Goal: Task Accomplishment & Management: Use online tool/utility

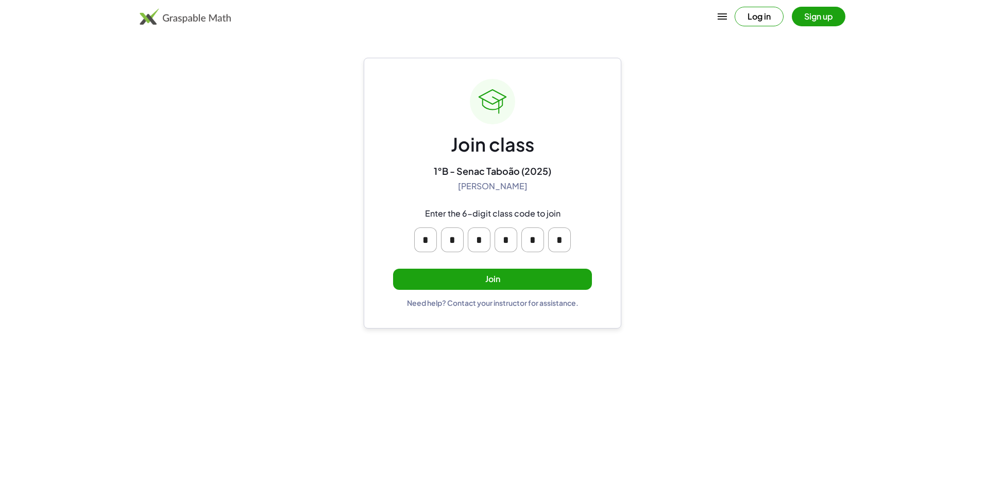
click at [508, 278] on button "Join" at bounding box center [492, 279] width 199 height 21
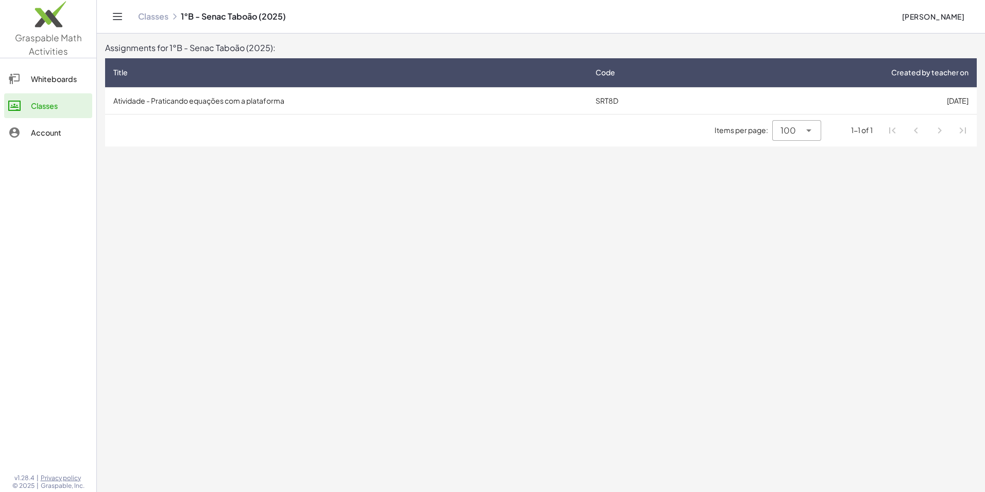
click at [389, 102] on td "Atividade - Praticando equações com a plataforma" at bounding box center [346, 100] width 482 height 27
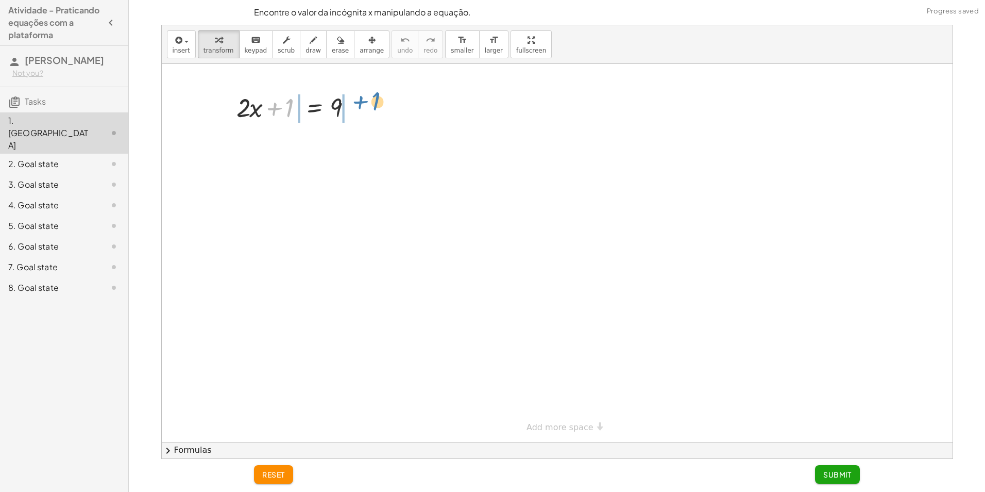
drag, startPoint x: 276, startPoint y: 108, endPoint x: 362, endPoint y: 102, distance: 86.3
click at [362, 102] on div at bounding box center [298, 106] width 135 height 35
drag, startPoint x: 285, startPoint y: 142, endPoint x: 246, endPoint y: 143, distance: 39.2
click at [246, 143] on div at bounding box center [298, 141] width 207 height 35
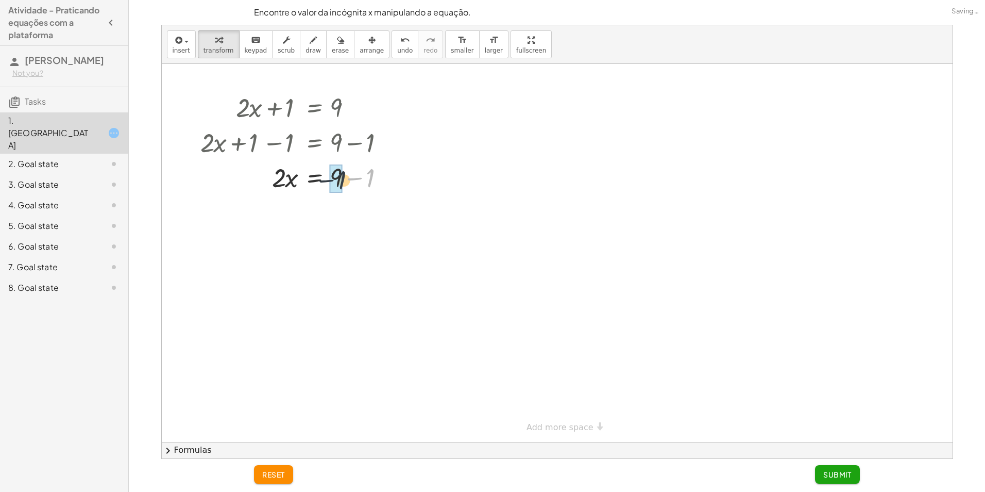
drag, startPoint x: 361, startPoint y: 174, endPoint x: 341, endPoint y: 176, distance: 20.2
drag, startPoint x: 278, startPoint y: 214, endPoint x: 343, endPoint y: 249, distance: 74.5
drag, startPoint x: 283, startPoint y: 265, endPoint x: 280, endPoint y: 253, distance: 12.8
drag, startPoint x: 343, startPoint y: 314, endPoint x: 340, endPoint y: 303, distance: 12.3
click at [396, 307] on div at bounding box center [298, 307] width 207 height 34
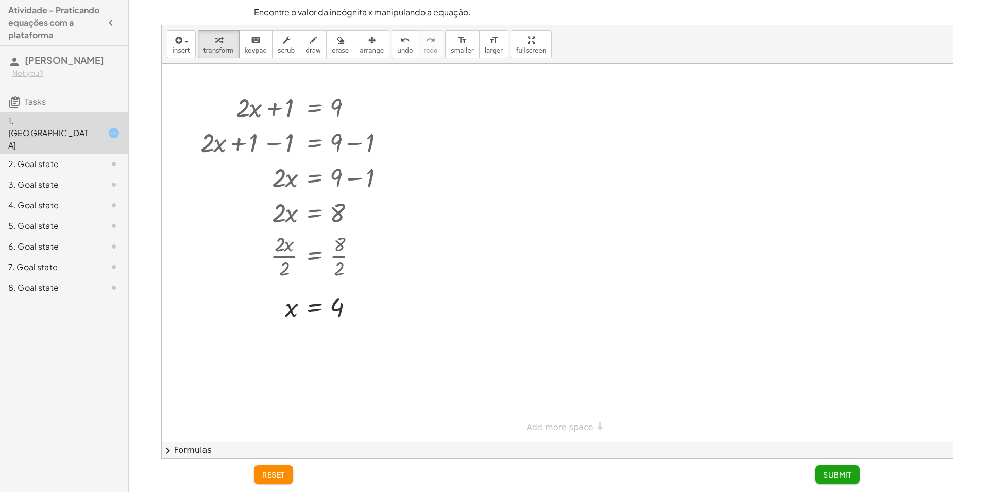
click at [73, 159] on div "2. Goal state" at bounding box center [49, 164] width 83 height 12
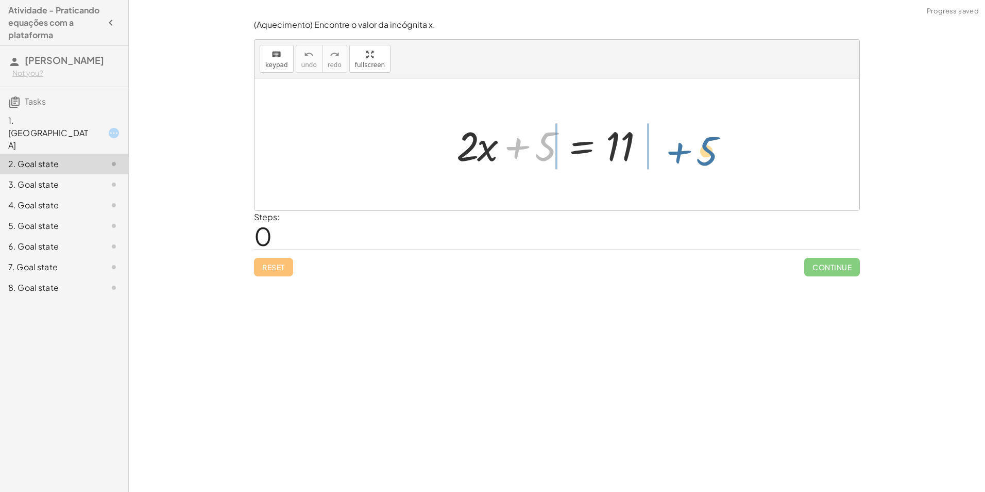
drag, startPoint x: 520, startPoint y: 150, endPoint x: 682, endPoint y: 155, distance: 161.9
click at [682, 155] on div "+ 5 + · 2 · x + 5 = 11" at bounding box center [557, 144] width 605 height 132
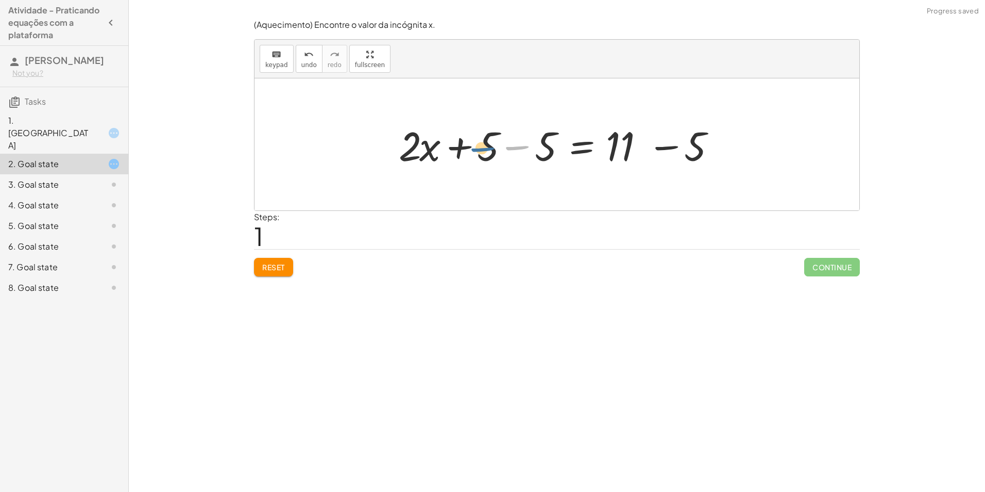
drag, startPoint x: 526, startPoint y: 147, endPoint x: 486, endPoint y: 148, distance: 39.7
click at [486, 148] on div at bounding box center [561, 144] width 335 height 53
drag, startPoint x: 542, startPoint y: 146, endPoint x: 484, endPoint y: 148, distance: 57.7
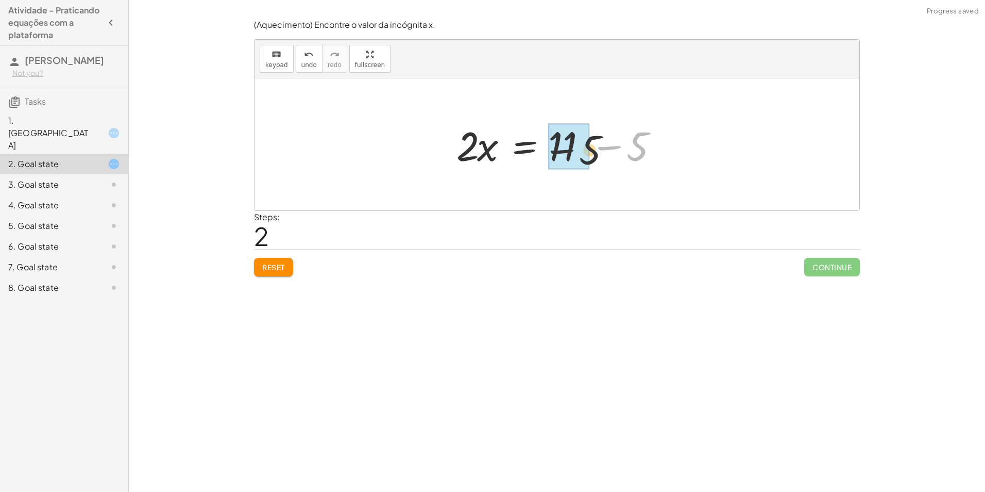
drag, startPoint x: 633, startPoint y: 142, endPoint x: 573, endPoint y: 147, distance: 60.5
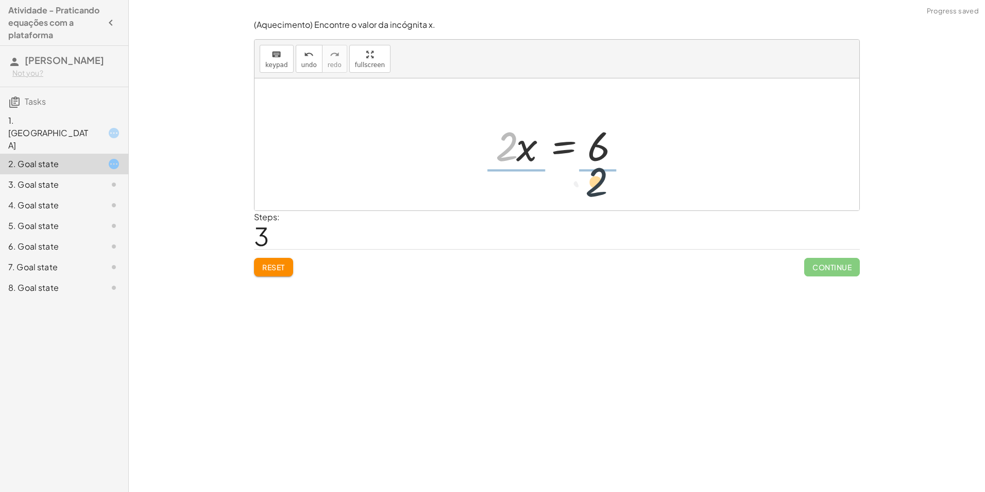
drag, startPoint x: 510, startPoint y: 151, endPoint x: 610, endPoint y: 182, distance: 104.8
drag, startPoint x: 516, startPoint y: 168, endPoint x: 516, endPoint y: 136, distance: 32.0
click at [516, 136] on div at bounding box center [561, 144] width 152 height 79
drag, startPoint x: 596, startPoint y: 166, endPoint x: 594, endPoint y: 130, distance: 36.7
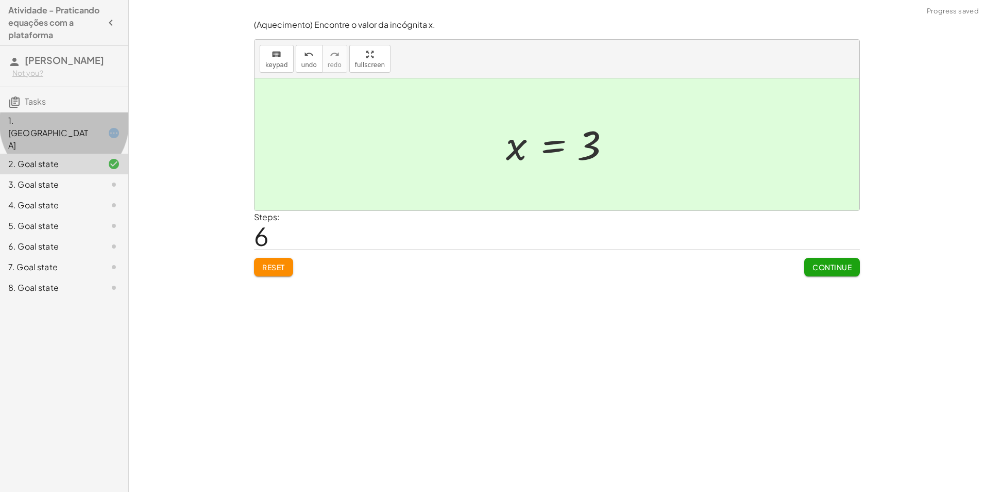
click at [92, 133] on div at bounding box center [105, 133] width 29 height 12
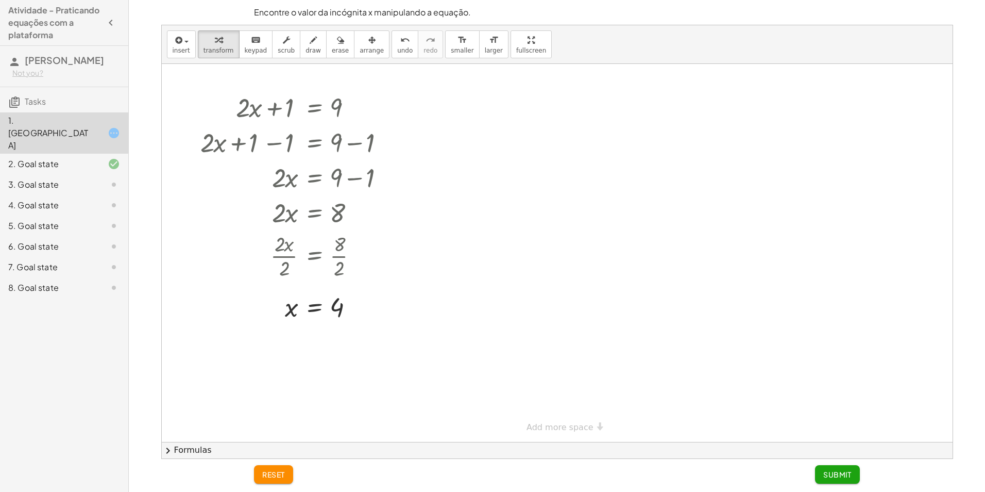
click at [830, 473] on span "Submit" at bounding box center [838, 474] width 28 height 9
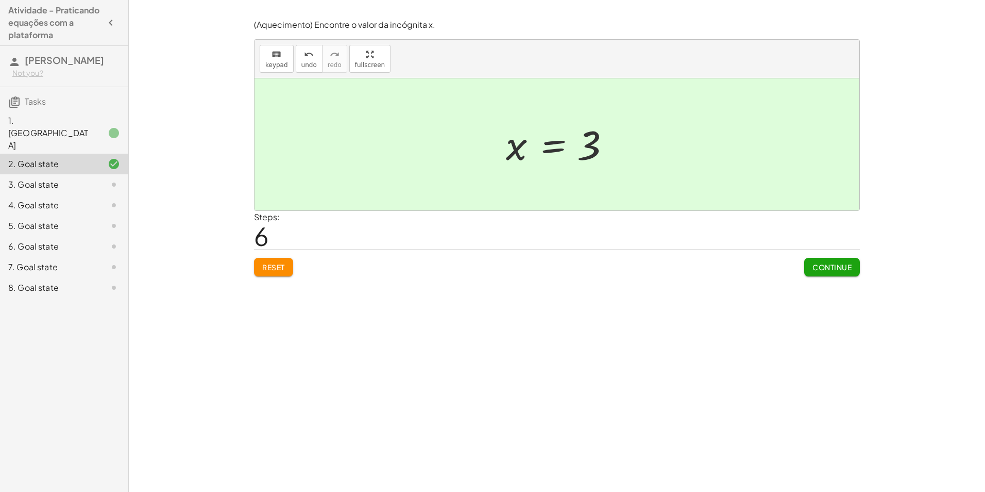
click at [823, 269] on span "Continue" at bounding box center [832, 266] width 39 height 9
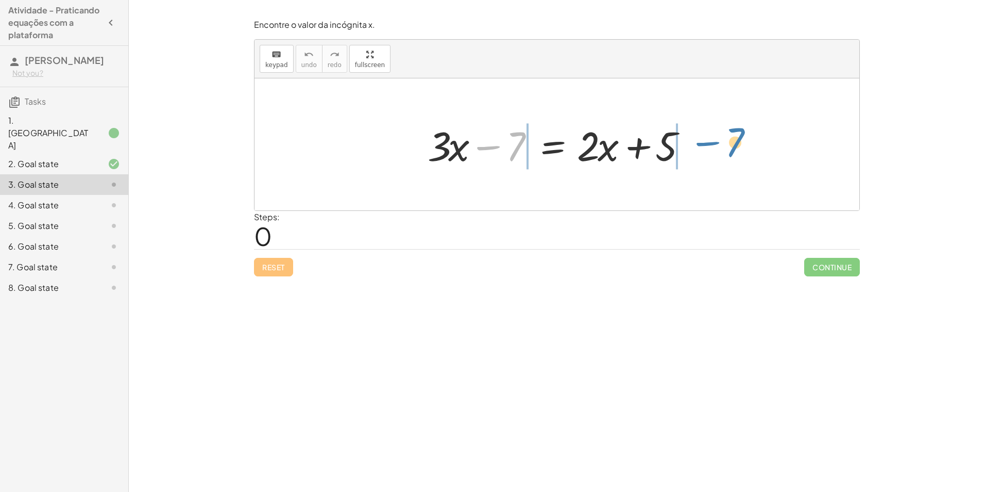
drag, startPoint x: 493, startPoint y: 144, endPoint x: 711, endPoint y: 140, distance: 217.5
click at [711, 140] on div "− 7 + · 3 · x − 7 = + · 2 · x + 5" at bounding box center [557, 144] width 605 height 132
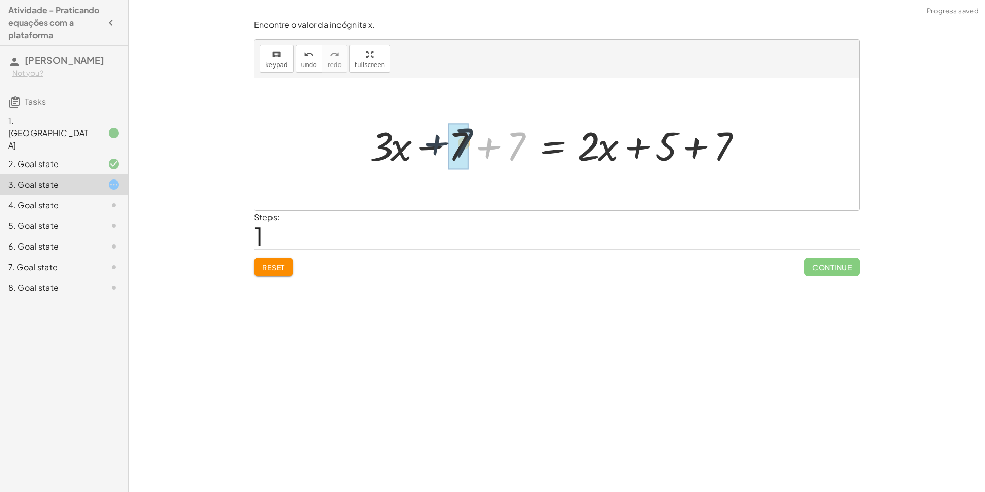
drag, startPoint x: 498, startPoint y: 146, endPoint x: 440, endPoint y: 141, distance: 58.4
click at [440, 141] on div at bounding box center [561, 144] width 392 height 53
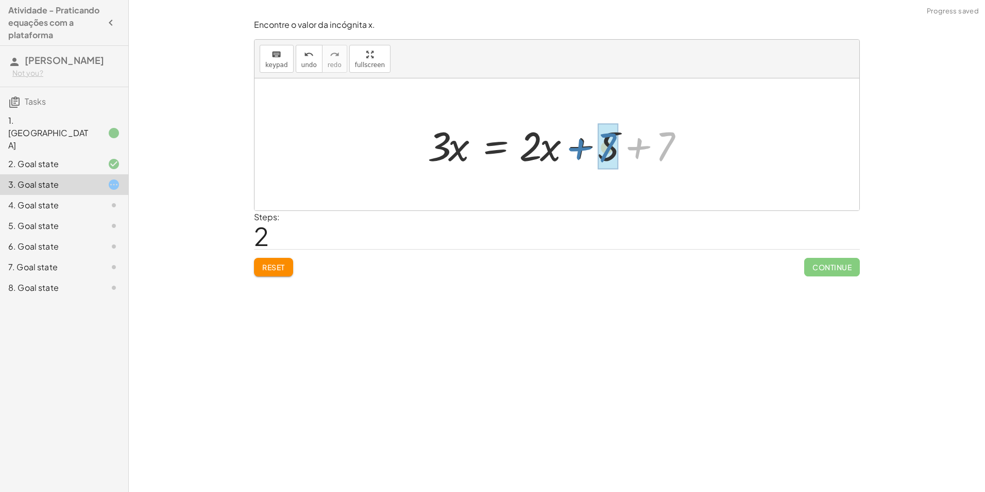
drag, startPoint x: 666, startPoint y: 142, endPoint x: 612, endPoint y: 143, distance: 53.6
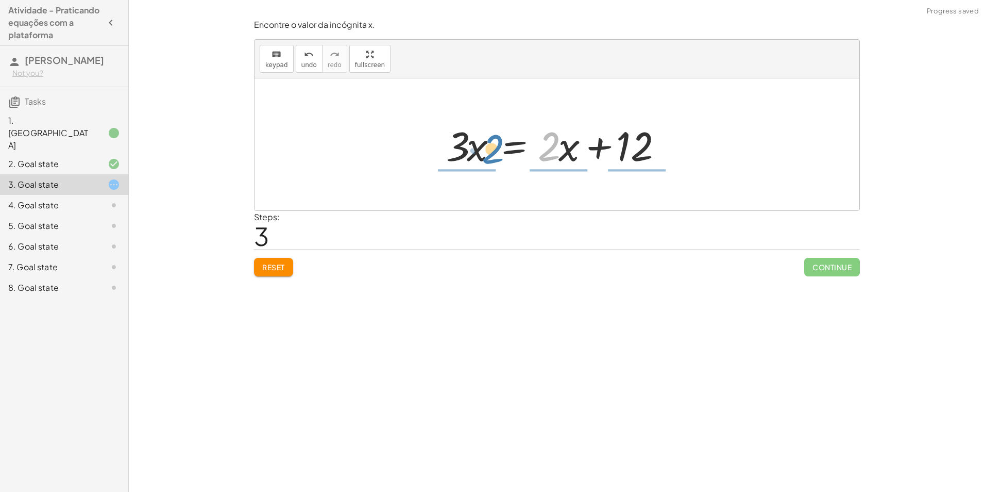
drag, startPoint x: 550, startPoint y: 152, endPoint x: 494, endPoint y: 155, distance: 56.8
click at [494, 155] on div at bounding box center [561, 144] width 240 height 53
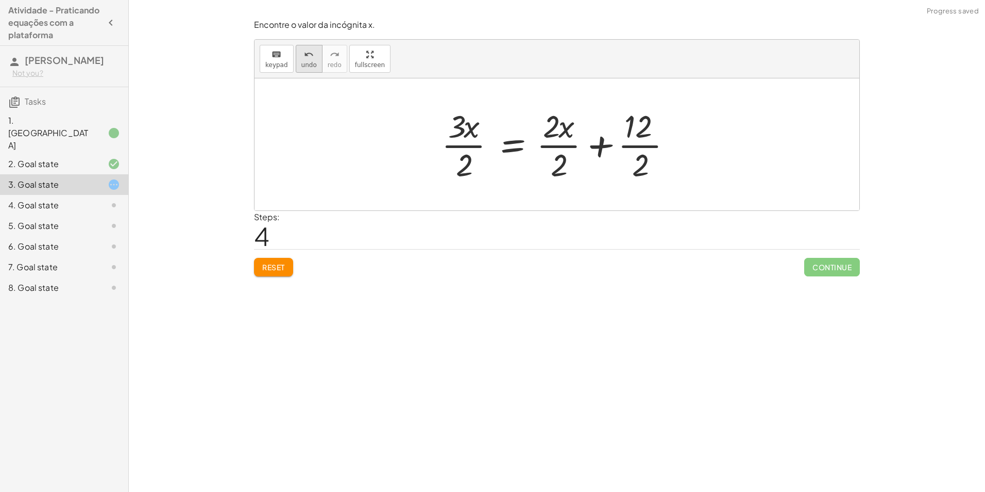
click at [303, 66] on span "undo" at bounding box center [309, 64] width 15 height 7
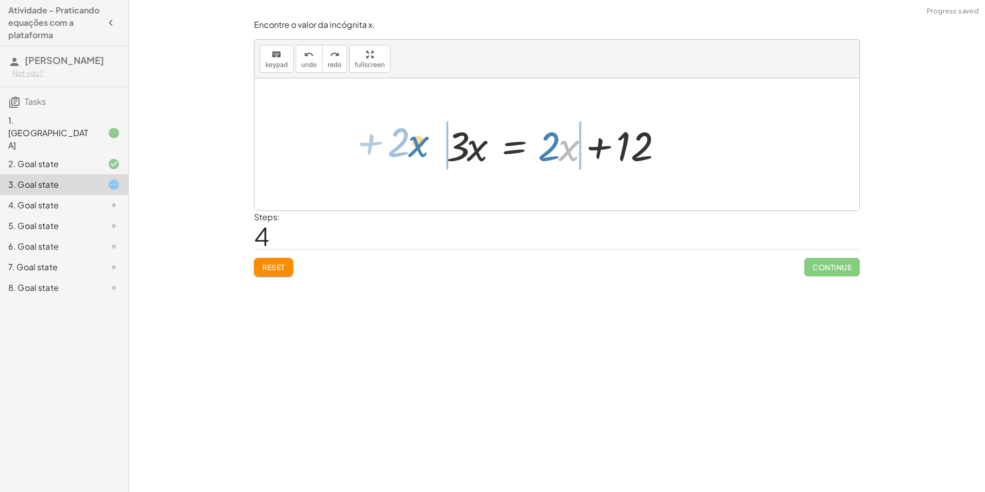
drag, startPoint x: 563, startPoint y: 147, endPoint x: 413, endPoint y: 143, distance: 150.0
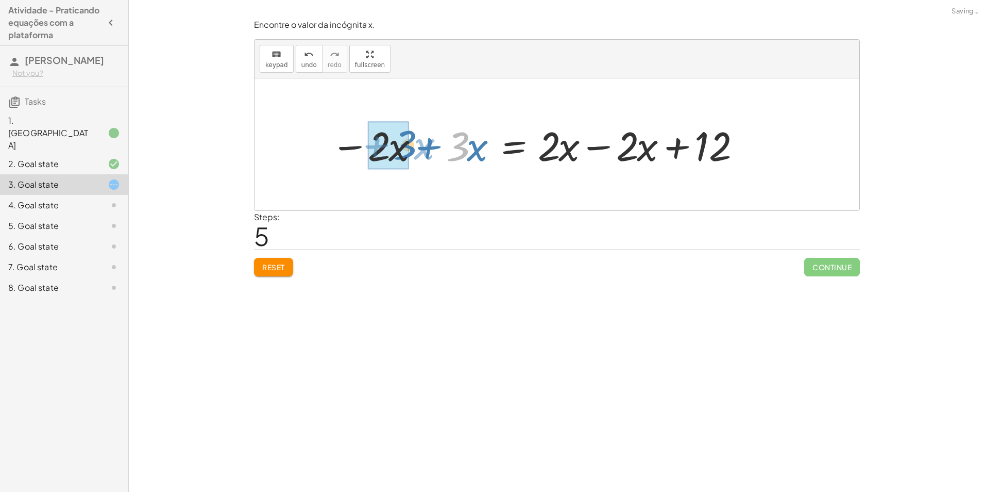
drag, startPoint x: 462, startPoint y: 149, endPoint x: 400, endPoint y: 146, distance: 61.9
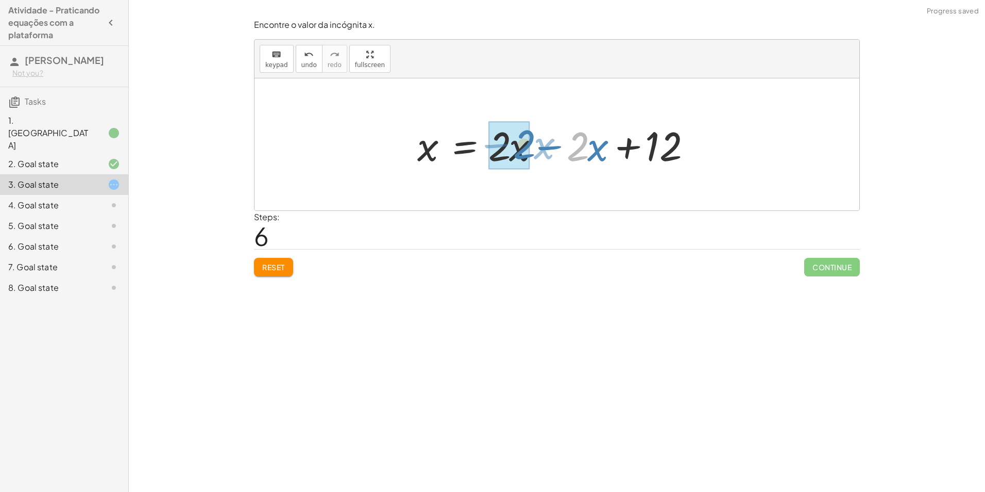
drag, startPoint x: 581, startPoint y: 146, endPoint x: 520, endPoint y: 144, distance: 60.9
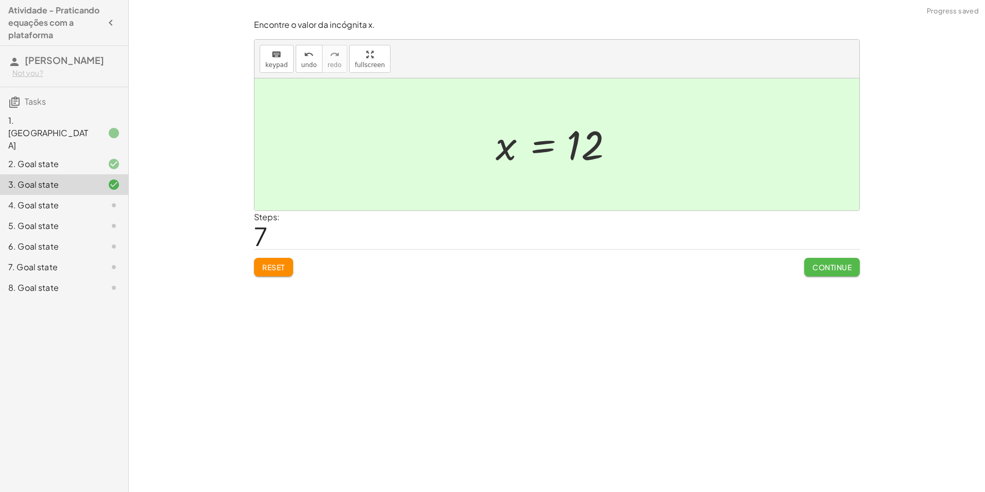
click at [820, 264] on span "Continue" at bounding box center [832, 266] width 39 height 9
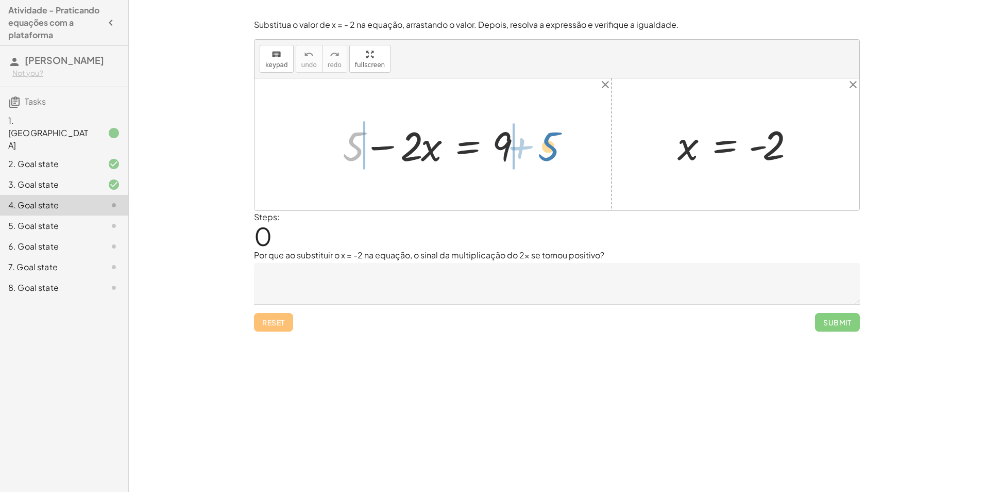
drag, startPoint x: 355, startPoint y: 149, endPoint x: 549, endPoint y: 149, distance: 194.3
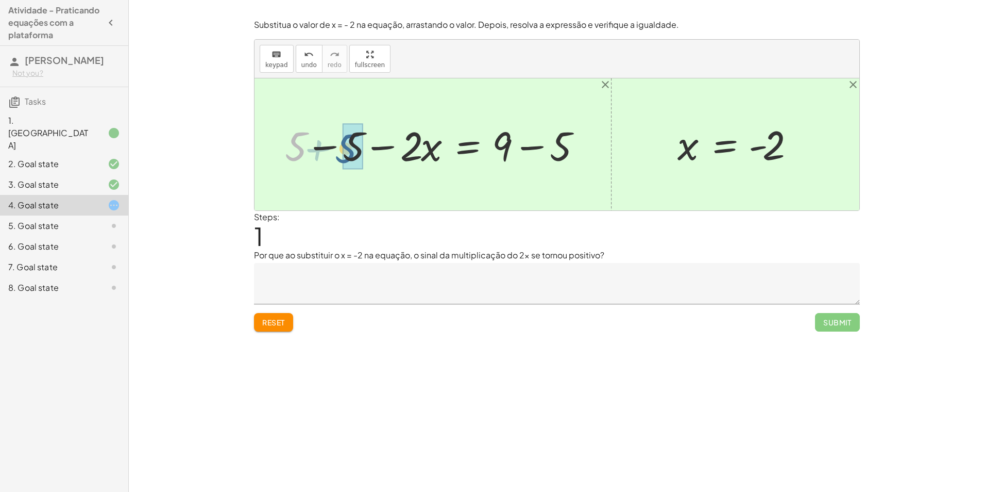
drag, startPoint x: 305, startPoint y: 153, endPoint x: 356, endPoint y: 155, distance: 51.1
drag, startPoint x: 565, startPoint y: 149, endPoint x: 491, endPoint y: 148, distance: 74.2
click at [491, 148] on div at bounding box center [487, 144] width 212 height 53
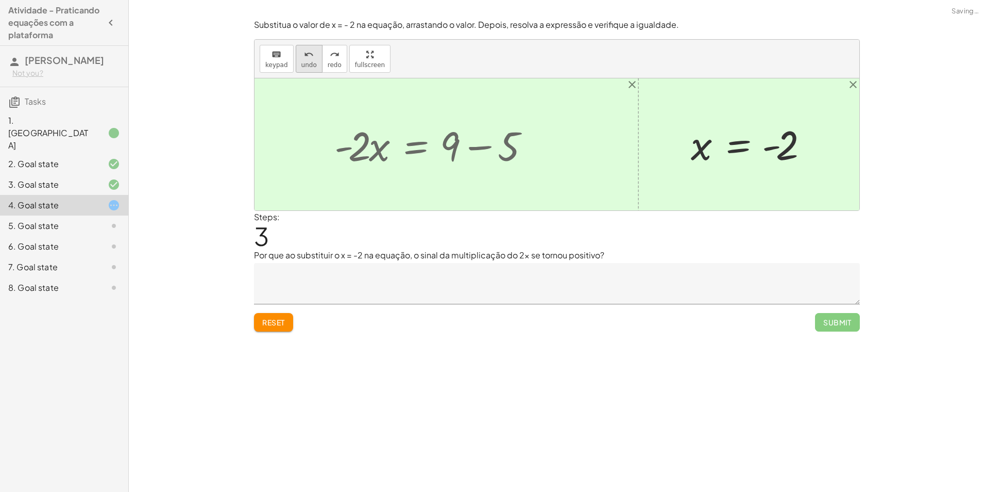
click at [310, 70] on button "undo undo" at bounding box center [309, 59] width 27 height 28
drag, startPoint x: 511, startPoint y: 141, endPoint x: 482, endPoint y: 144, distance: 29.1
click at [482, 144] on div at bounding box center [435, 144] width 212 height 53
drag, startPoint x: 510, startPoint y: 144, endPoint x: 462, endPoint y: 140, distance: 47.6
click at [462, 140] on div at bounding box center [435, 144] width 212 height 53
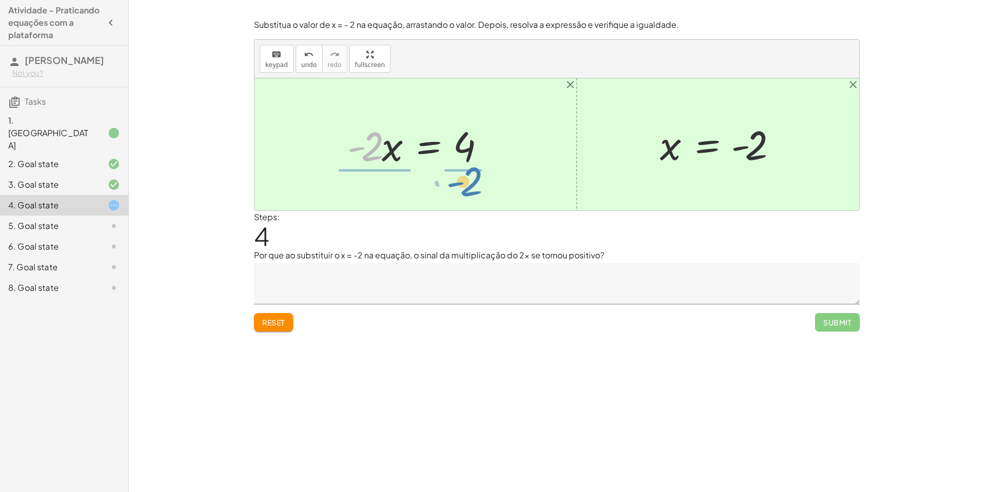
drag, startPoint x: 367, startPoint y: 154, endPoint x: 466, endPoint y: 189, distance: 105.0
click at [466, 189] on div "+ 5 − · 2 · x = 9 + 5 − 5 − · 2 · x = + 9 − 5 + 0 − · 2 · x = + 9 − 5 · - 2 · x…" at bounding box center [557, 144] width 605 height 132
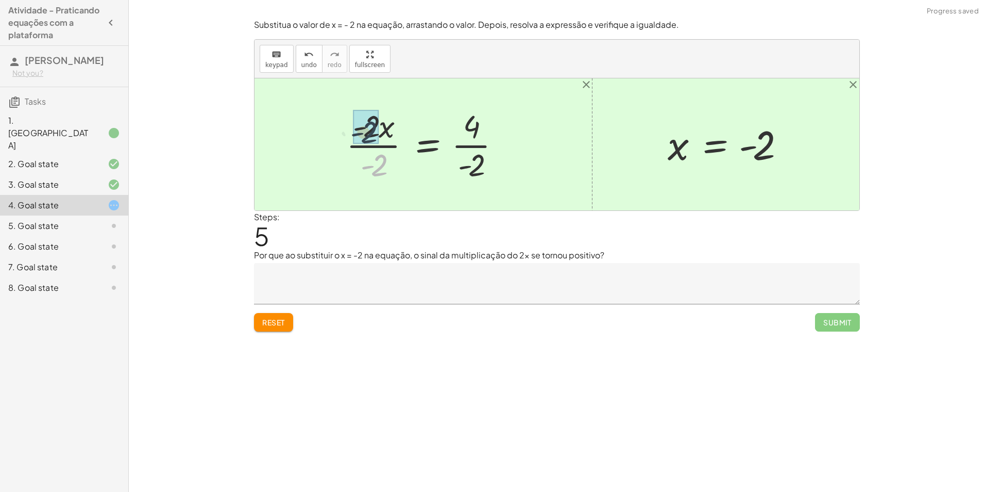
drag, startPoint x: 377, startPoint y: 168, endPoint x: 369, endPoint y: 145, distance: 24.6
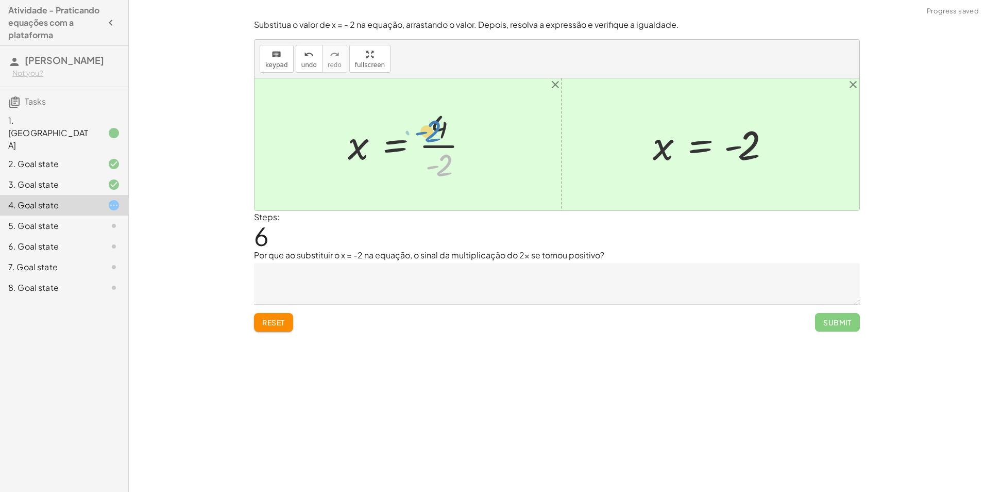
drag, startPoint x: 471, startPoint y: 173, endPoint x: 459, endPoint y: 139, distance: 35.9
click at [459, 139] on div at bounding box center [412, 144] width 139 height 79
drag, startPoint x: 449, startPoint y: 168, endPoint x: 448, endPoint y: 135, distance: 33.0
click at [448, 135] on div at bounding box center [412, 144] width 139 height 79
click at [85, 207] on div "4. Goal state" at bounding box center [64, 205] width 128 height 21
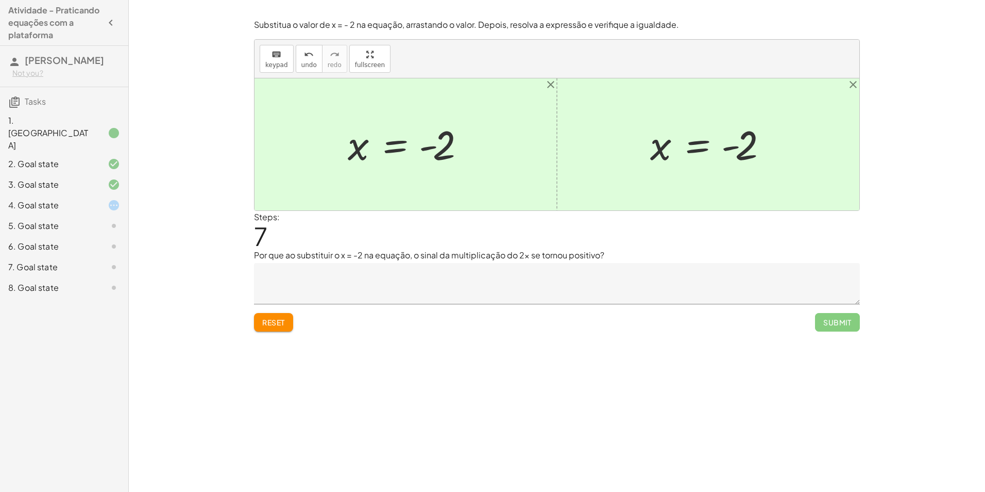
click at [85, 257] on div "5. Goal state" at bounding box center [64, 267] width 128 height 21
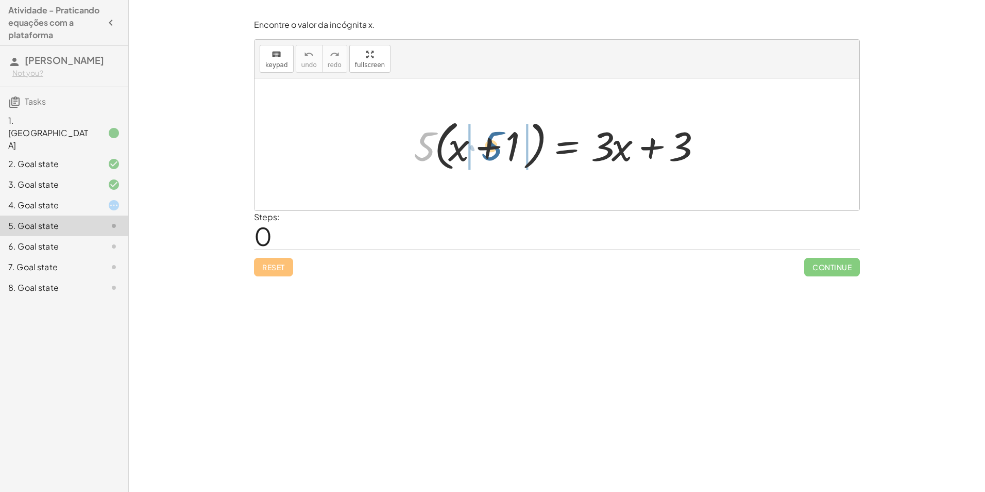
drag, startPoint x: 426, startPoint y: 149, endPoint x: 494, endPoint y: 150, distance: 68.0
click at [494, 150] on div at bounding box center [561, 144] width 304 height 59
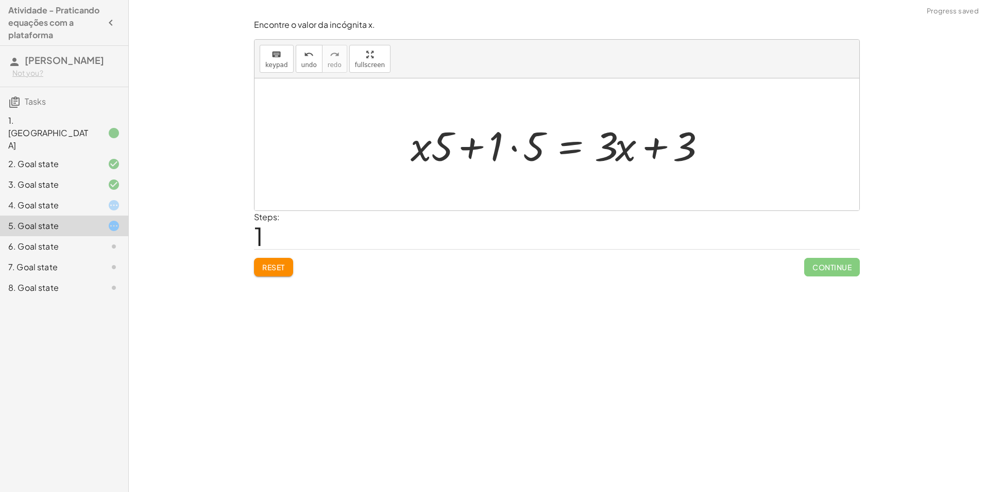
click at [496, 152] on div at bounding box center [561, 144] width 311 height 53
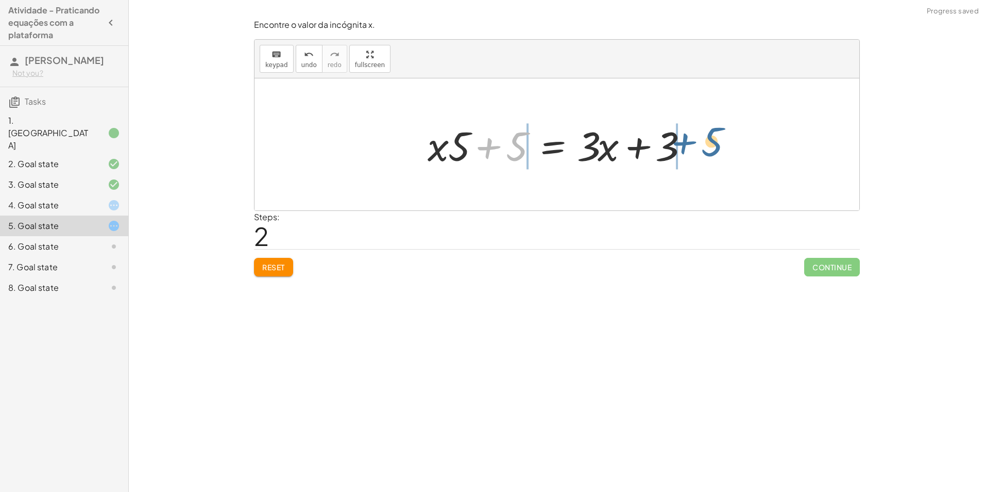
drag, startPoint x: 492, startPoint y: 147, endPoint x: 682, endPoint y: 145, distance: 190.2
click at [682, 145] on div at bounding box center [561, 144] width 277 height 53
click at [512, 147] on div at bounding box center [561, 144] width 392 height 53
click at [682, 148] on div at bounding box center [618, 144] width 277 height 53
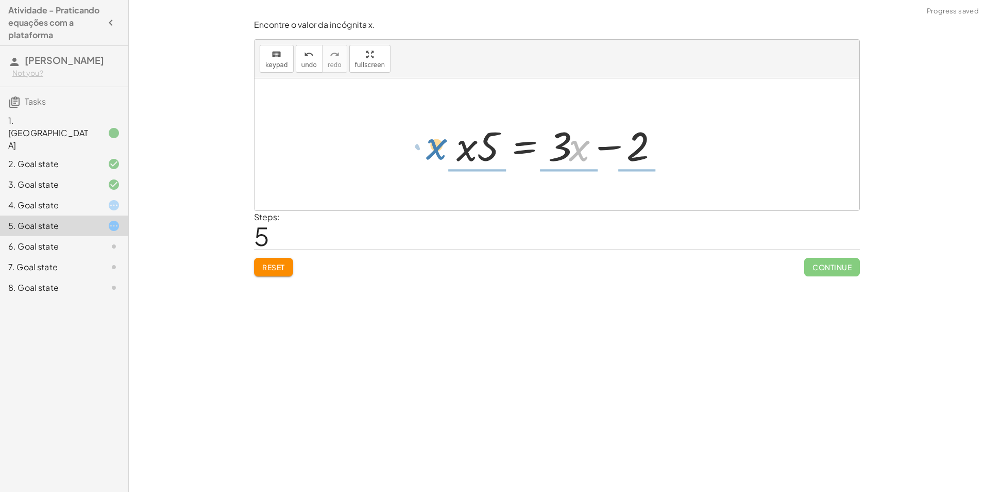
drag, startPoint x: 571, startPoint y: 149, endPoint x: 428, endPoint y: 148, distance: 142.8
click at [428, 148] on div "· 5 · ( + x + 1 ) = + · 3 · x + 3 + · x · 5 + · 1 · 5 = + · 3 · x + 3 + · x · 5…" at bounding box center [557, 144] width 605 height 132
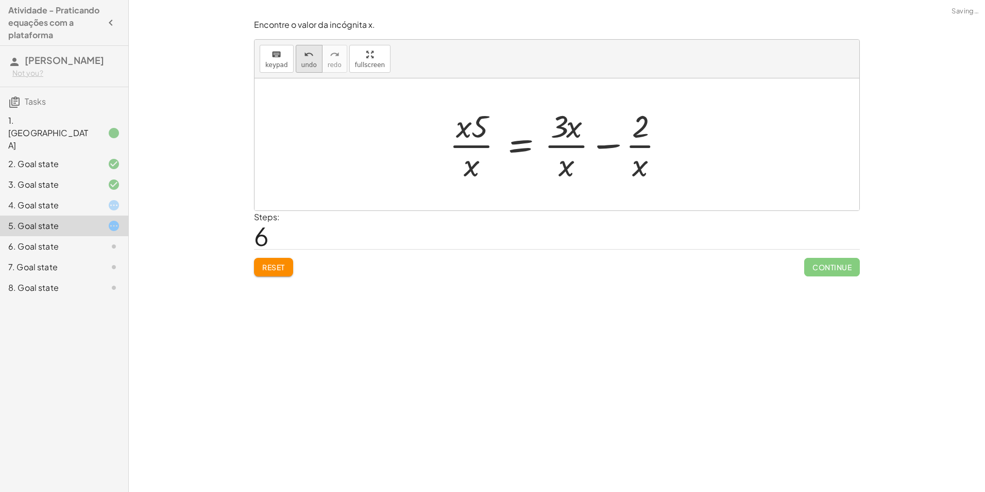
click at [314, 64] on button "undo undo" at bounding box center [309, 59] width 27 height 28
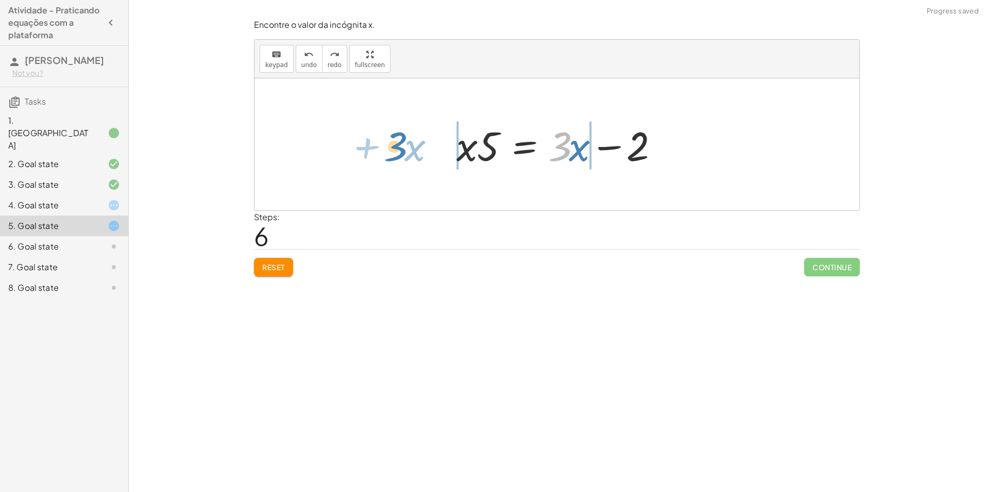
drag, startPoint x: 566, startPoint y: 151, endPoint x: 414, endPoint y: 154, distance: 152.1
click at [414, 154] on div "· 5 · ( + x + 1 ) = + · 3 · x + 3 + · x · 5 + · 1 · 5 = + · 3 · x + 3 + · x · 5…" at bounding box center [557, 144] width 605 height 132
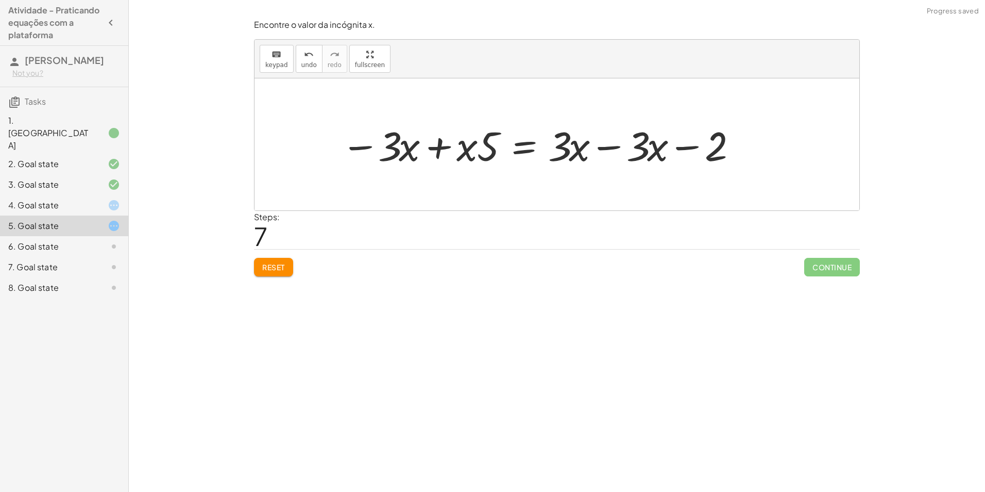
click at [443, 144] on div at bounding box center [539, 144] width 406 height 53
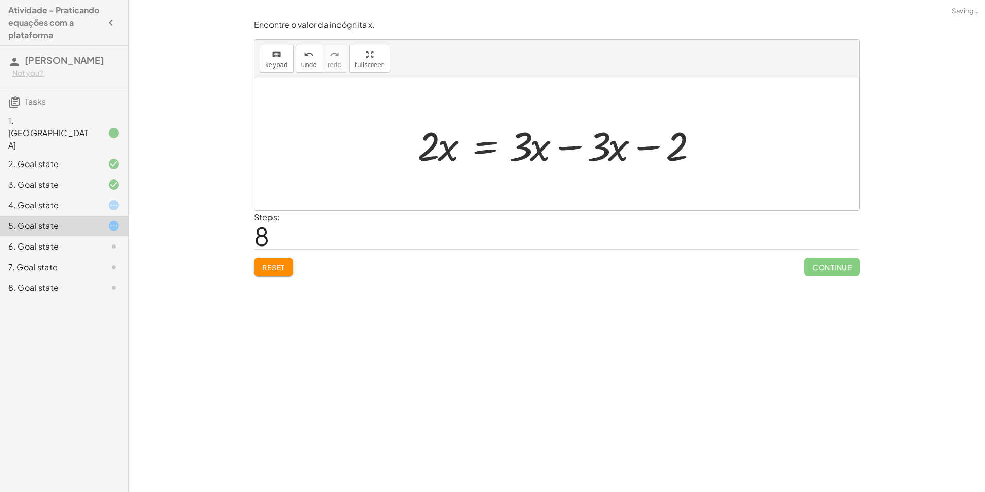
click at [558, 142] on div at bounding box center [560, 144] width 297 height 53
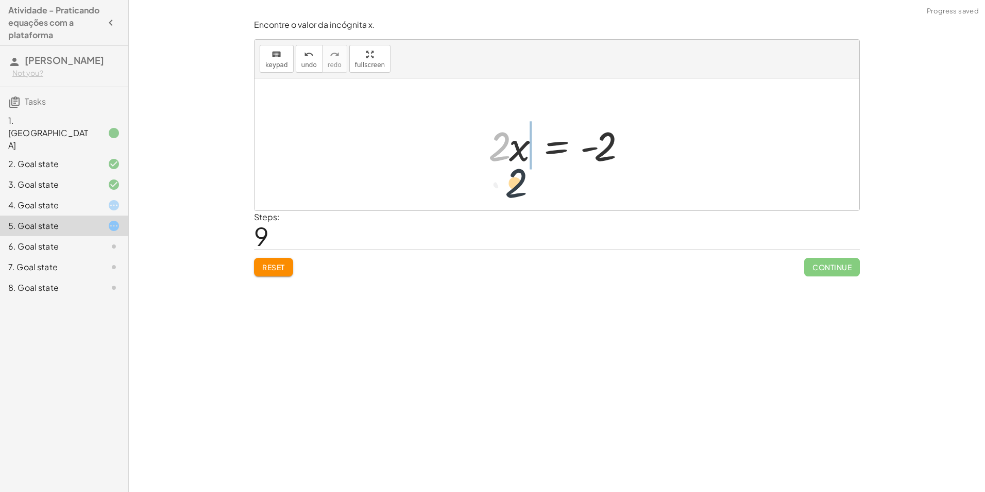
drag, startPoint x: 493, startPoint y: 149, endPoint x: 519, endPoint y: 192, distance: 49.5
drag, startPoint x: 517, startPoint y: 153, endPoint x: 520, endPoint y: 181, distance: 28.5
drag, startPoint x: 515, startPoint y: 156, endPoint x: 479, endPoint y: 155, distance: 36.6
click at [479, 155] on div "· 5 · ( + x + 1 ) = + · 3 · x + 3 + · x · 5 + · 1 · 5 = + · 3 · x + 3 + · x · 5…" at bounding box center [557, 144] width 168 height 58
drag, startPoint x: 497, startPoint y: 144, endPoint x: 601, endPoint y: 184, distance: 111.6
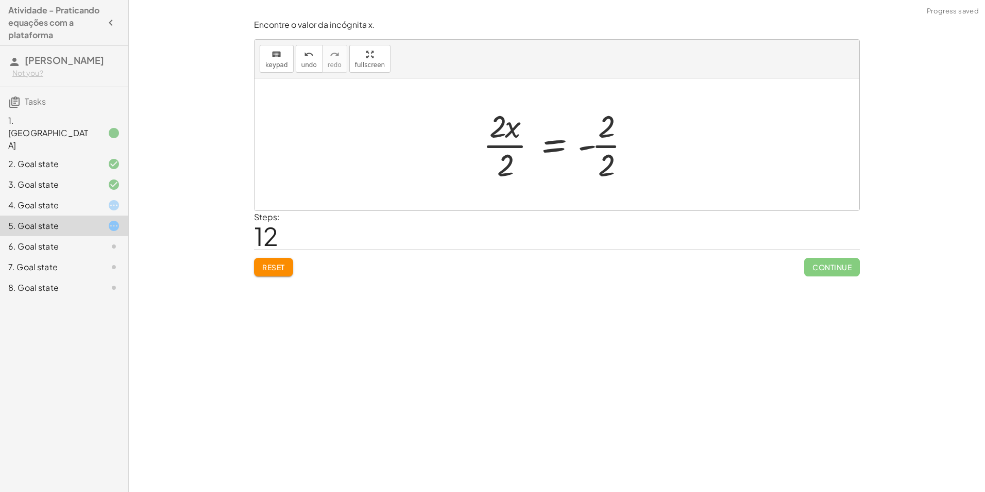
click at [504, 151] on div at bounding box center [561, 144] width 166 height 79
click at [603, 149] on div at bounding box center [571, 144] width 142 height 79
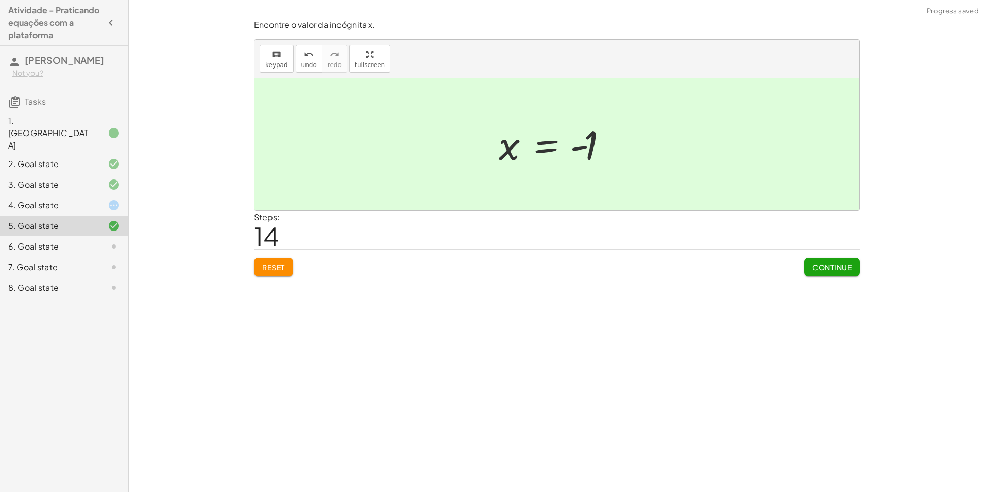
click at [837, 268] on span "Continue" at bounding box center [832, 266] width 39 height 9
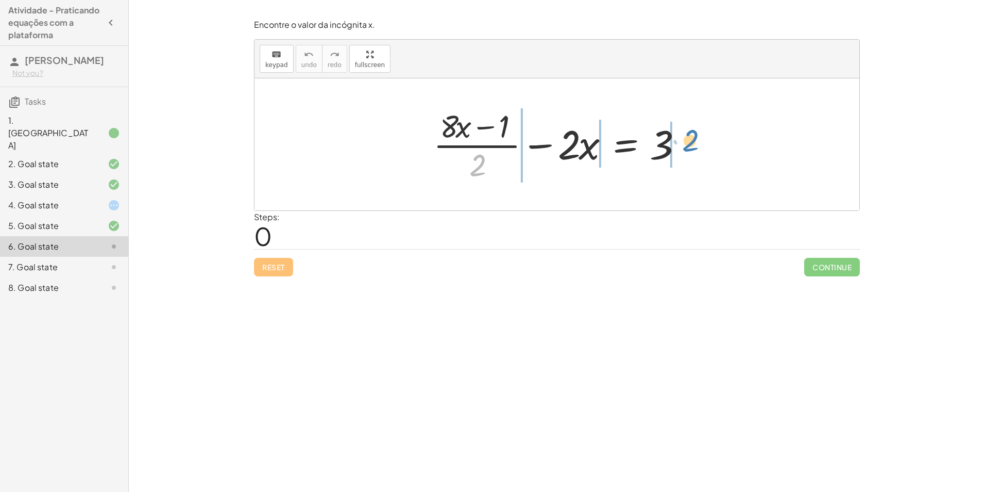
drag, startPoint x: 477, startPoint y: 164, endPoint x: 690, endPoint y: 139, distance: 214.3
click at [690, 139] on div at bounding box center [560, 144] width 265 height 79
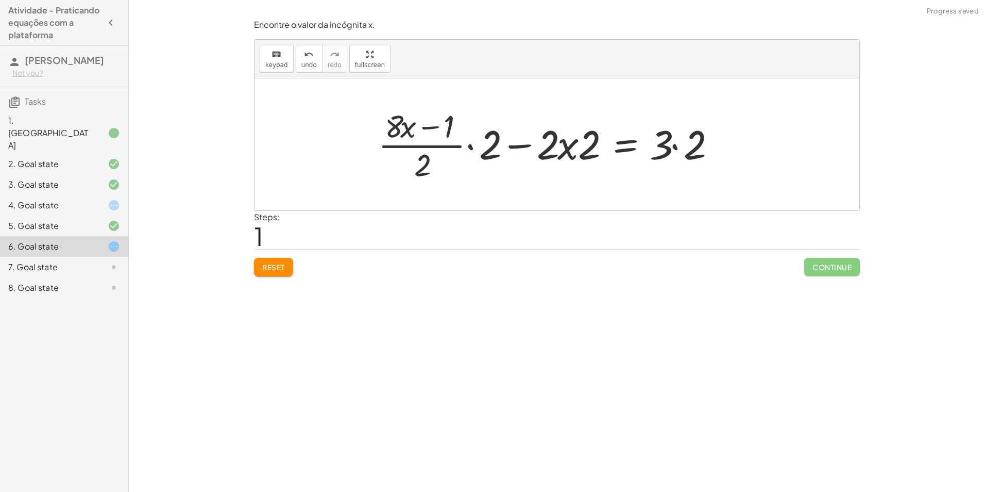
click at [675, 138] on div at bounding box center [550, 144] width 355 height 79
click at [572, 147] on div at bounding box center [533, 144] width 321 height 79
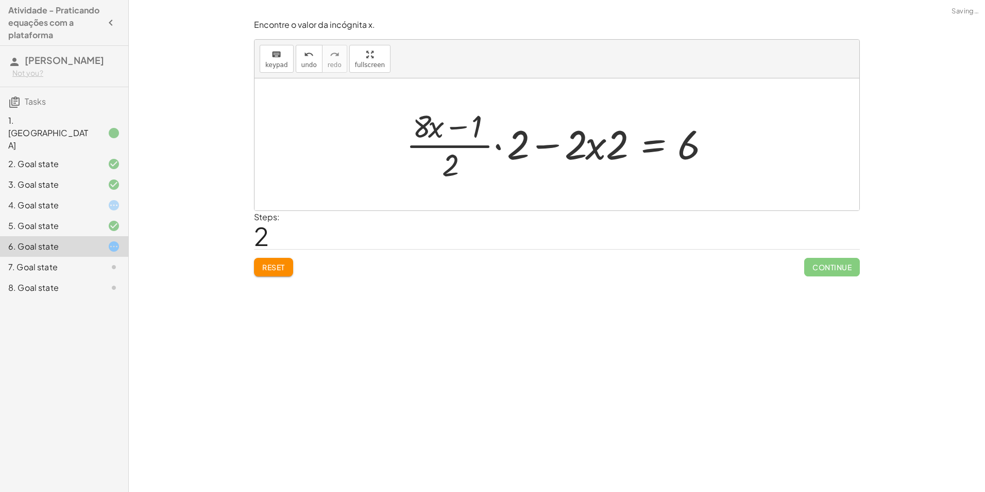
click at [577, 148] on div at bounding box center [561, 144] width 321 height 79
click at [599, 145] on div at bounding box center [561, 144] width 321 height 79
click at [582, 147] on div at bounding box center [561, 144] width 321 height 79
click at [519, 145] on div at bounding box center [561, 144] width 321 height 79
click at [546, 149] on div at bounding box center [561, 144] width 322 height 84
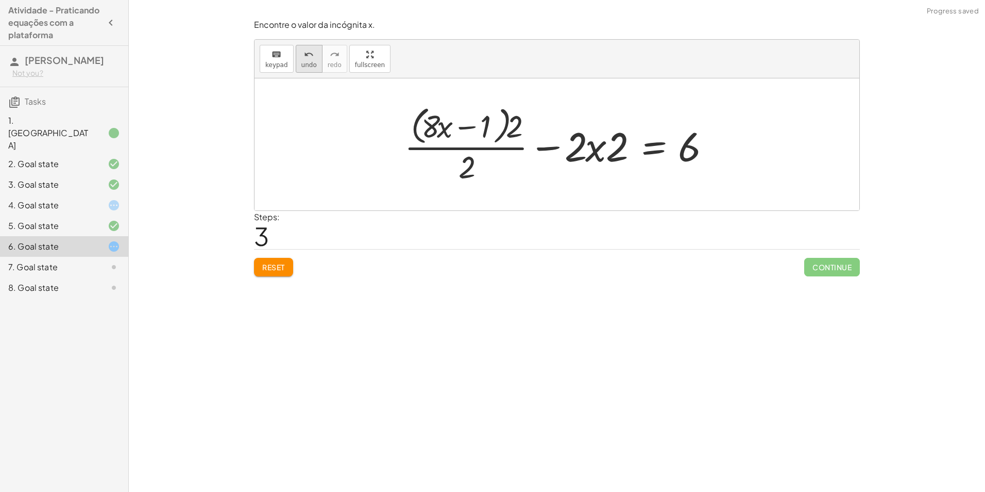
click at [308, 68] on span "undo" at bounding box center [309, 64] width 15 height 7
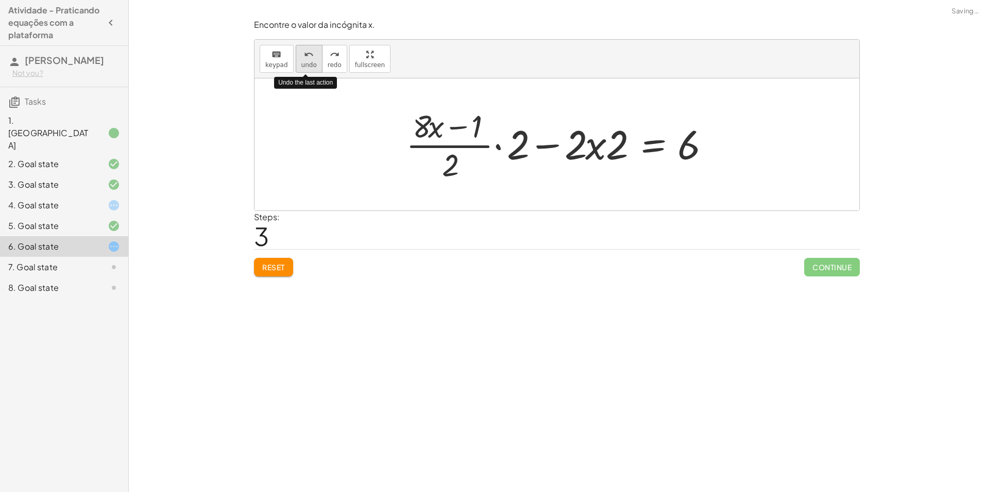
click at [308, 68] on span "undo" at bounding box center [309, 64] width 15 height 7
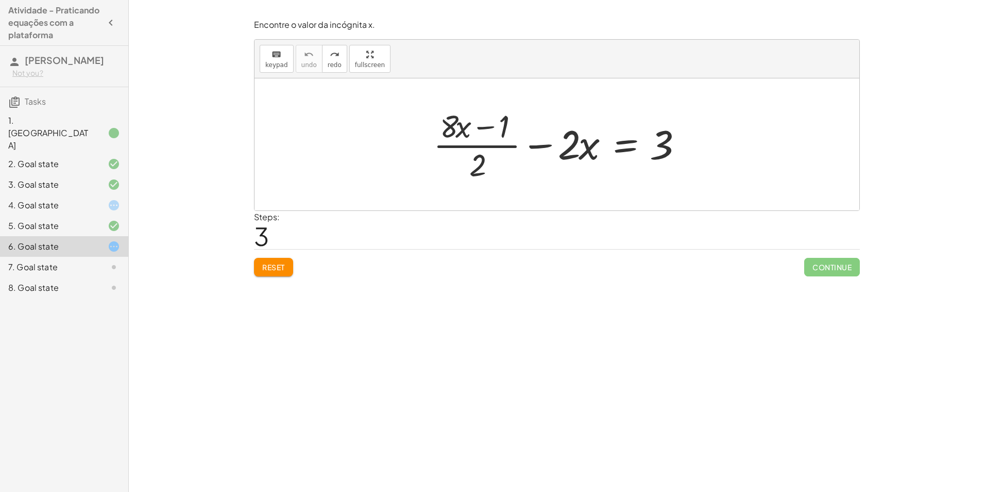
drag, startPoint x: 472, startPoint y: 143, endPoint x: 473, endPoint y: 159, distance: 15.5
click at [472, 151] on div at bounding box center [560, 144] width 265 height 79
click at [473, 159] on div at bounding box center [560, 144] width 265 height 79
click at [475, 152] on div at bounding box center [560, 144] width 265 height 79
click at [477, 143] on div at bounding box center [560, 144] width 265 height 79
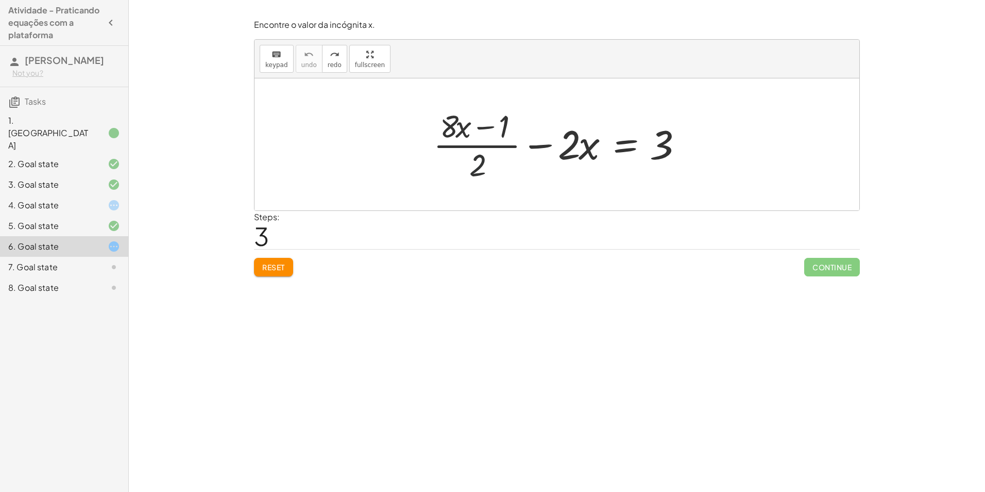
click at [477, 143] on div at bounding box center [560, 144] width 265 height 79
drag, startPoint x: 477, startPoint y: 119, endPoint x: 699, endPoint y: 132, distance: 222.5
click at [699, 132] on div "· 8 + · x + · ( + · 8 · x − 1 ) · 2 − · 2 · x = 3" at bounding box center [557, 144] width 605 height 132
drag, startPoint x: 477, startPoint y: 161, endPoint x: 583, endPoint y: 172, distance: 106.3
click at [583, 172] on div at bounding box center [560, 144] width 265 height 79
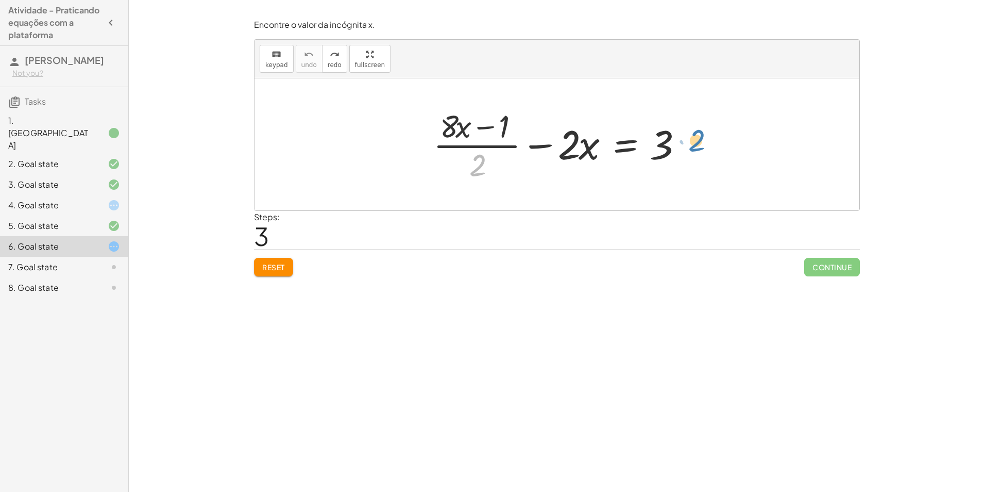
drag, startPoint x: 474, startPoint y: 161, endPoint x: 693, endPoint y: 137, distance: 220.4
click at [693, 137] on div at bounding box center [560, 144] width 265 height 79
drag, startPoint x: 476, startPoint y: 163, endPoint x: 588, endPoint y: 139, distance: 114.5
click at [588, 139] on div at bounding box center [560, 144] width 265 height 79
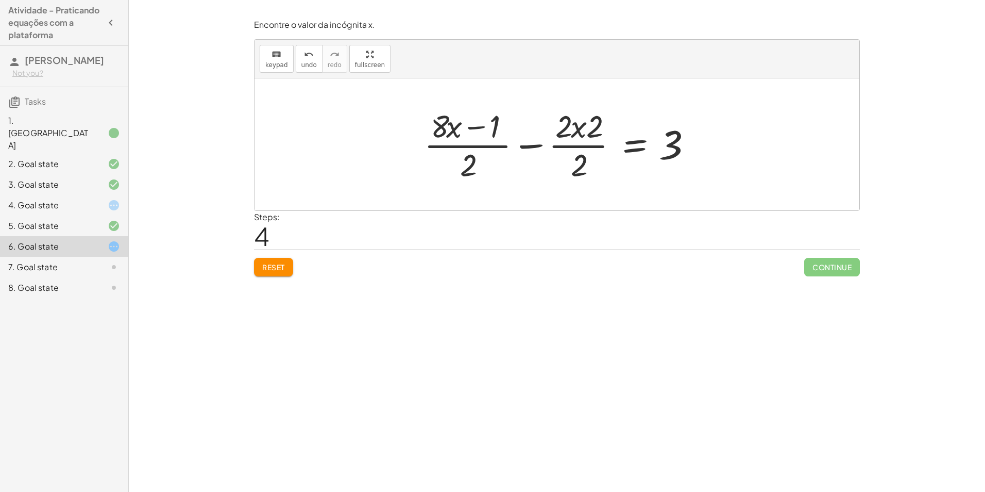
click at [472, 147] on div at bounding box center [561, 144] width 284 height 79
click at [573, 144] on div at bounding box center [561, 144] width 284 height 79
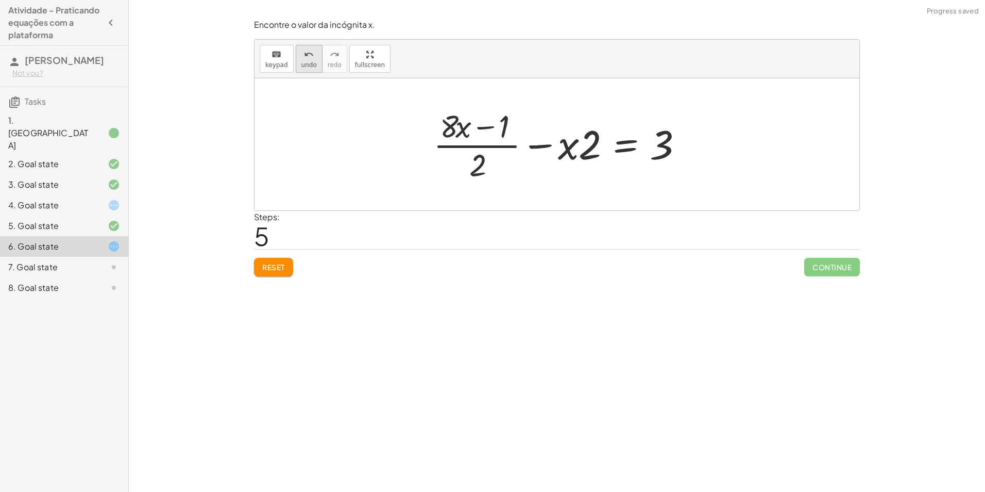
click at [302, 49] on div "undo" at bounding box center [309, 54] width 15 height 12
click at [633, 86] on div at bounding box center [557, 144] width 605 height 132
drag, startPoint x: 475, startPoint y: 168, endPoint x: 681, endPoint y: 148, distance: 207.1
click at [681, 148] on div at bounding box center [560, 144] width 265 height 79
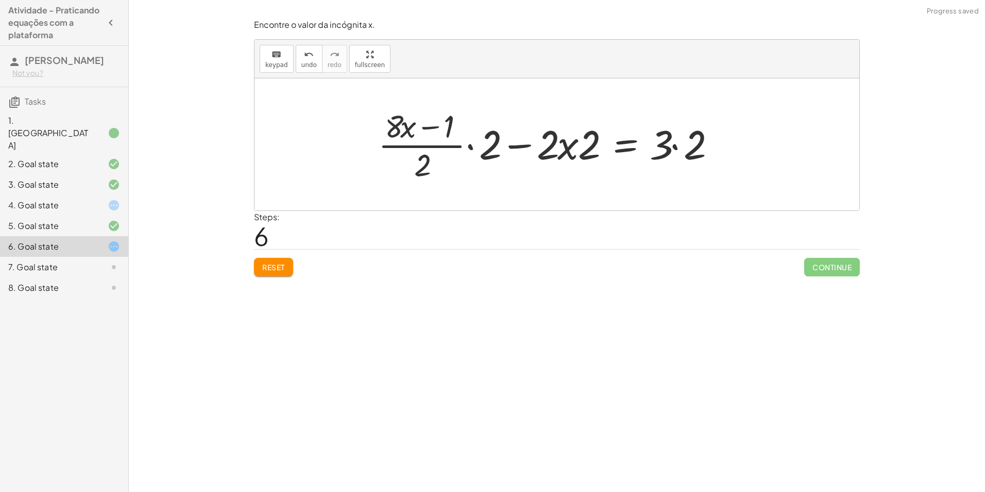
click at [467, 148] on div at bounding box center [550, 144] width 355 height 79
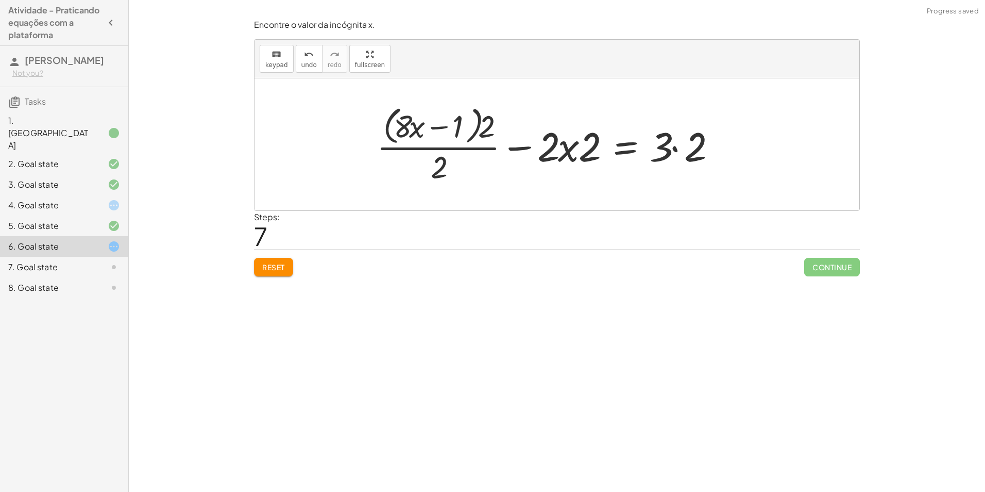
click at [483, 126] on div at bounding box center [550, 144] width 357 height 84
click at [493, 135] on div at bounding box center [550, 144] width 357 height 84
click at [551, 143] on div at bounding box center [550, 144] width 357 height 84
click at [566, 151] on div at bounding box center [550, 144] width 357 height 84
click at [521, 148] on div at bounding box center [550, 144] width 357 height 84
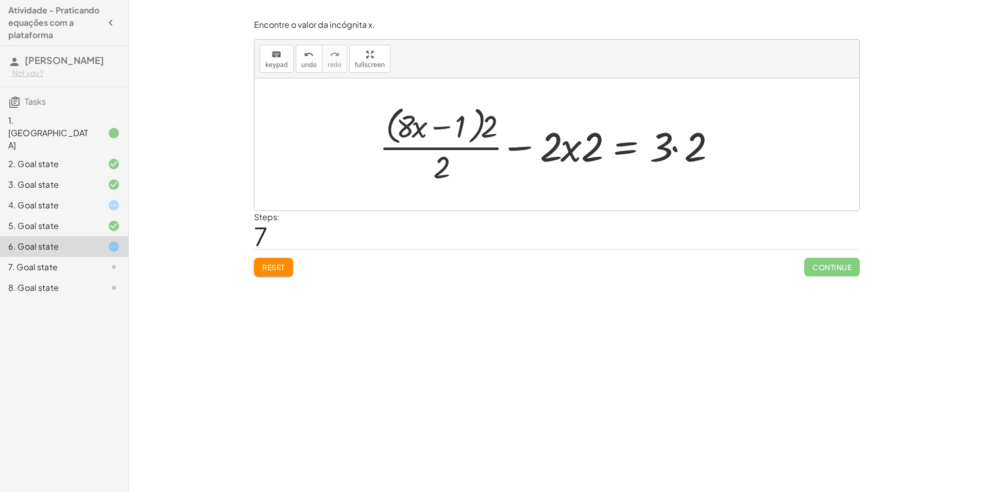
click at [521, 148] on div at bounding box center [550, 144] width 357 height 84
click at [576, 156] on div at bounding box center [550, 144] width 357 height 84
click at [671, 144] on div at bounding box center [550, 144] width 357 height 84
click at [675, 147] on div at bounding box center [550, 144] width 357 height 84
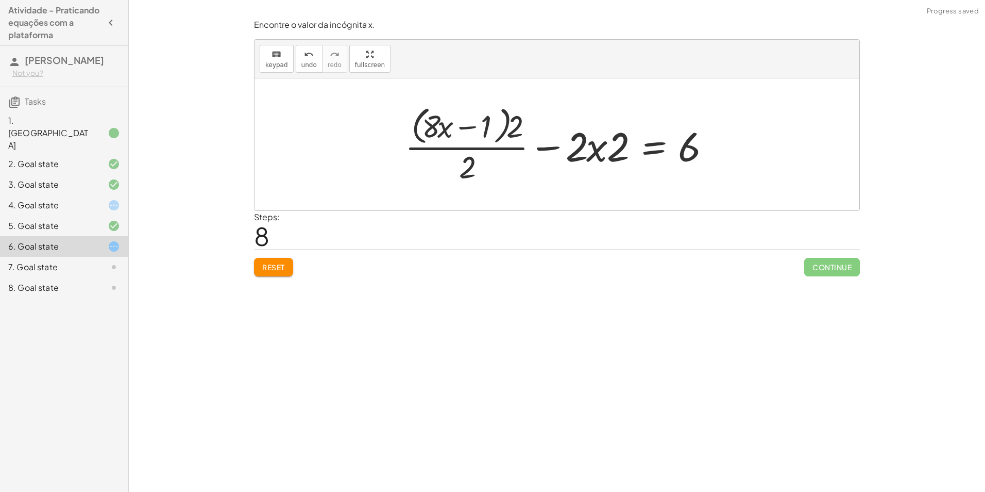
click at [603, 152] on div at bounding box center [561, 144] width 322 height 84
click at [509, 119] on div at bounding box center [561, 144] width 322 height 84
click at [516, 126] on div at bounding box center [561, 144] width 322 height 84
drag, startPoint x: 516, startPoint y: 126, endPoint x: 458, endPoint y: 115, distance: 58.8
click at [458, 115] on div at bounding box center [561, 144] width 322 height 84
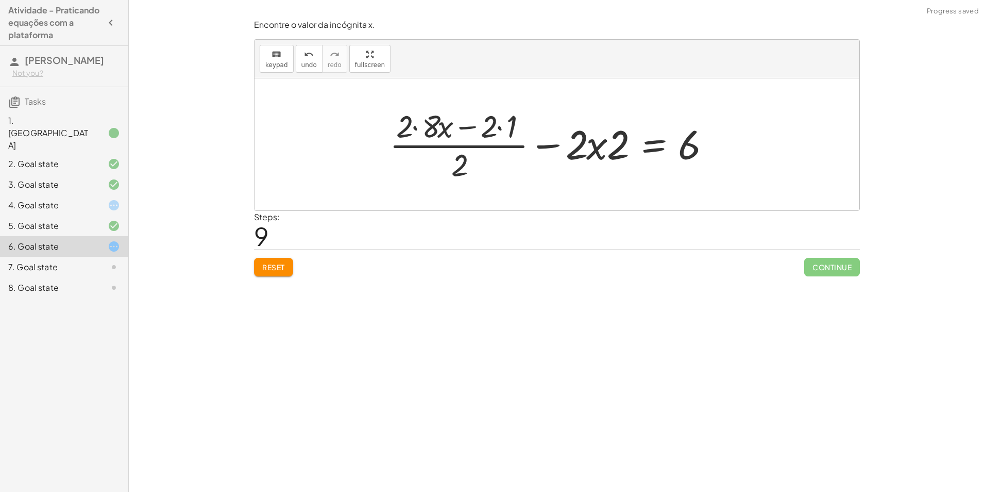
drag, startPoint x: 491, startPoint y: 121, endPoint x: 498, endPoint y: 127, distance: 9.5
click at [491, 121] on div at bounding box center [554, 144] width 338 height 79
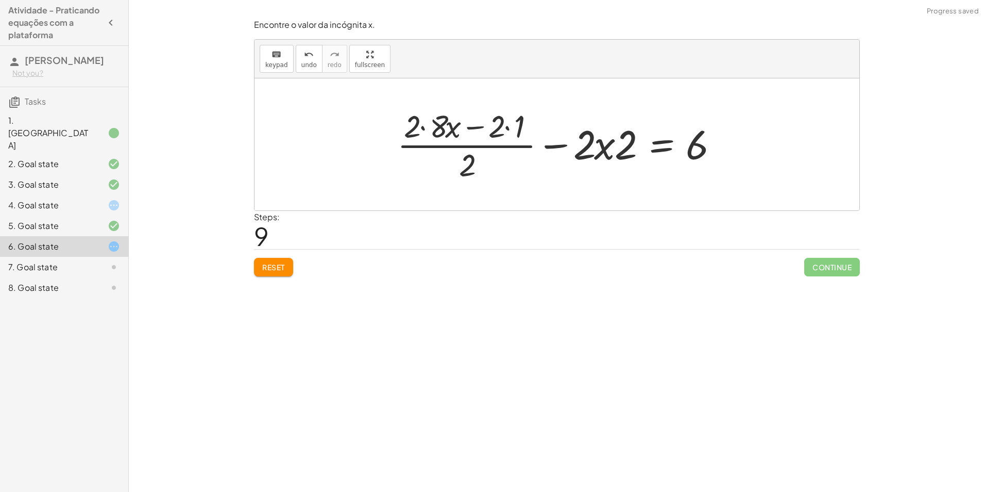
click at [505, 135] on div at bounding box center [561, 144] width 338 height 79
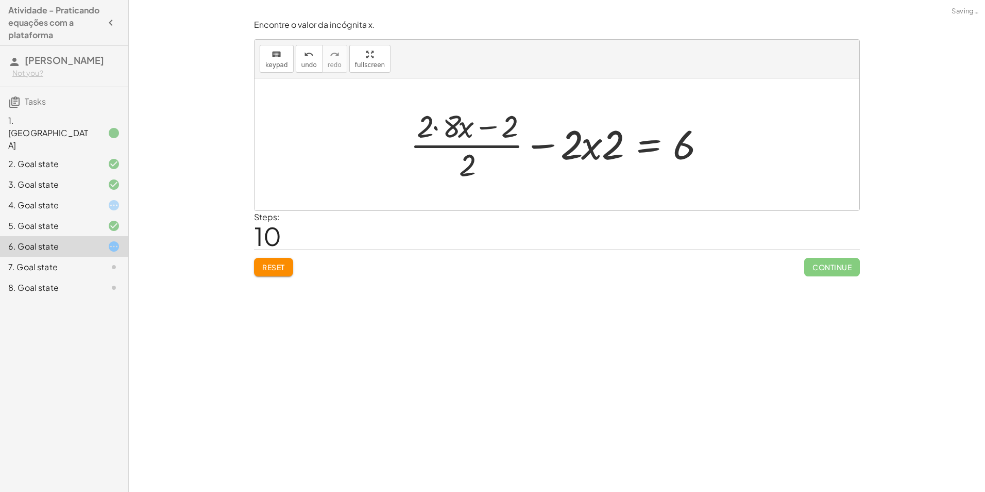
click at [461, 126] on div at bounding box center [561, 144] width 312 height 79
click at [454, 125] on div at bounding box center [561, 144] width 312 height 79
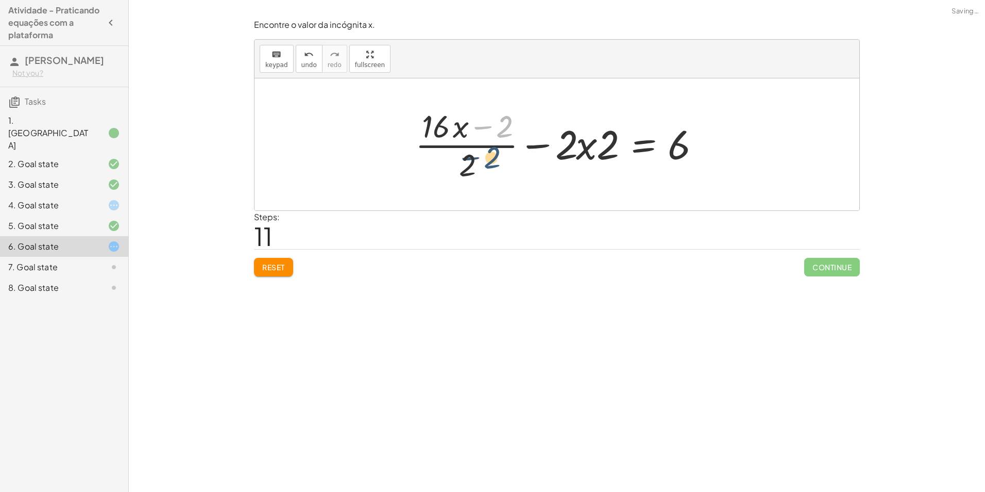
drag, startPoint x: 496, startPoint y: 129, endPoint x: 484, endPoint y: 160, distance: 33.8
click at [484, 160] on div at bounding box center [561, 144] width 302 height 79
drag, startPoint x: 505, startPoint y: 129, endPoint x: 500, endPoint y: 179, distance: 49.7
click at [500, 179] on div at bounding box center [561, 144] width 302 height 79
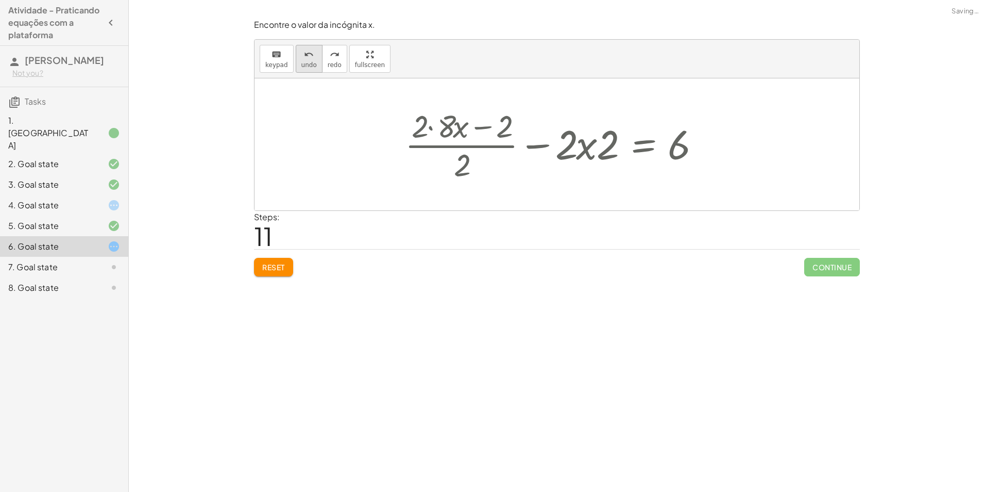
click at [302, 63] on span "undo" at bounding box center [309, 64] width 15 height 7
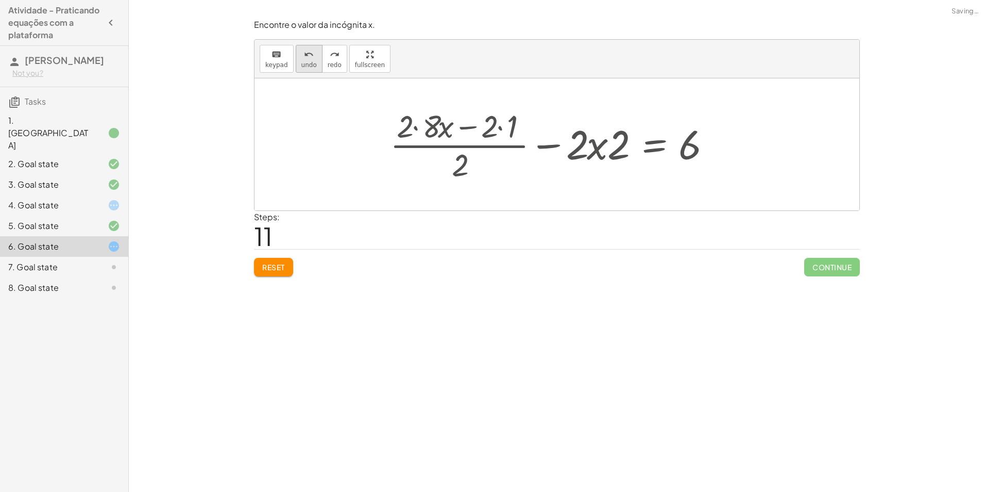
click at [302, 63] on span "undo" at bounding box center [309, 64] width 15 height 7
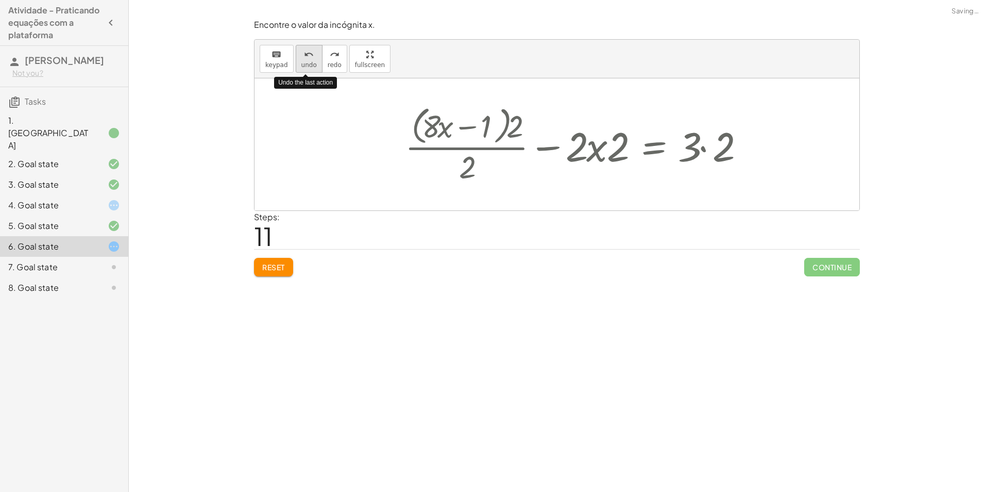
click at [302, 63] on span "undo" at bounding box center [309, 64] width 15 height 7
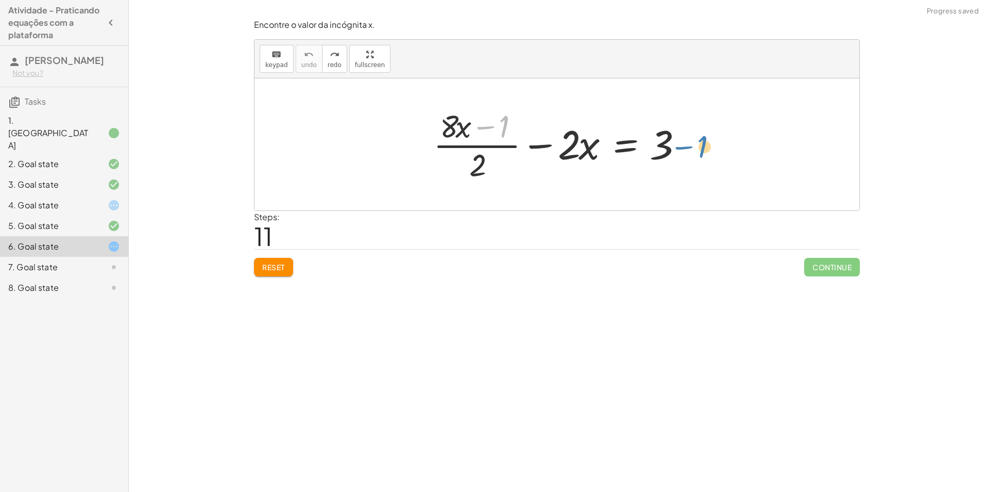
drag, startPoint x: 499, startPoint y: 124, endPoint x: 697, endPoint y: 144, distance: 198.9
click at [697, 144] on div "− 1 · ( + · 8 · x ) + · ( + · 8 · x − 1 ) · 2 − · 2 · x = 3" at bounding box center [557, 144] width 605 height 132
drag, startPoint x: 477, startPoint y: 161, endPoint x: 515, endPoint y: 125, distance: 52.1
click at [515, 125] on div at bounding box center [560, 144] width 265 height 79
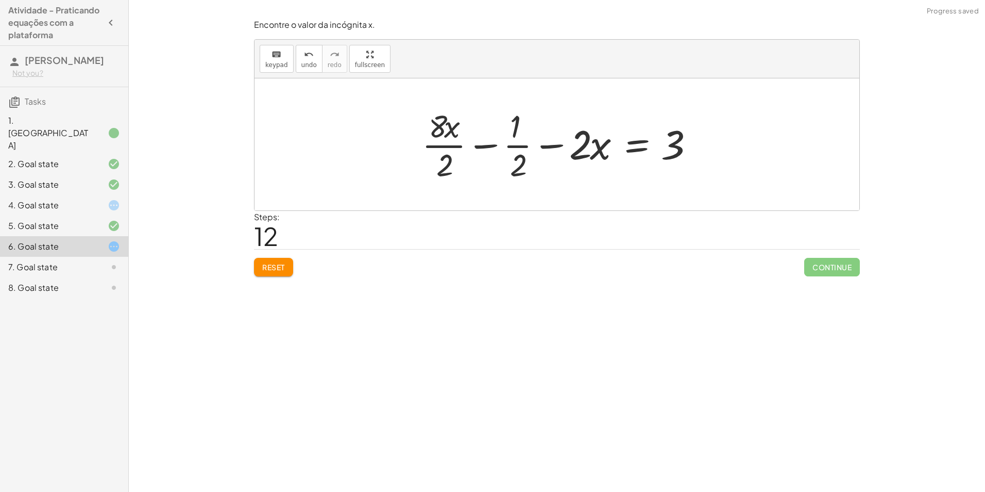
click at [513, 146] on div at bounding box center [561, 144] width 288 height 79
click at [444, 144] on div at bounding box center [561, 144] width 288 height 79
click at [512, 150] on div at bounding box center [561, 144] width 285 height 79
click at [513, 146] on div at bounding box center [561, 144] width 285 height 79
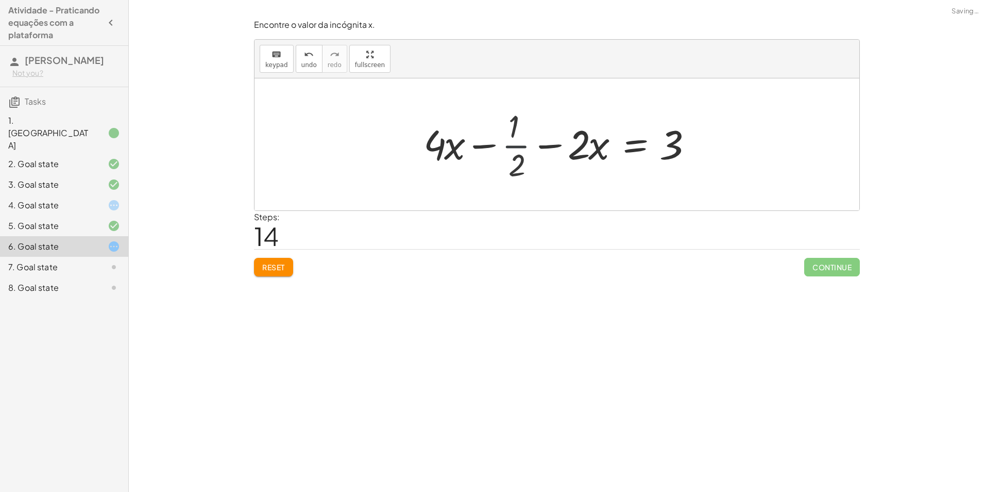
click at [514, 143] on div at bounding box center [550, 144] width 308 height 53
click at [516, 142] on div at bounding box center [550, 144] width 308 height 53
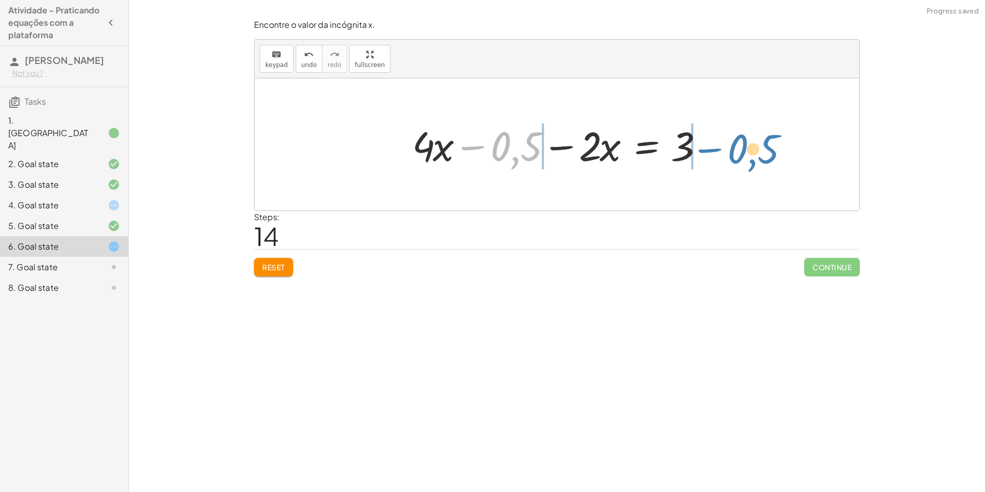
drag, startPoint x: 512, startPoint y: 157, endPoint x: 750, endPoint y: 159, distance: 237.6
click at [750, 159] on div "+ · ( + · 8 · x − 1 ) · 2 − · 2 · x = 3 + · 8 · x · 2 − · 1 · 2 − · 2 · x = 3 +…" at bounding box center [557, 144] width 605 height 132
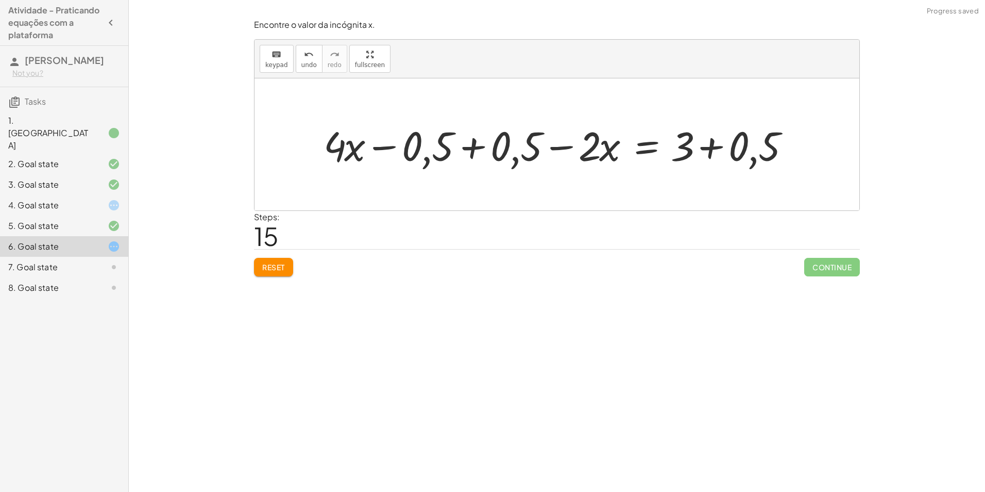
click at [437, 143] on div at bounding box center [561, 144] width 485 height 53
click at [476, 149] on div at bounding box center [561, 144] width 485 height 53
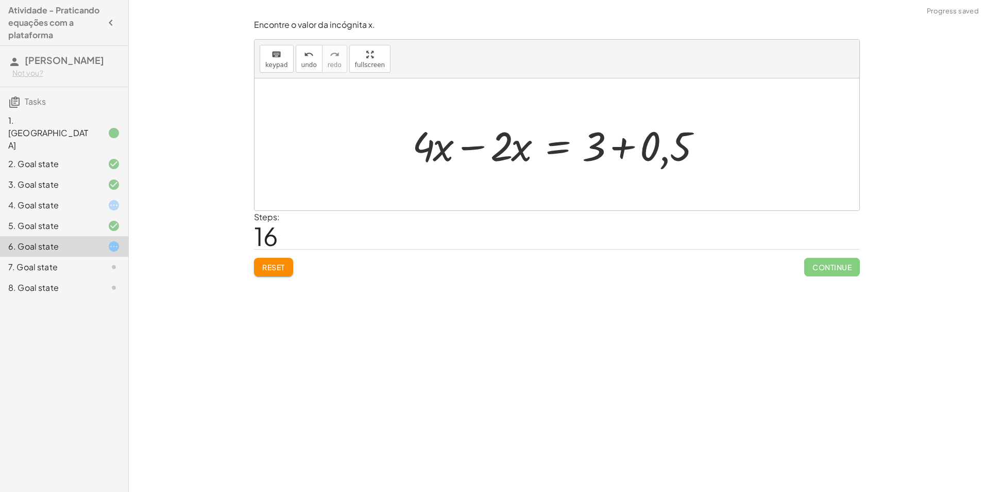
click at [622, 150] on div at bounding box center [561, 144] width 308 height 53
click at [479, 148] on div at bounding box center [532, 144] width 250 height 53
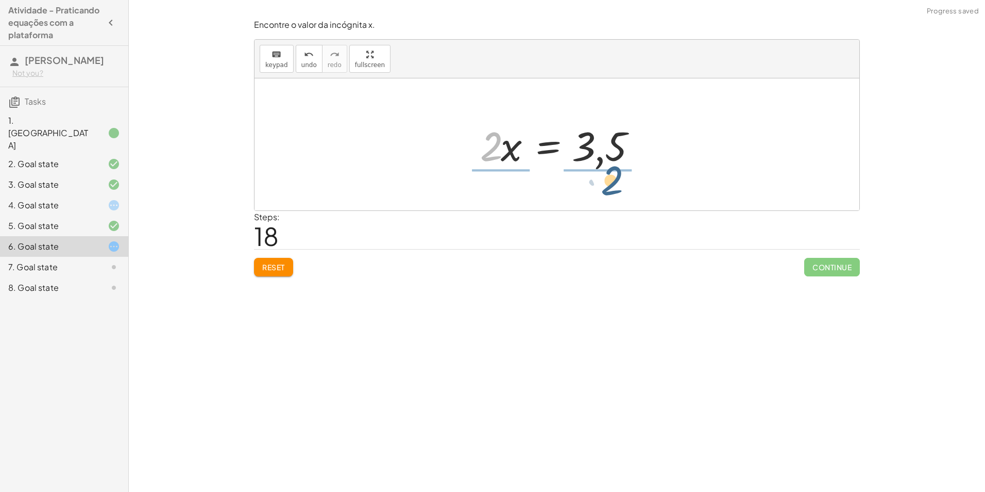
drag, startPoint x: 493, startPoint y: 150, endPoint x: 614, endPoint y: 188, distance: 126.8
click at [506, 149] on div at bounding box center [560, 144] width 175 height 79
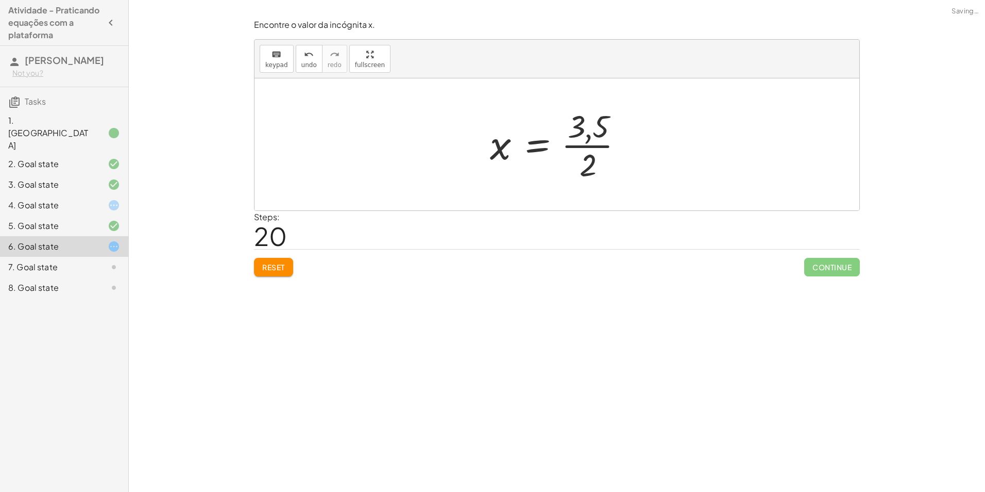
click at [597, 151] on div at bounding box center [561, 144] width 152 height 79
click at [58, 220] on div "5. Goal state" at bounding box center [49, 226] width 83 height 12
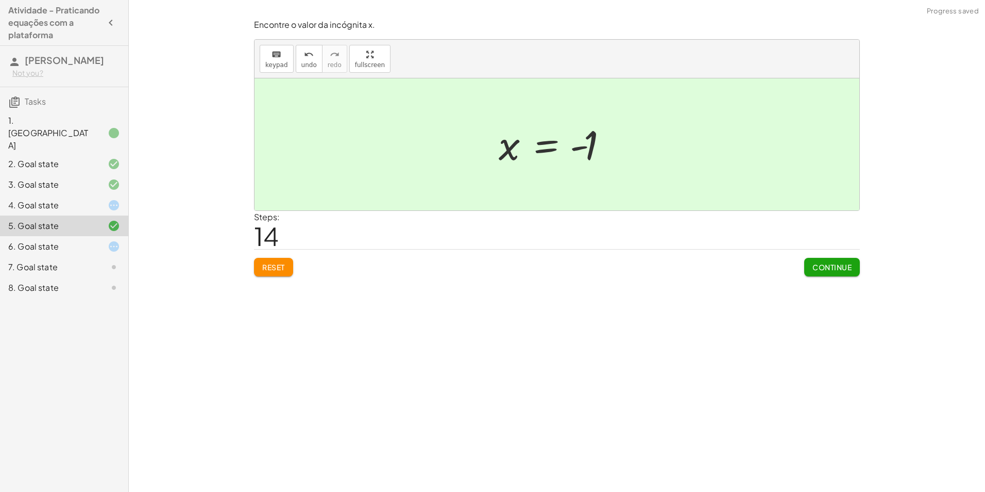
click at [78, 240] on div "6. Goal state" at bounding box center [49, 246] width 83 height 12
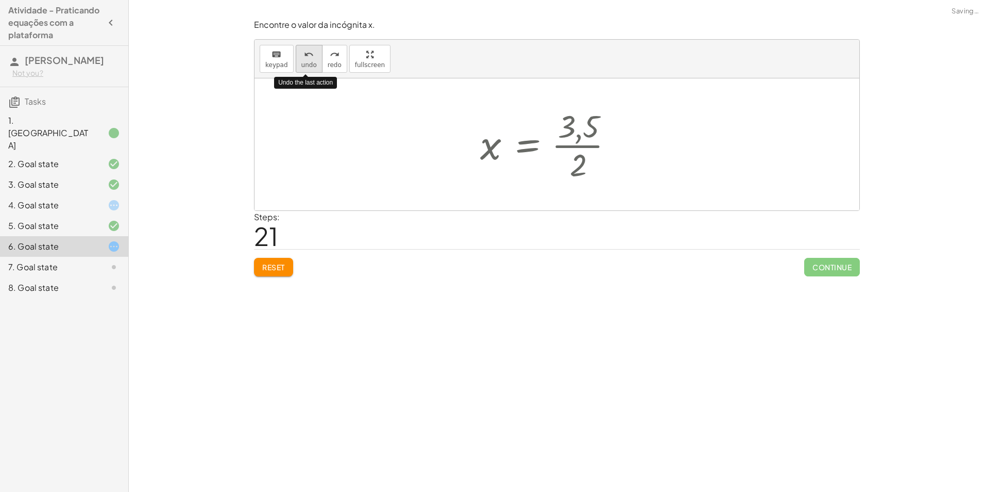
click at [306, 63] on span "undo" at bounding box center [309, 64] width 15 height 7
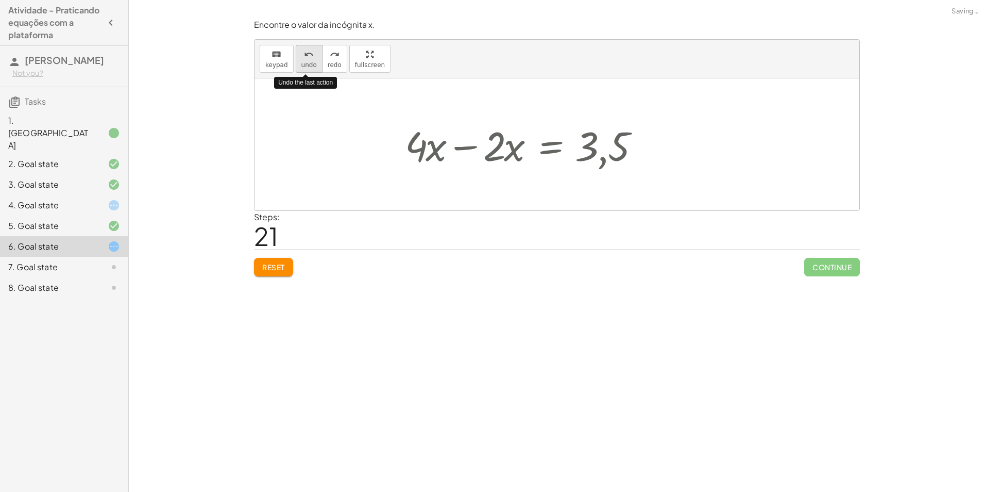
click at [306, 63] on span "undo" at bounding box center [309, 64] width 15 height 7
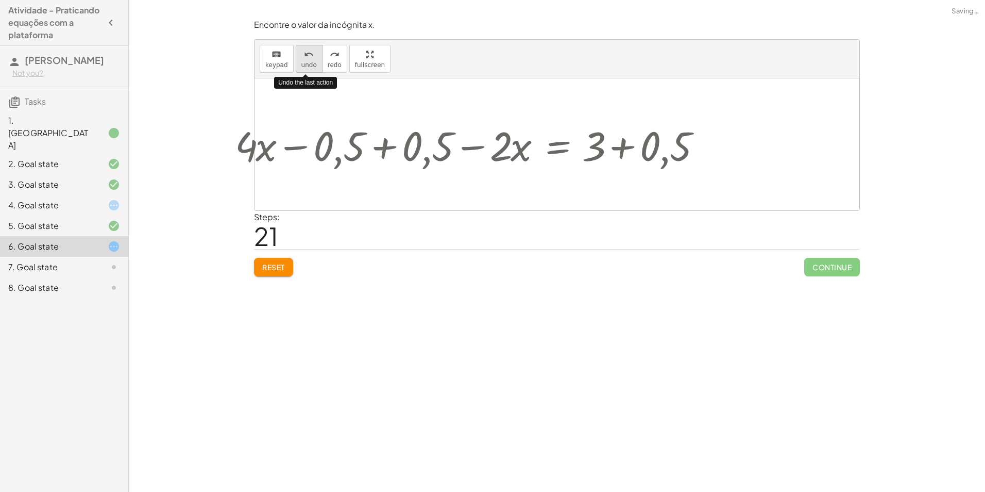
click at [306, 63] on span "undo" at bounding box center [309, 64] width 15 height 7
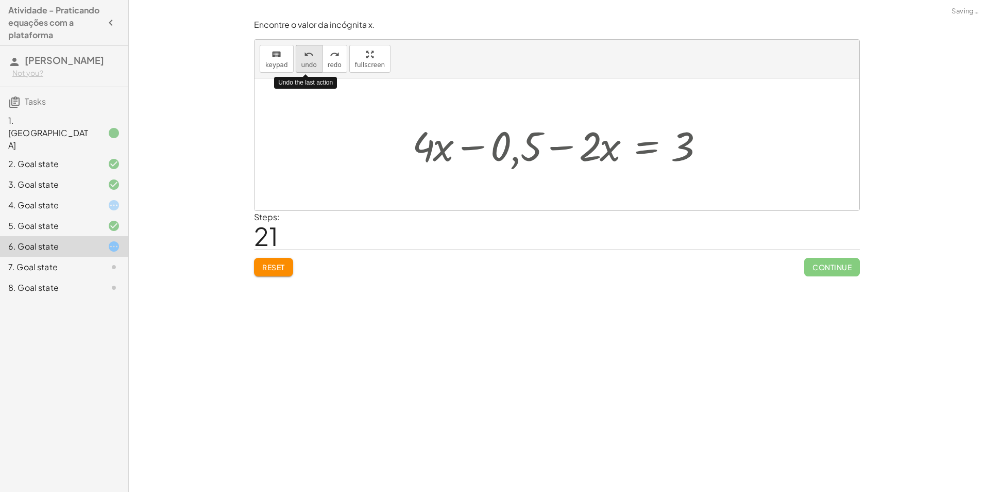
click at [306, 63] on span "undo" at bounding box center [309, 64] width 15 height 7
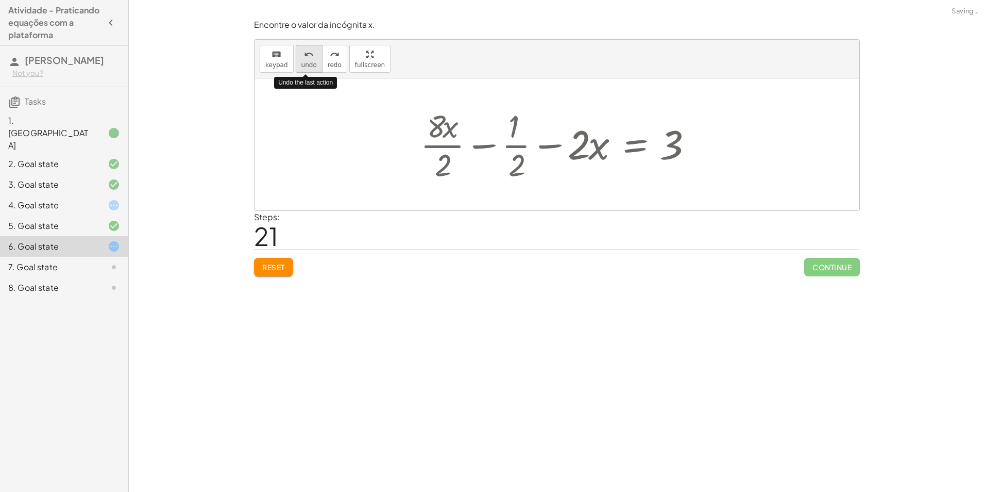
click at [306, 63] on span "undo" at bounding box center [309, 64] width 15 height 7
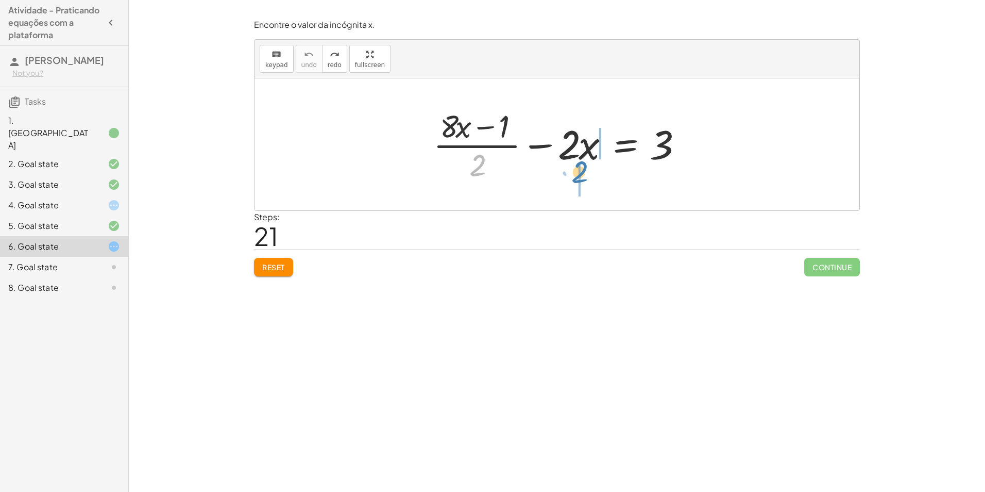
drag, startPoint x: 475, startPoint y: 160, endPoint x: 577, endPoint y: 167, distance: 102.3
click at [577, 167] on div at bounding box center [560, 144] width 265 height 79
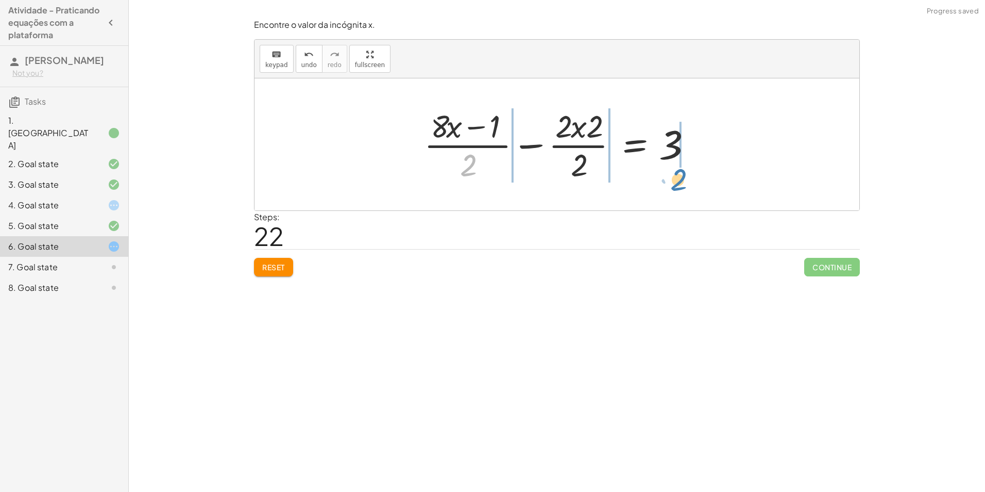
drag, startPoint x: 467, startPoint y: 169, endPoint x: 677, endPoint y: 183, distance: 210.8
click at [677, 183] on div at bounding box center [561, 144] width 284 height 79
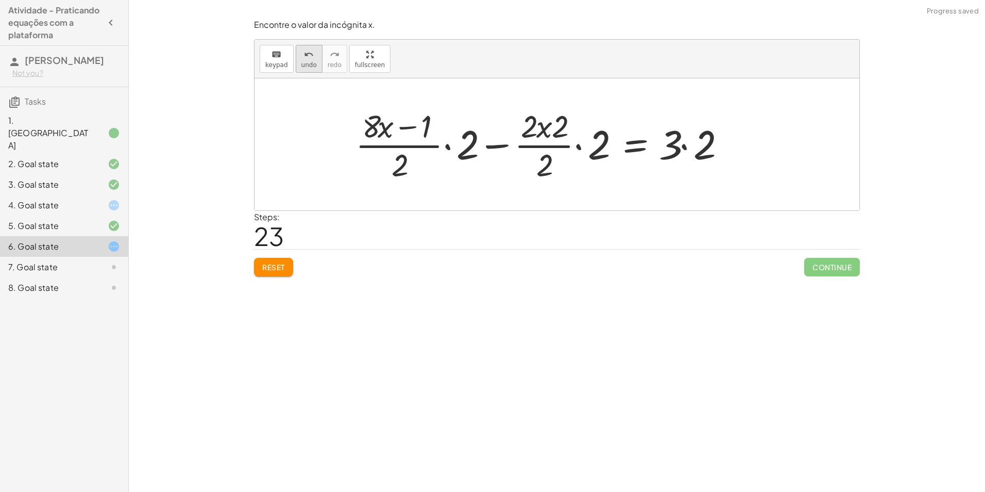
click at [307, 63] on span "undo" at bounding box center [309, 64] width 15 height 7
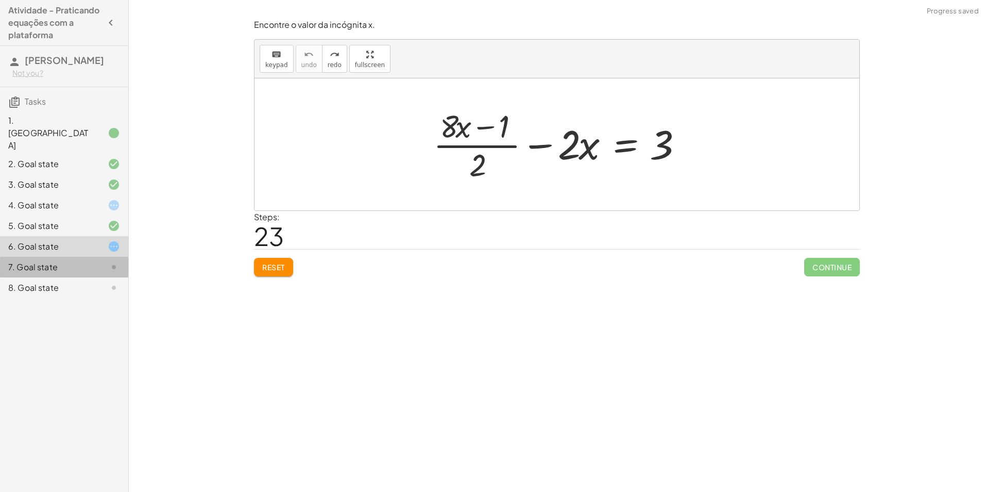
click at [77, 262] on div "7. Goal state" at bounding box center [49, 267] width 83 height 12
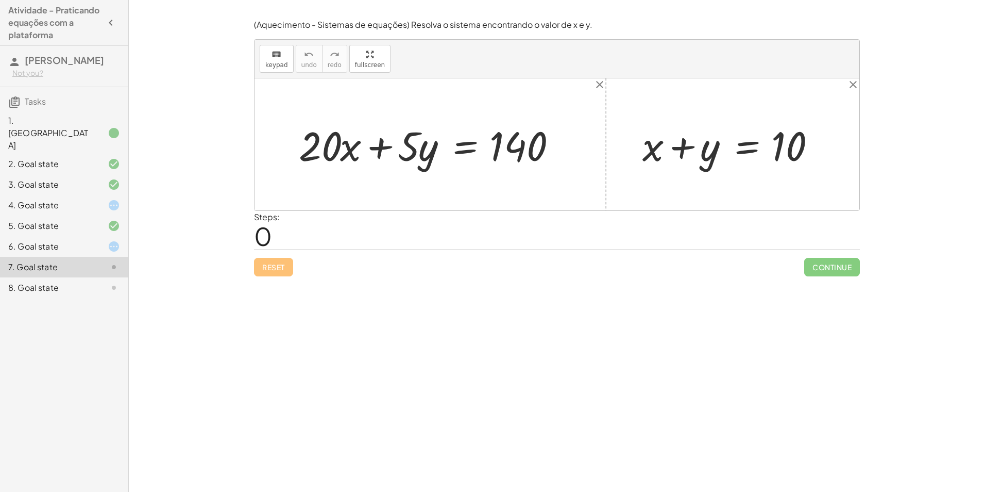
click at [83, 240] on div "6. Goal state" at bounding box center [49, 246] width 83 height 12
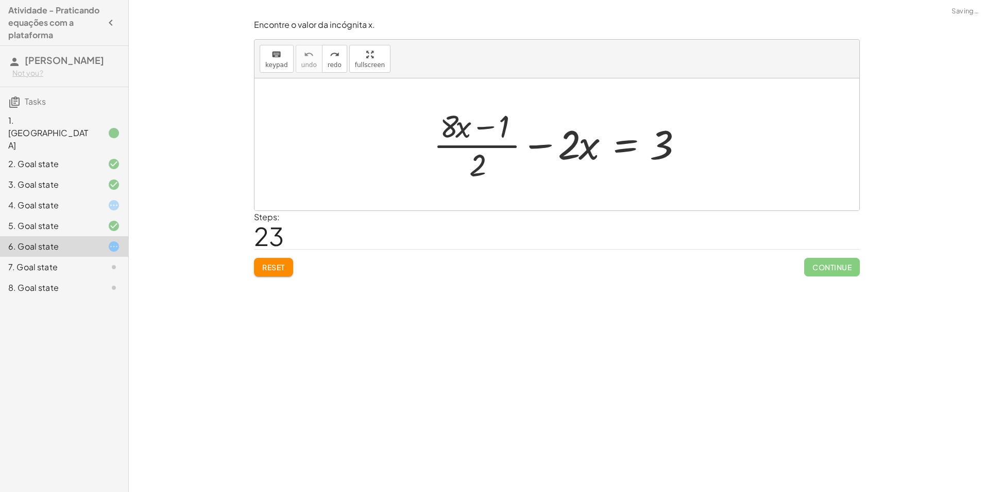
click at [80, 203] on div "4. Goal state" at bounding box center [49, 205] width 83 height 12
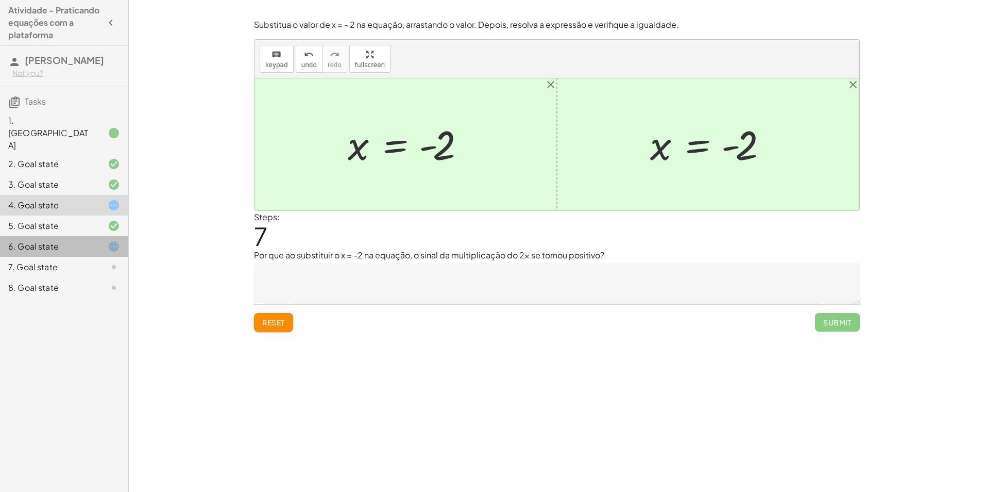
click at [75, 240] on div "6. Goal state" at bounding box center [49, 246] width 83 height 12
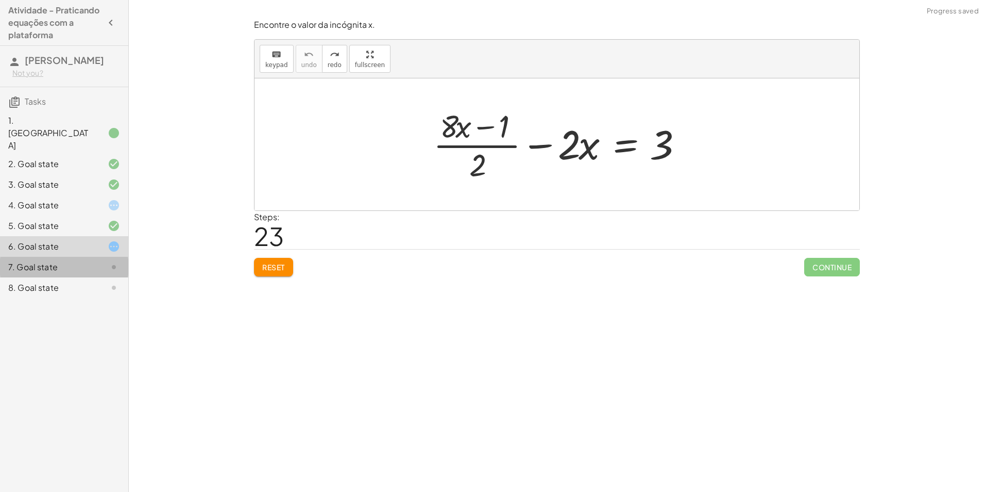
click at [97, 261] on div at bounding box center [105, 267] width 29 height 12
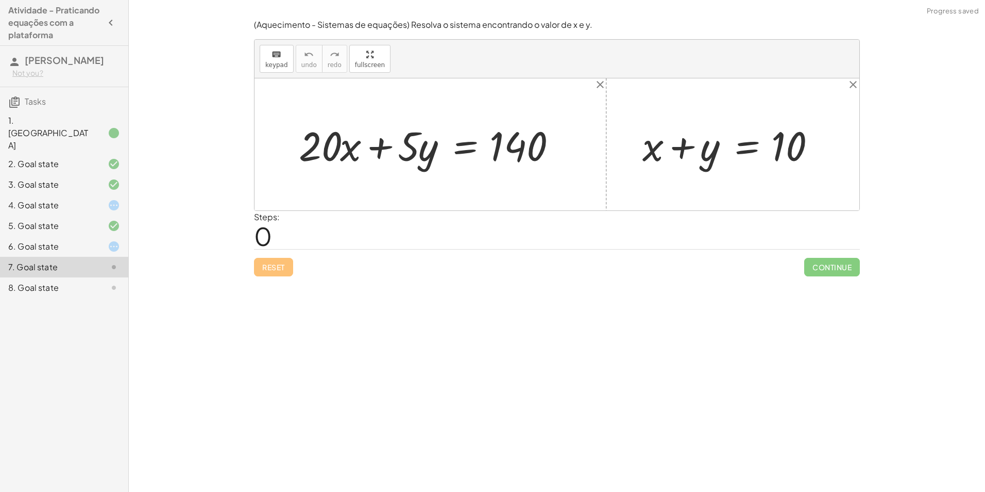
click at [88, 199] on div "4. Goal state" at bounding box center [49, 205] width 83 height 12
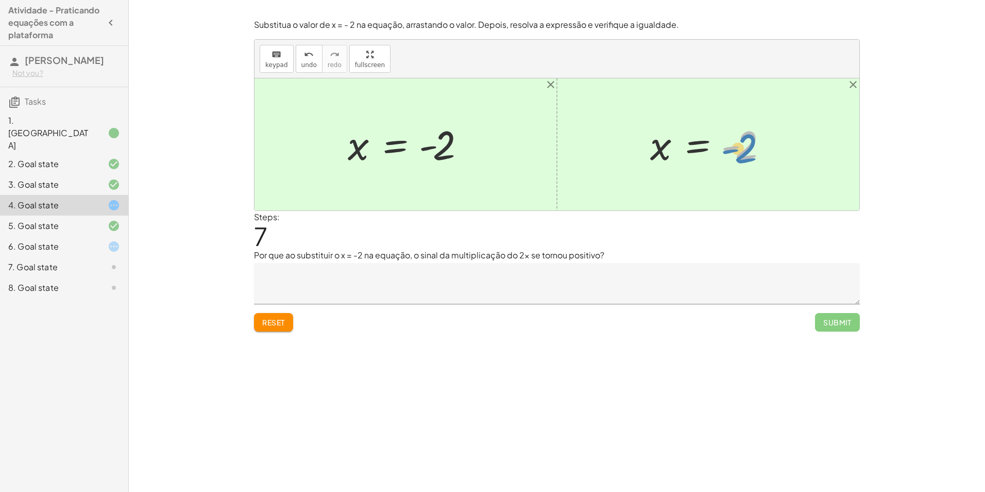
click at [734, 154] on div at bounding box center [712, 144] width 134 height 51
click at [296, 66] on button "undo undo" at bounding box center [309, 59] width 27 height 28
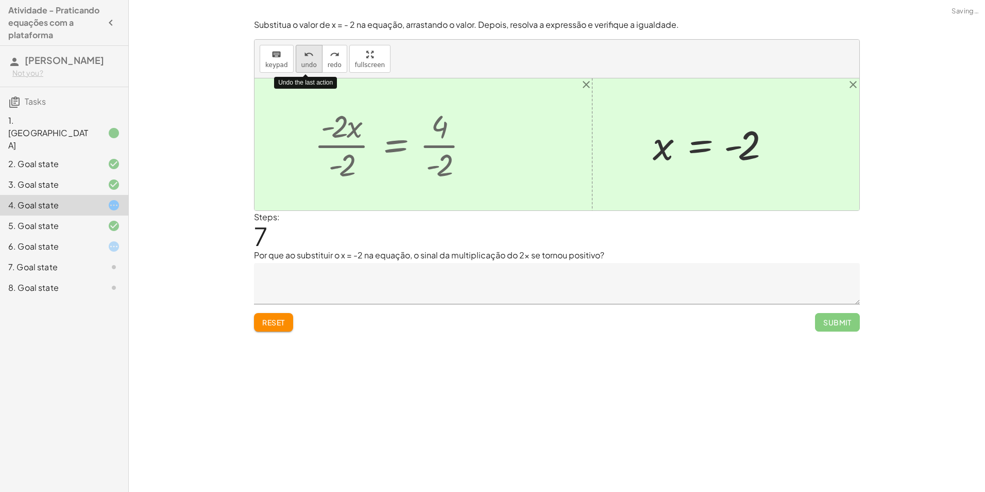
click at [296, 66] on button "undo undo" at bounding box center [309, 59] width 27 height 28
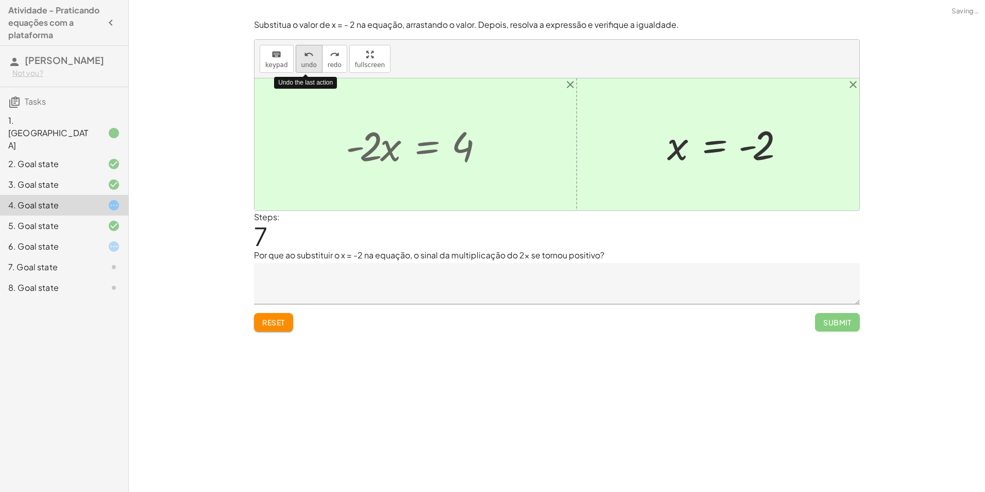
click at [296, 66] on button "undo undo" at bounding box center [309, 59] width 27 height 28
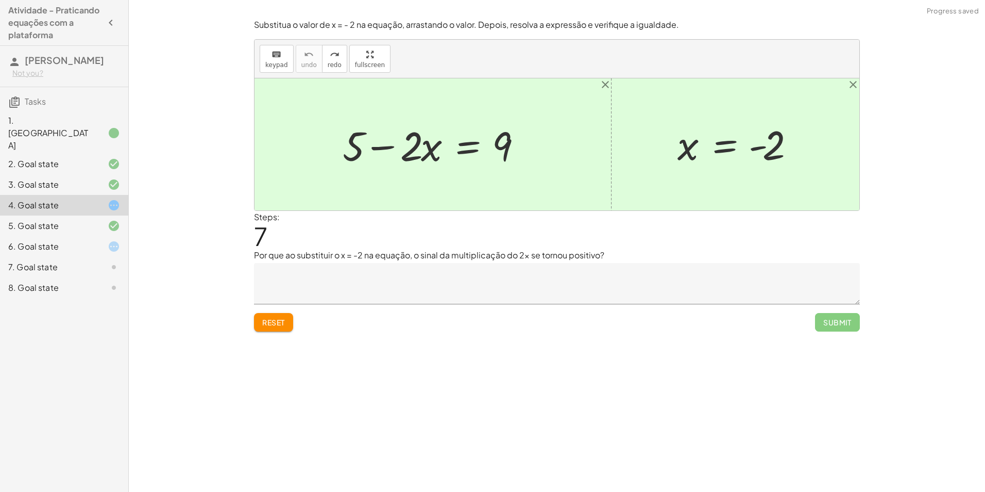
click at [528, 93] on div at bounding box center [557, 144] width 605 height 132
drag, startPoint x: 689, startPoint y: 149, endPoint x: 427, endPoint y: 151, distance: 261.3
click at [416, 150] on div at bounding box center [423, 144] width 226 height 53
click at [401, 149] on div at bounding box center [435, 144] width 192 height 53
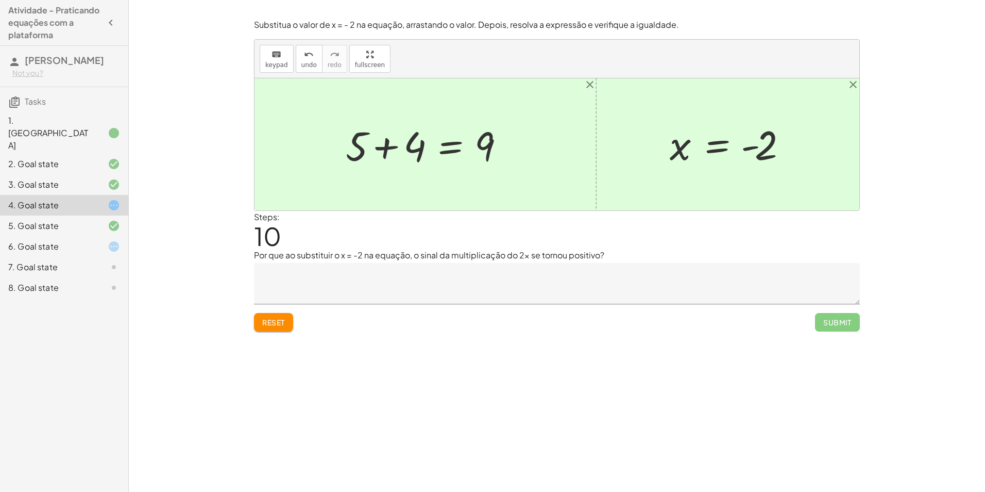
click at [383, 147] on div at bounding box center [430, 144] width 178 height 53
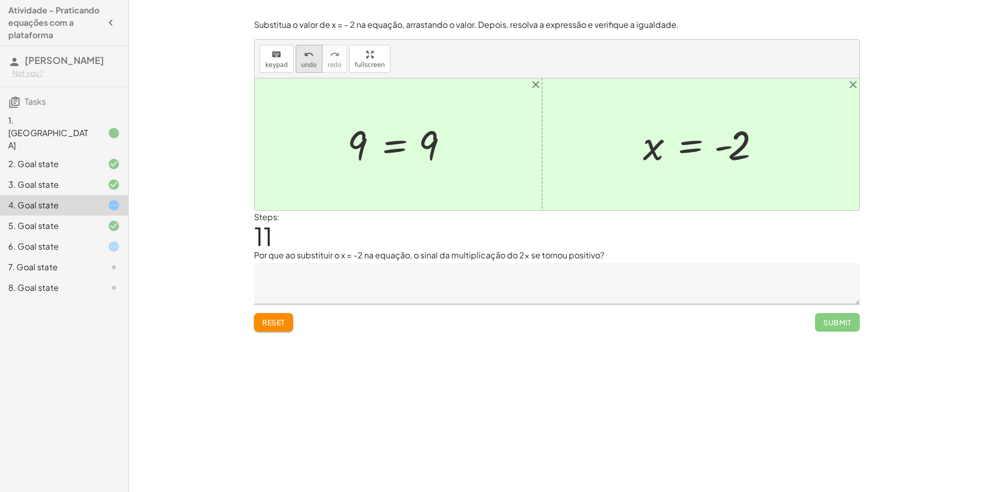
click at [304, 62] on span "undo" at bounding box center [309, 64] width 15 height 7
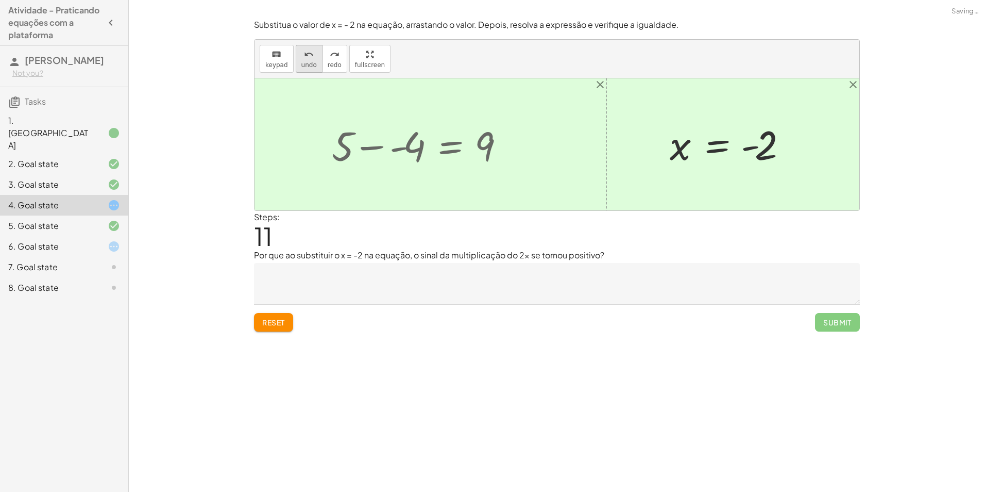
click at [307, 61] on span "undo" at bounding box center [309, 64] width 15 height 7
click at [309, 62] on span "undo" at bounding box center [309, 64] width 15 height 7
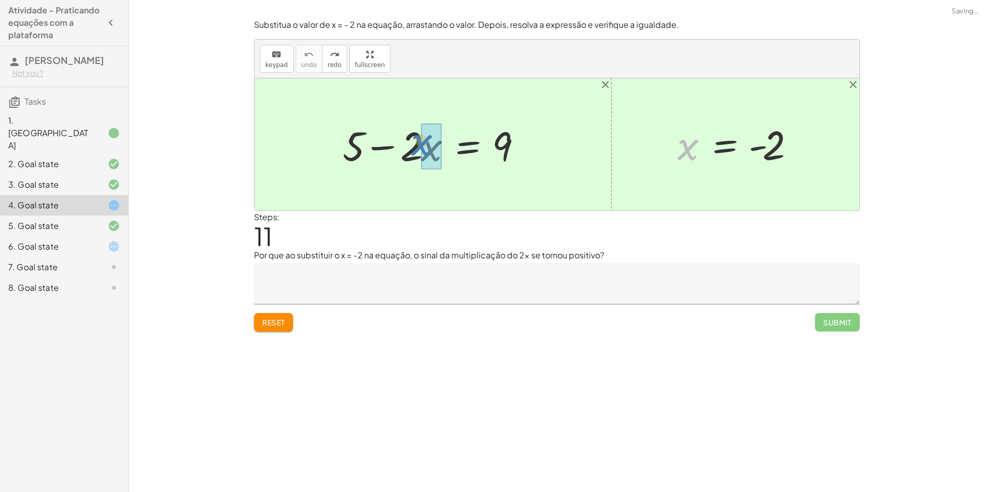
drag, startPoint x: 685, startPoint y: 156, endPoint x: 426, endPoint y: 156, distance: 258.7
click at [396, 146] on div at bounding box center [423, 144] width 226 height 53
click at [396, 143] on div at bounding box center [435, 144] width 192 height 53
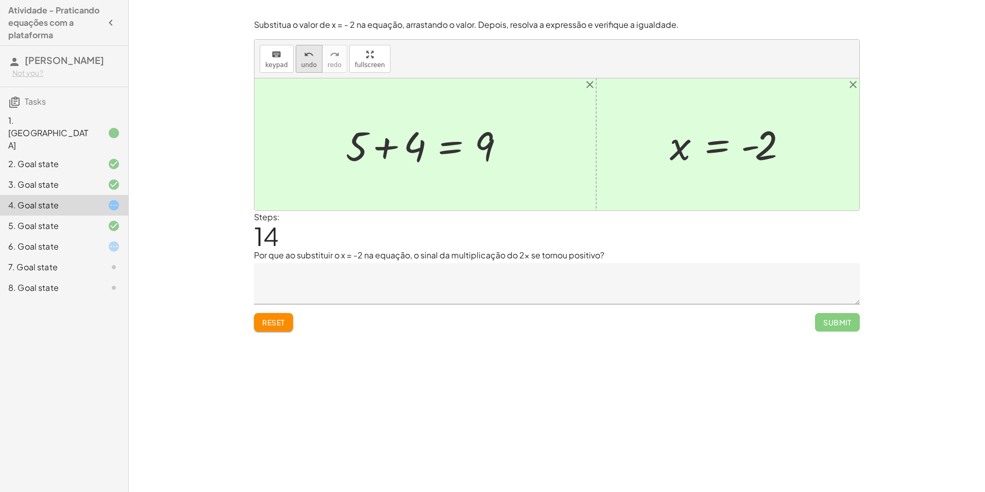
click at [304, 57] on icon "undo" at bounding box center [309, 54] width 10 height 12
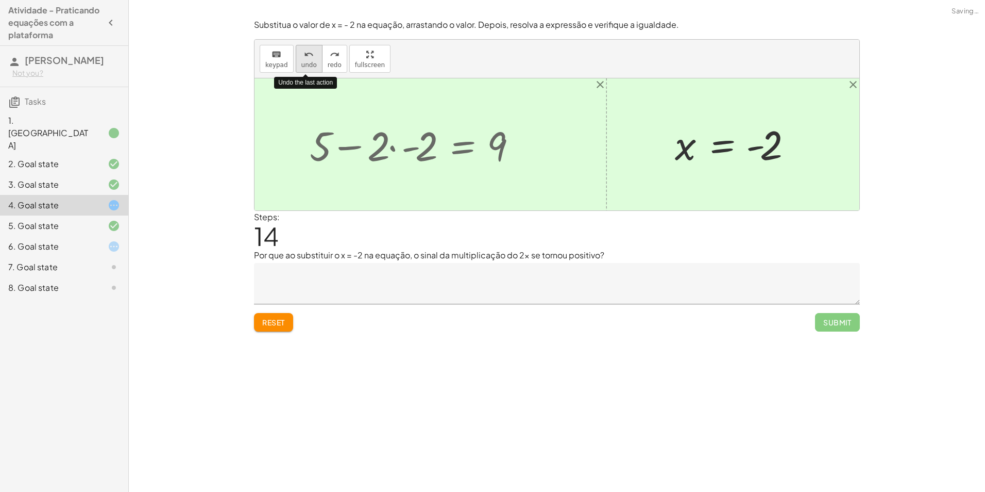
click at [302, 63] on span "undo" at bounding box center [309, 64] width 15 height 7
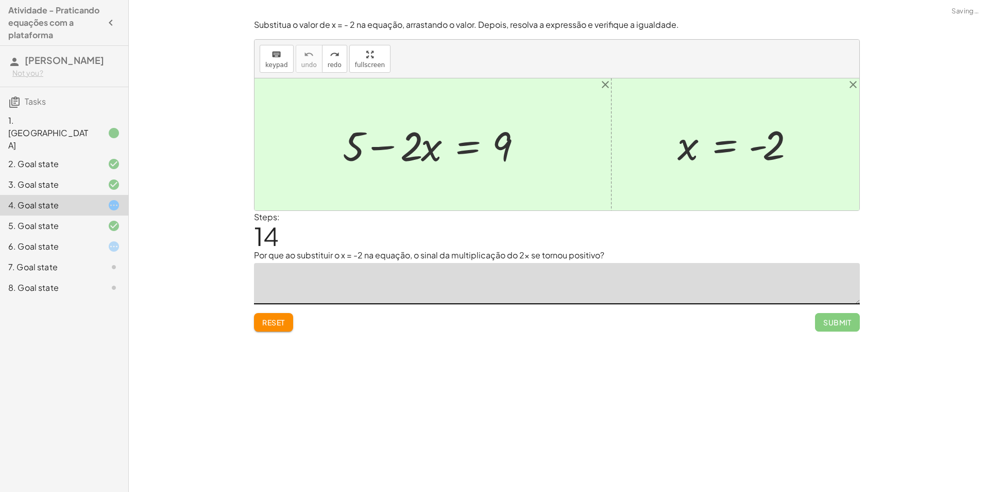
click at [442, 281] on textarea at bounding box center [557, 283] width 606 height 41
drag, startPoint x: 101, startPoint y: 242, endPoint x: 96, endPoint y: 247, distance: 7.3
click at [96, 277] on div "6. Goal state" at bounding box center [64, 287] width 128 height 21
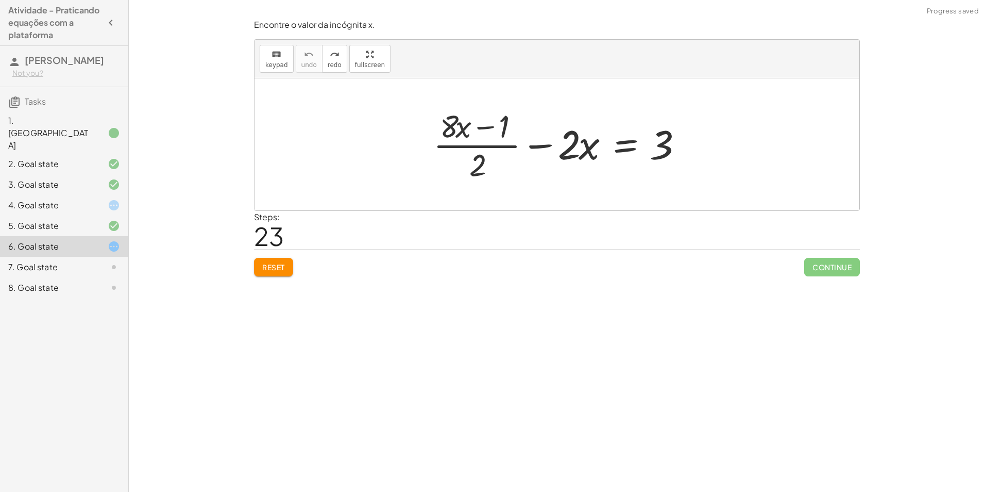
click at [99, 199] on div at bounding box center [105, 205] width 29 height 12
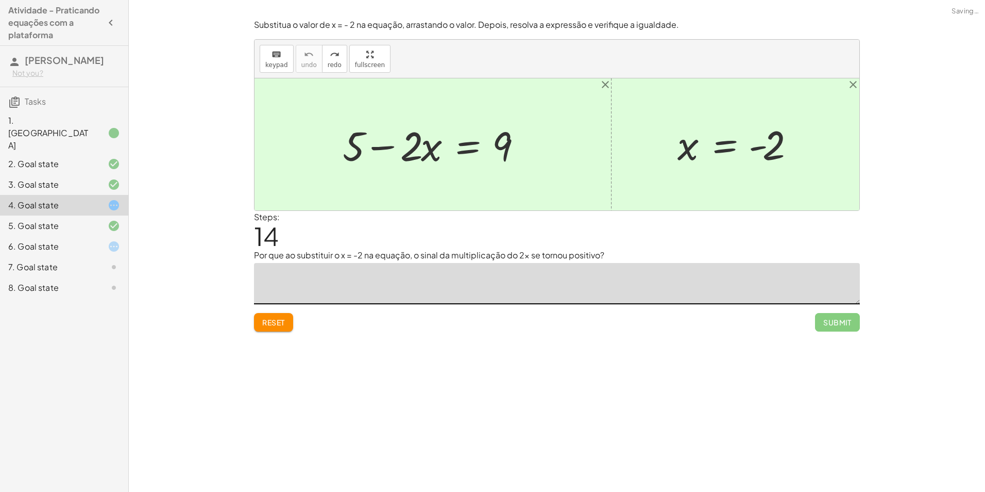
click at [523, 273] on textarea at bounding box center [557, 283] width 606 height 41
drag, startPoint x: 687, startPoint y: 149, endPoint x: 424, endPoint y: 149, distance: 262.9
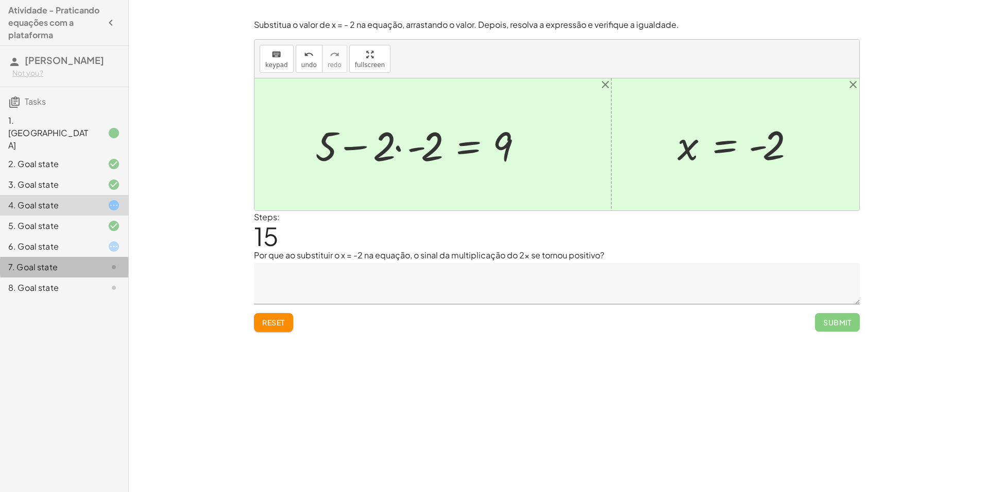
click at [88, 261] on div "7. Goal state" at bounding box center [49, 267] width 83 height 12
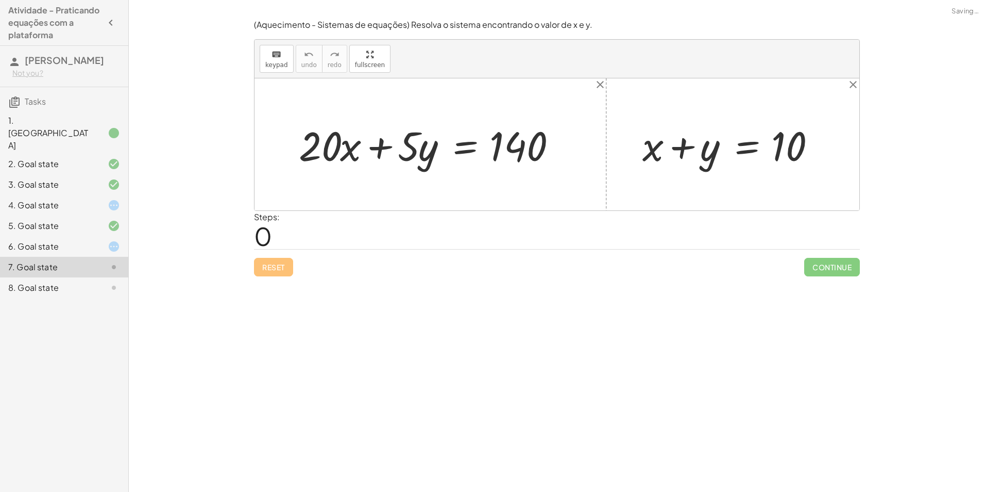
click at [85, 277] on div "6. Goal state" at bounding box center [64, 287] width 128 height 21
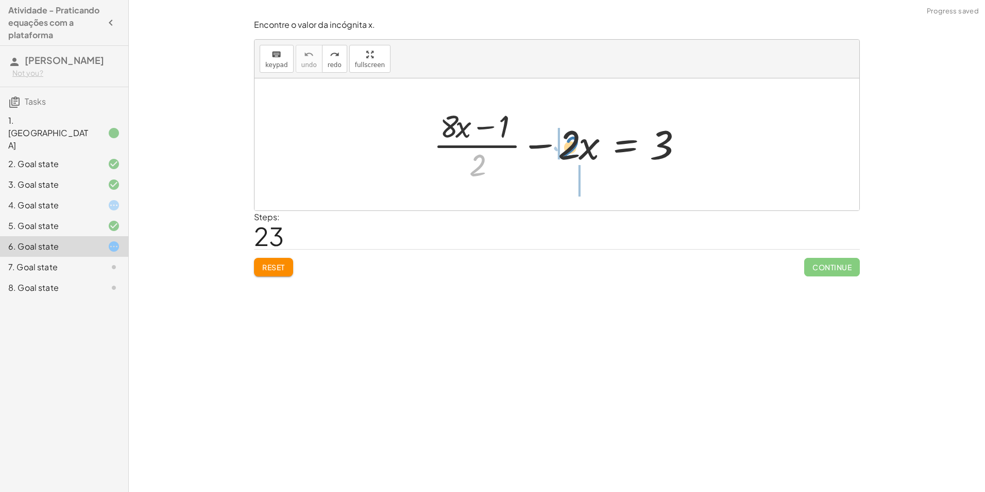
drag, startPoint x: 477, startPoint y: 163, endPoint x: 570, endPoint y: 145, distance: 95.0
click at [570, 145] on div at bounding box center [560, 144] width 265 height 79
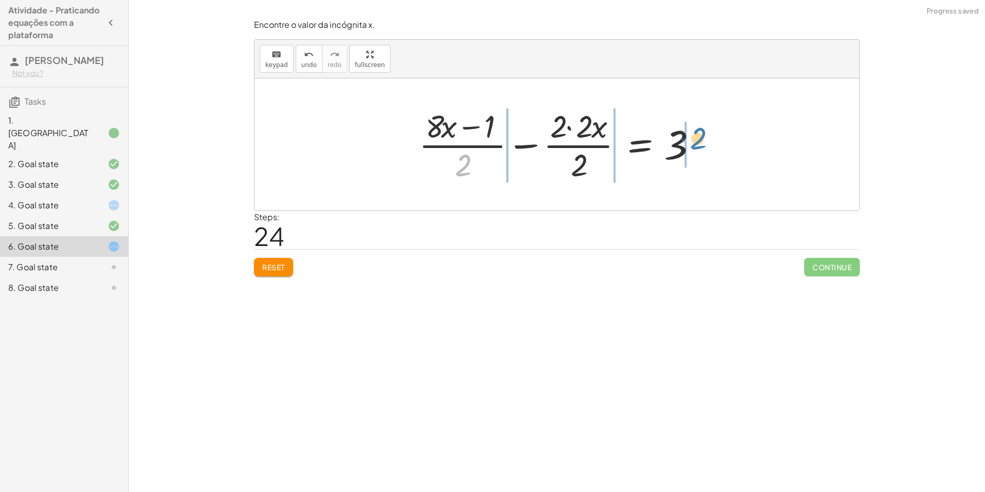
drag, startPoint x: 460, startPoint y: 165, endPoint x: 695, endPoint y: 138, distance: 236.6
click at [695, 138] on div at bounding box center [561, 144] width 294 height 79
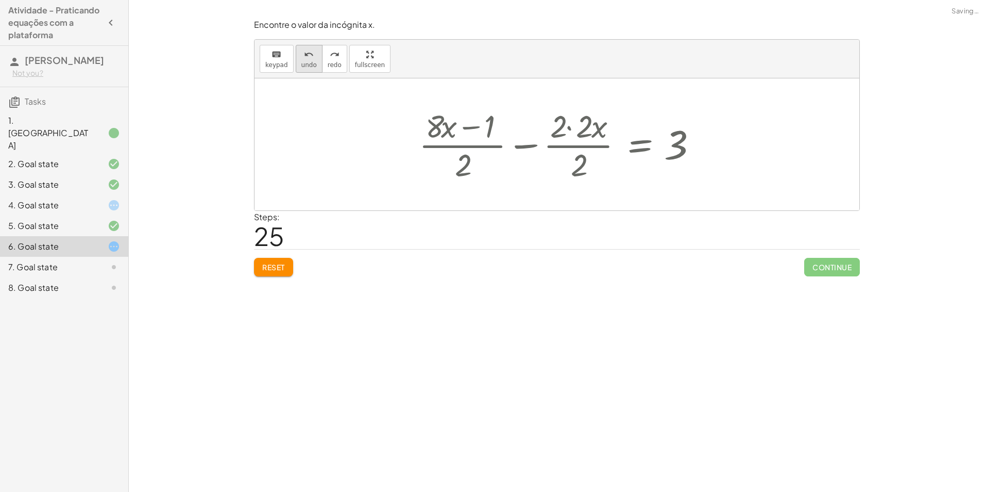
click at [314, 59] on button "undo undo" at bounding box center [309, 59] width 27 height 28
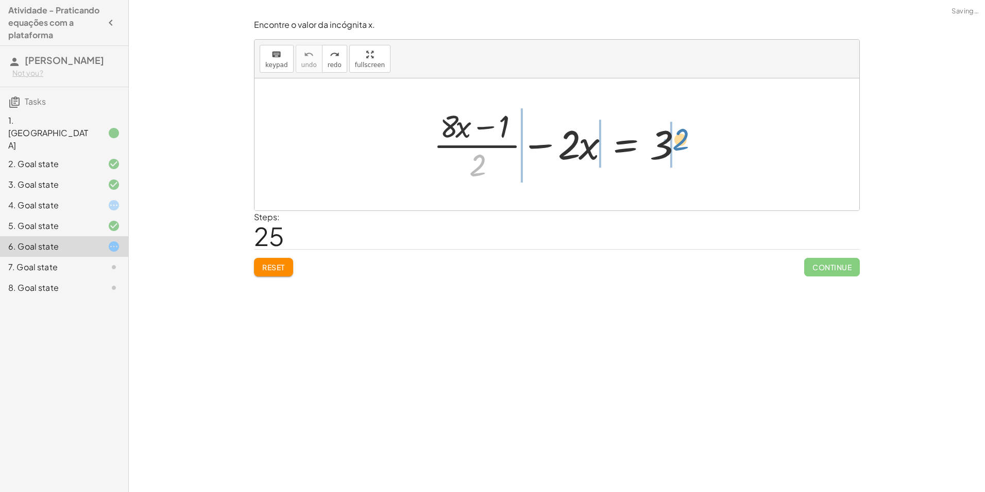
drag, startPoint x: 475, startPoint y: 170, endPoint x: 680, endPoint y: 144, distance: 206.2
click at [680, 144] on div at bounding box center [560, 144] width 265 height 79
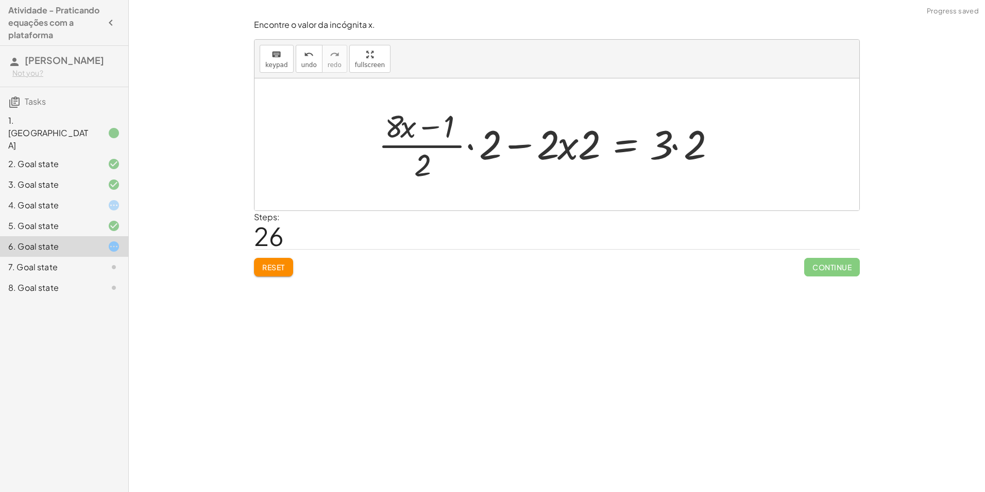
click at [572, 146] on div at bounding box center [550, 144] width 355 height 79
click at [562, 149] on div at bounding box center [550, 144] width 355 height 79
click at [544, 145] on div at bounding box center [550, 144] width 355 height 79
click at [507, 142] on div at bounding box center [550, 144] width 355 height 79
click at [521, 145] on div at bounding box center [550, 144] width 355 height 79
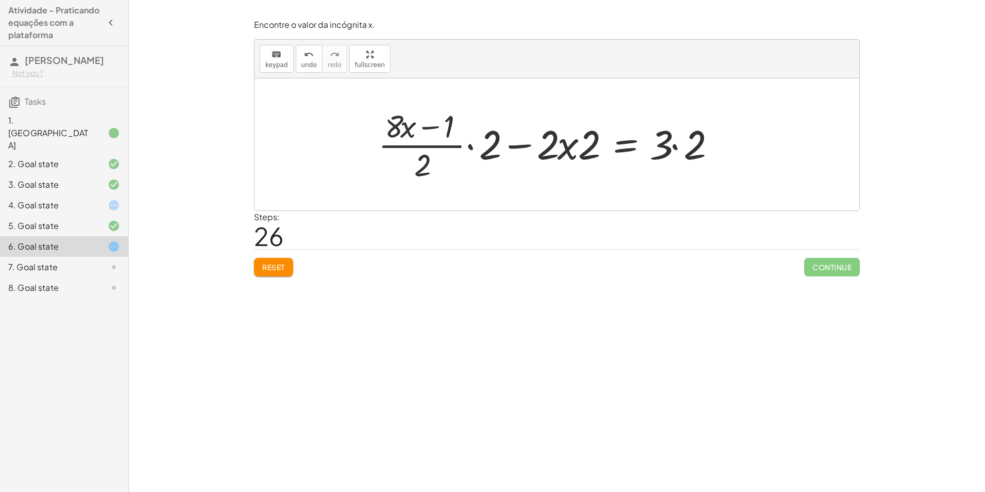
click at [587, 147] on div at bounding box center [550, 144] width 355 height 79
click at [465, 145] on div at bounding box center [550, 144] width 355 height 79
click at [470, 144] on div at bounding box center [550, 144] width 355 height 79
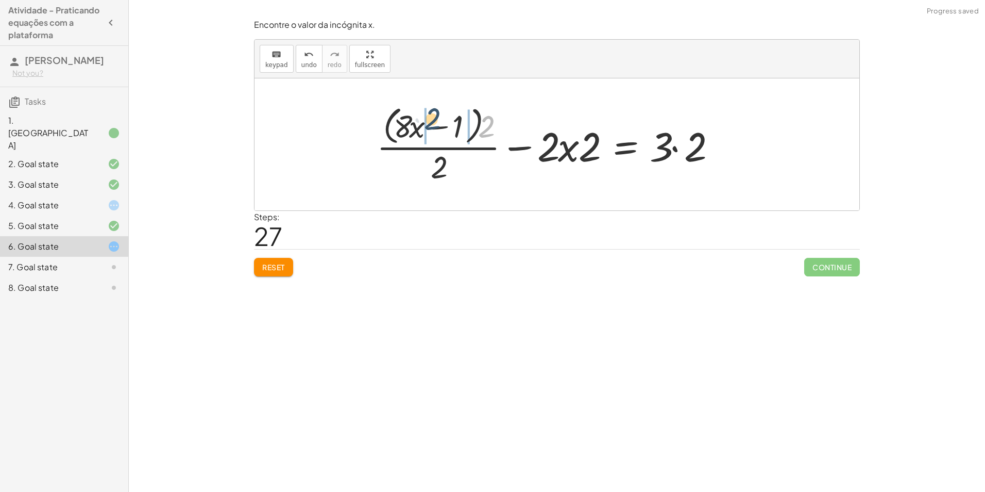
drag, startPoint x: 488, startPoint y: 129, endPoint x: 434, endPoint y: 123, distance: 53.4
click at [434, 123] on div at bounding box center [550, 144] width 357 height 84
click at [470, 126] on div at bounding box center [547, 144] width 362 height 79
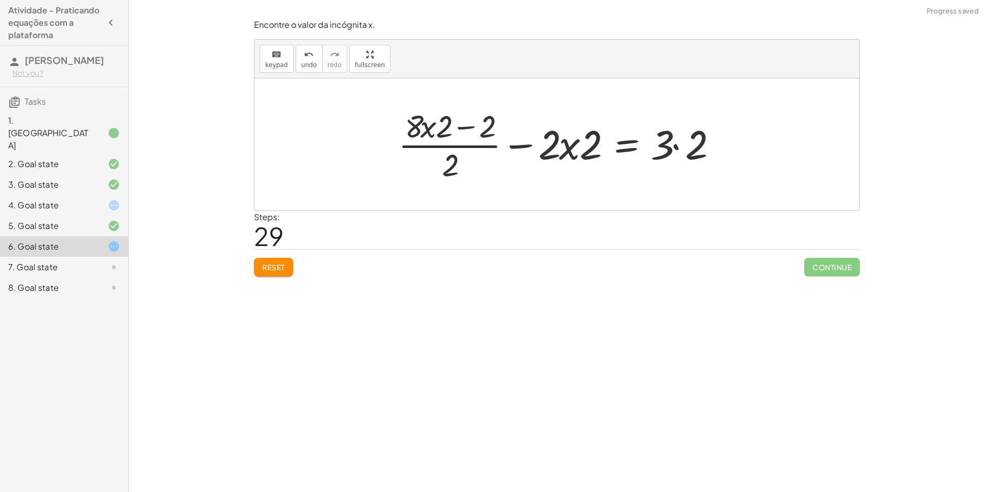
click at [429, 126] on div at bounding box center [561, 144] width 336 height 79
click at [443, 130] on div at bounding box center [561, 144] width 336 height 79
drag, startPoint x: 438, startPoint y: 130, endPoint x: 423, endPoint y: 128, distance: 14.6
click at [423, 128] on div at bounding box center [561, 144] width 336 height 79
click at [462, 130] on div at bounding box center [561, 144] width 336 height 79
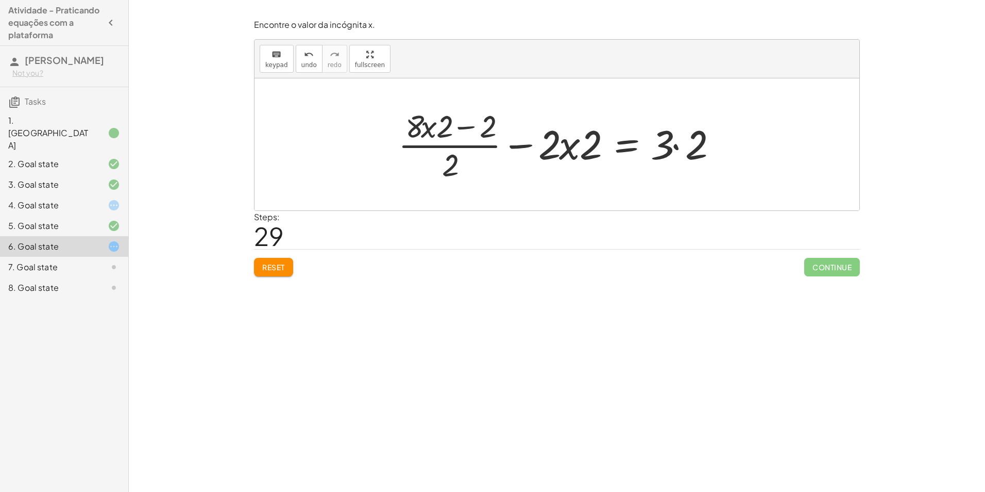
click at [464, 127] on div at bounding box center [561, 144] width 336 height 79
click at [464, 126] on div at bounding box center [561, 144] width 336 height 79
click at [440, 127] on div at bounding box center [561, 144] width 336 height 79
click at [420, 125] on div at bounding box center [561, 144] width 336 height 79
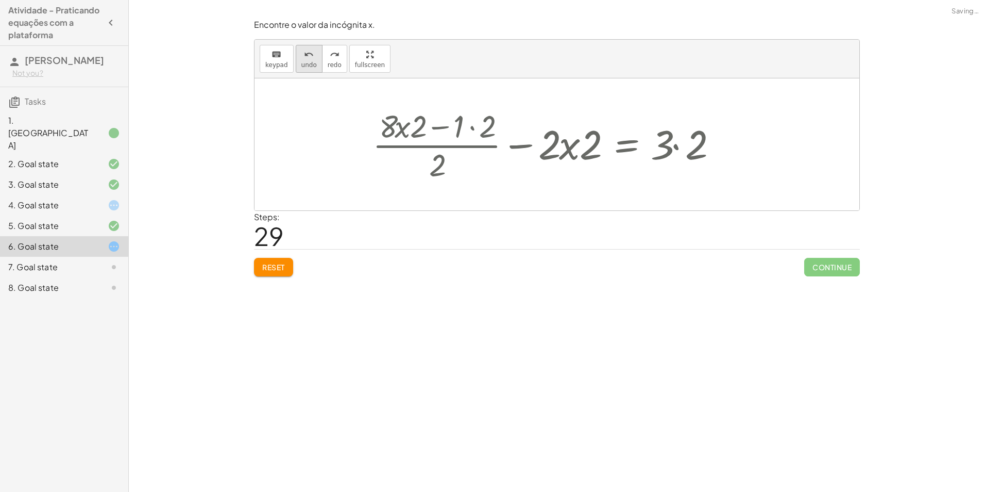
click at [302, 69] on span "undo" at bounding box center [309, 64] width 15 height 7
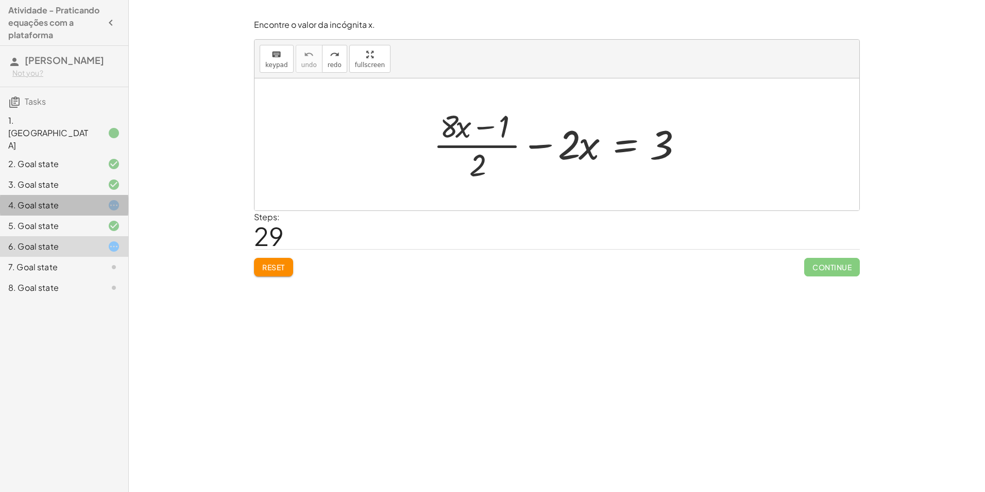
click at [64, 199] on div "4. Goal state" at bounding box center [49, 205] width 83 height 12
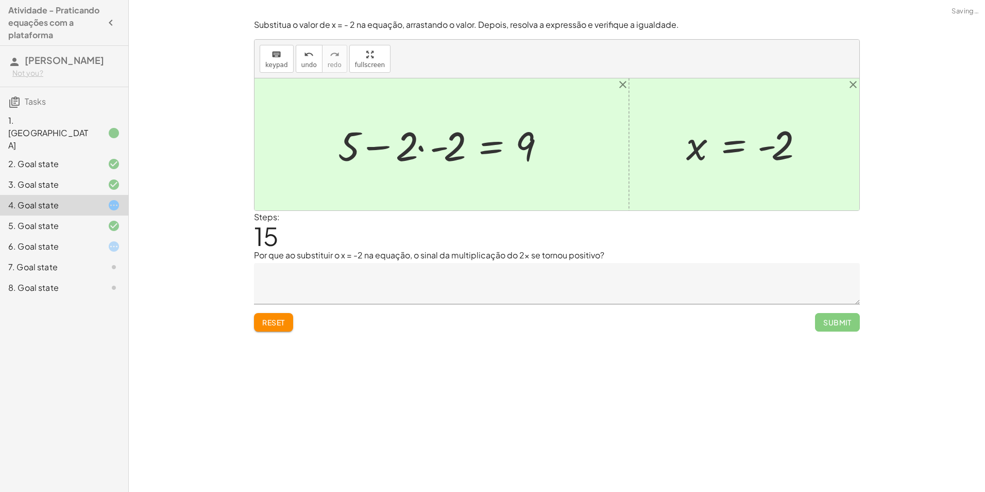
click at [393, 283] on textarea at bounding box center [557, 283] width 606 height 41
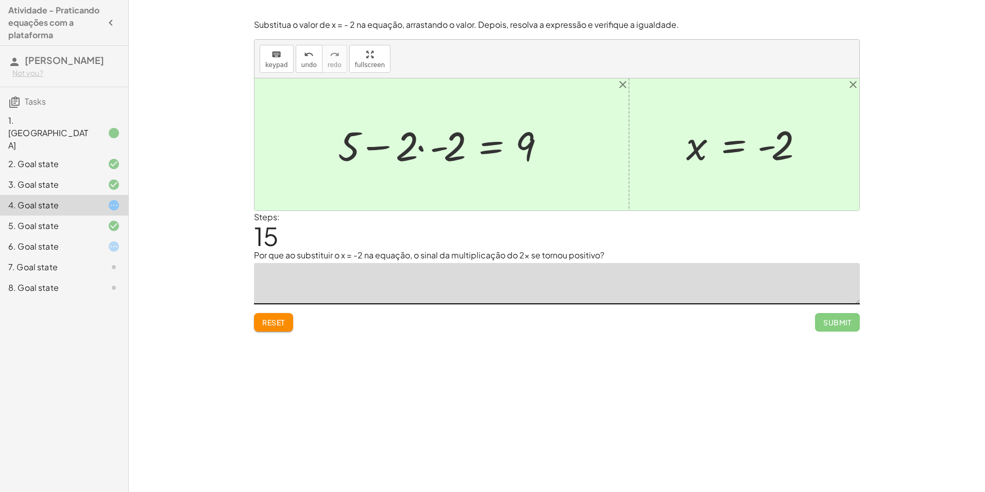
click at [105, 241] on div at bounding box center [105, 246] width 29 height 12
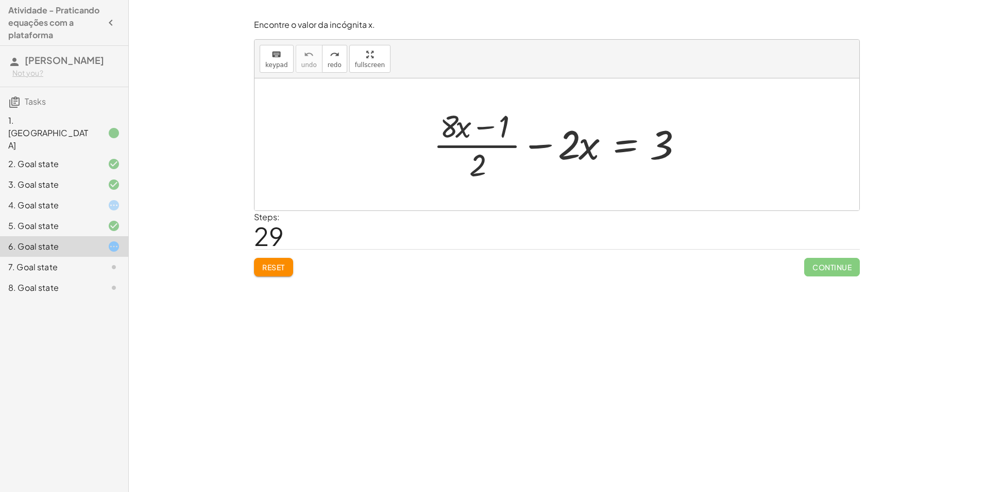
click at [32, 200] on div "4. Goal state" at bounding box center [49, 205] width 83 height 12
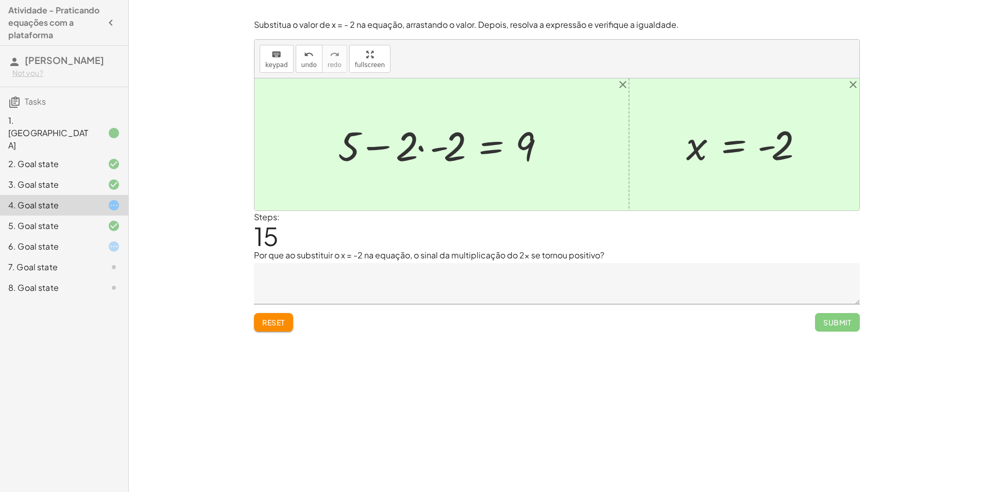
click at [436, 151] on div at bounding box center [446, 144] width 226 height 53
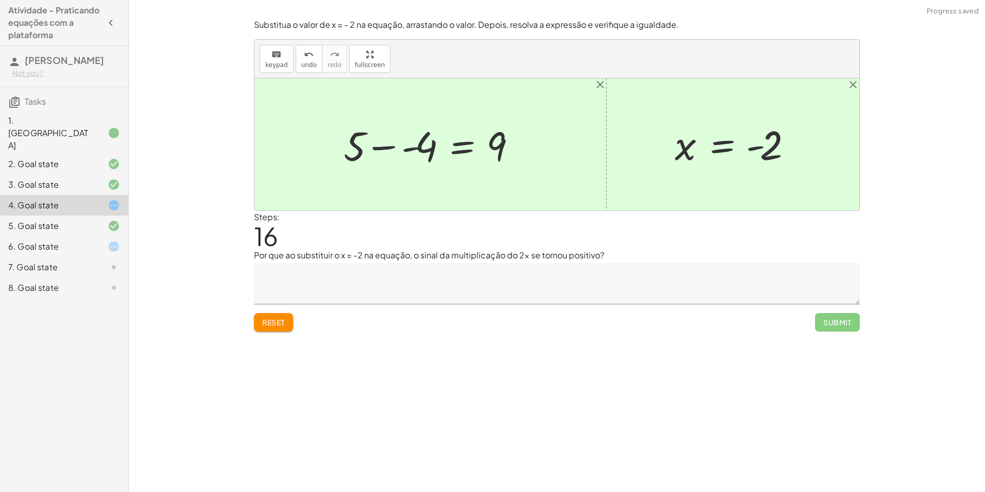
click at [406, 149] on div at bounding box center [435, 144] width 192 height 53
click at [407, 149] on div at bounding box center [442, 144] width 178 height 53
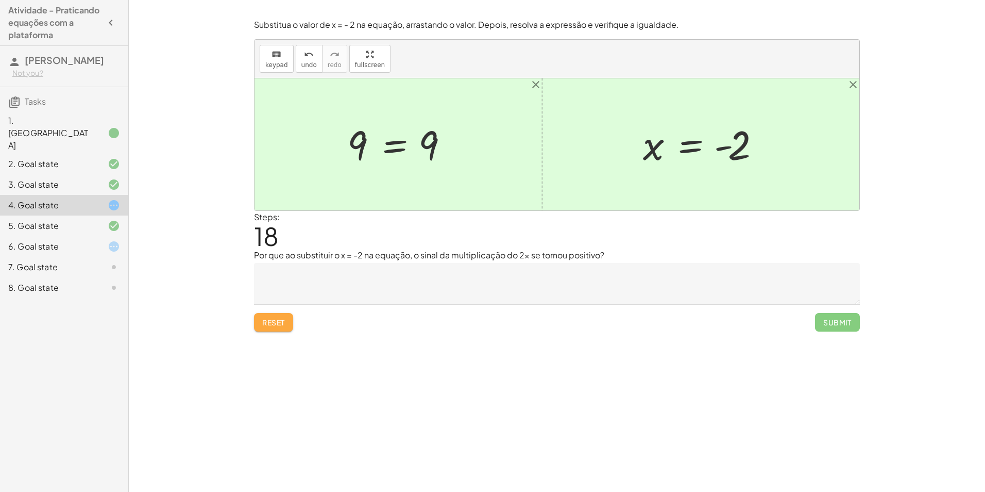
click at [268, 314] on button "Reset" at bounding box center [273, 322] width 39 height 19
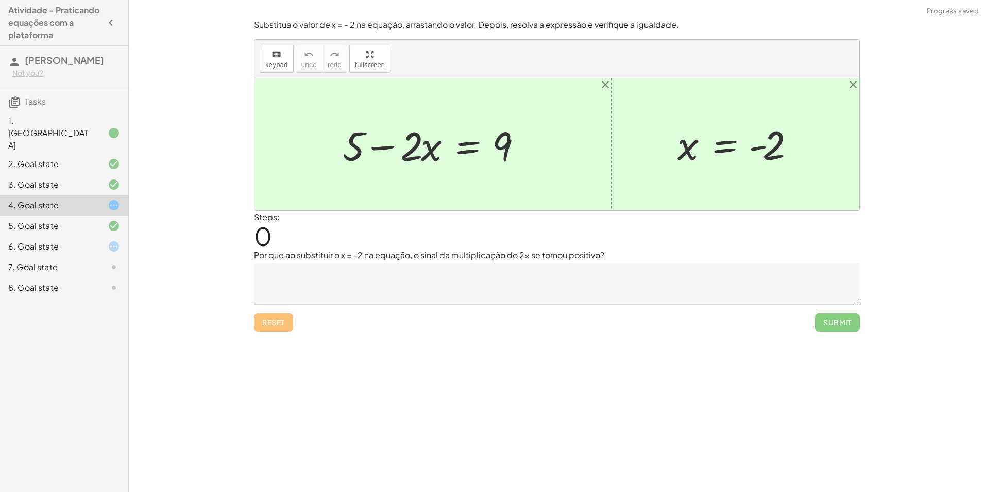
click at [272, 323] on div "Reset Submit" at bounding box center [557, 317] width 606 height 27
drag, startPoint x: 354, startPoint y: 154, endPoint x: 559, endPoint y: 147, distance: 204.7
click at [559, 147] on div "+ 5 + 5 − · 2 · x = 9 x = - 2" at bounding box center [557, 144] width 605 height 132
click at [343, 137] on div at bounding box center [437, 144] width 314 height 53
click at [341, 138] on div at bounding box center [557, 144] width 605 height 132
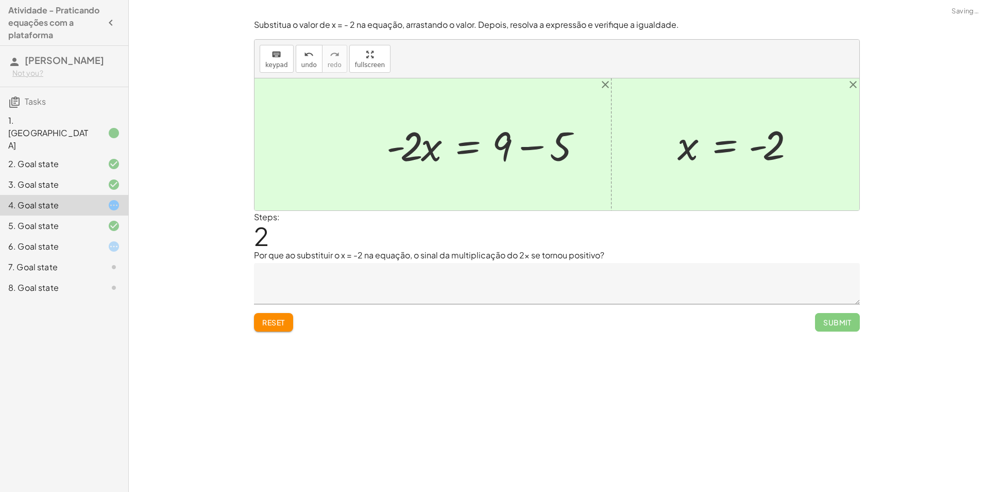
click at [527, 152] on div at bounding box center [487, 144] width 212 height 53
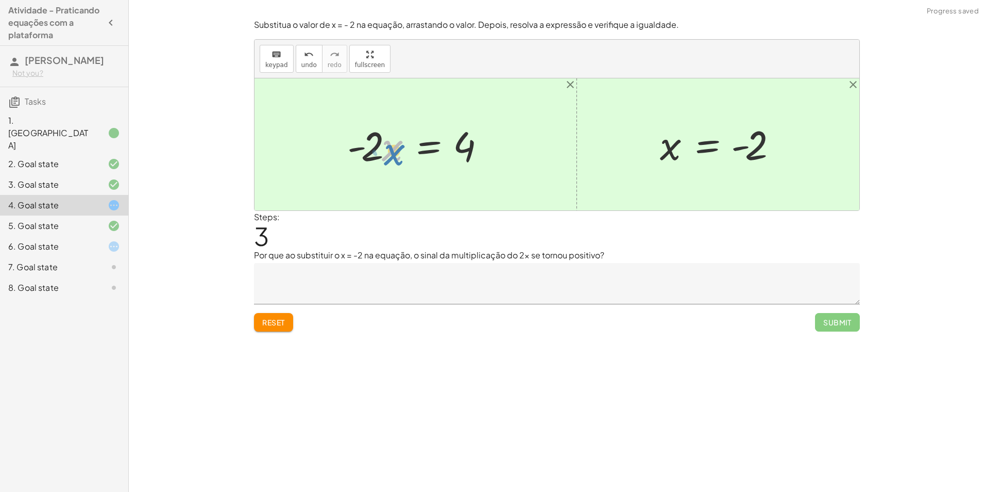
drag, startPoint x: 412, startPoint y: 144, endPoint x: 424, endPoint y: 132, distance: 16.8
click at [424, 132] on div at bounding box center [419, 144] width 155 height 53
drag, startPoint x: 374, startPoint y: 143, endPoint x: 474, endPoint y: 179, distance: 105.8
click at [474, 179] on div "+ 5 − · 2 · x = 9 + 5 − 5 − · 2 · x = + 9 − 5 + 0 − · 2 · x = + 9 − 5 · - 2 · x…" at bounding box center [557, 144] width 605 height 132
click at [472, 169] on div at bounding box center [429, 144] width 173 height 79
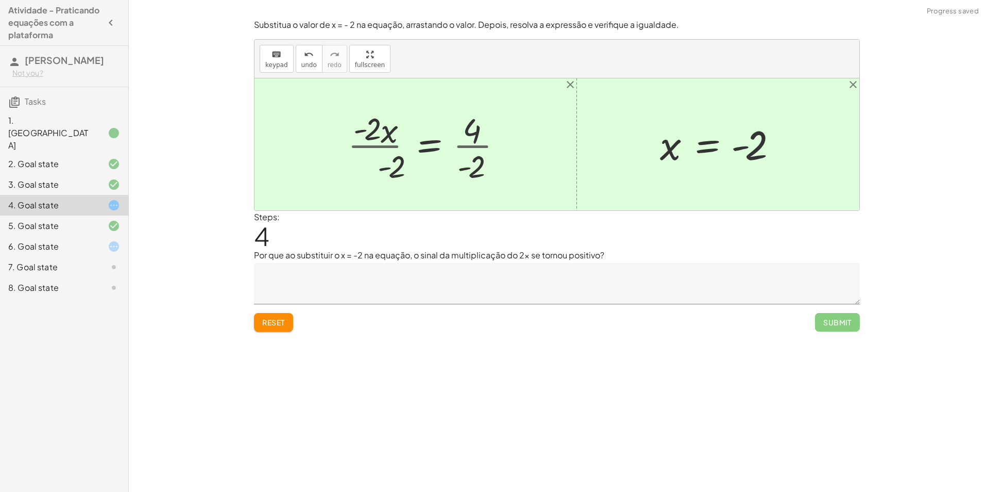
click at [472, 161] on div at bounding box center [429, 144] width 173 height 79
click at [414, 147] on div at bounding box center [427, 144] width 168 height 79
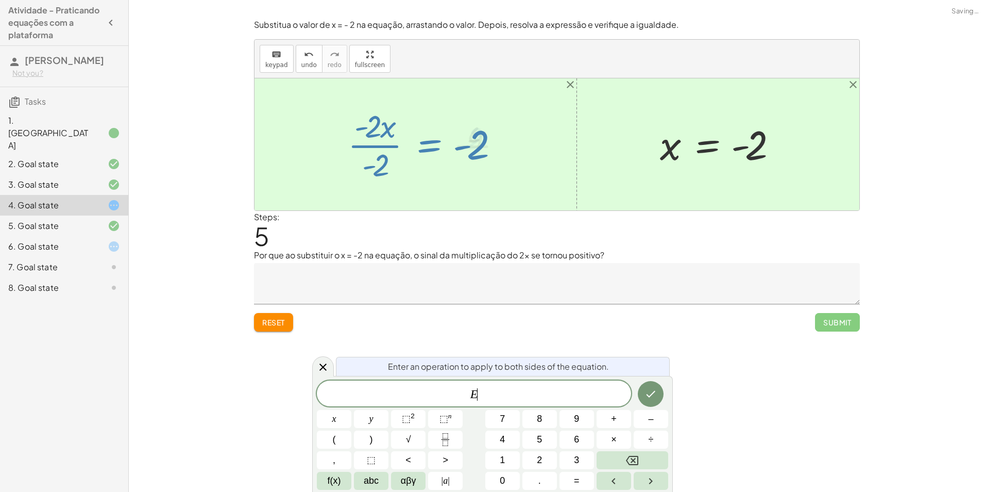
click at [414, 147] on div at bounding box center [427, 144] width 168 height 79
click at [391, 148] on div at bounding box center [427, 144] width 168 height 79
click at [379, 142] on div at bounding box center [427, 144] width 168 height 79
drag, startPoint x: 494, startPoint y: 212, endPoint x: 609, endPoint y: 293, distance: 140.6
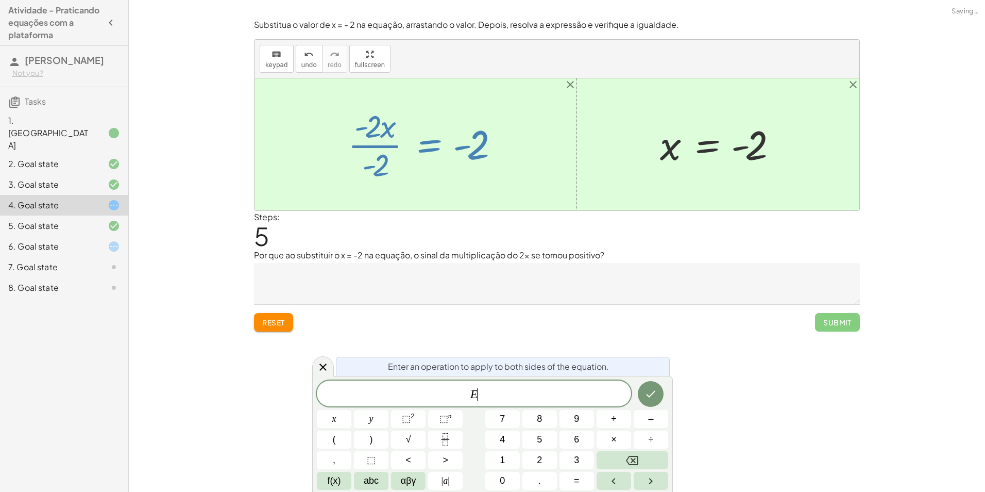
click at [0, 0] on div "Substitua o valor de x = - 2 na equação, arrastando o valor. Depois, resolva a …" at bounding box center [0, 0] width 0 height 0
click at [328, 371] on icon at bounding box center [323, 367] width 12 height 12
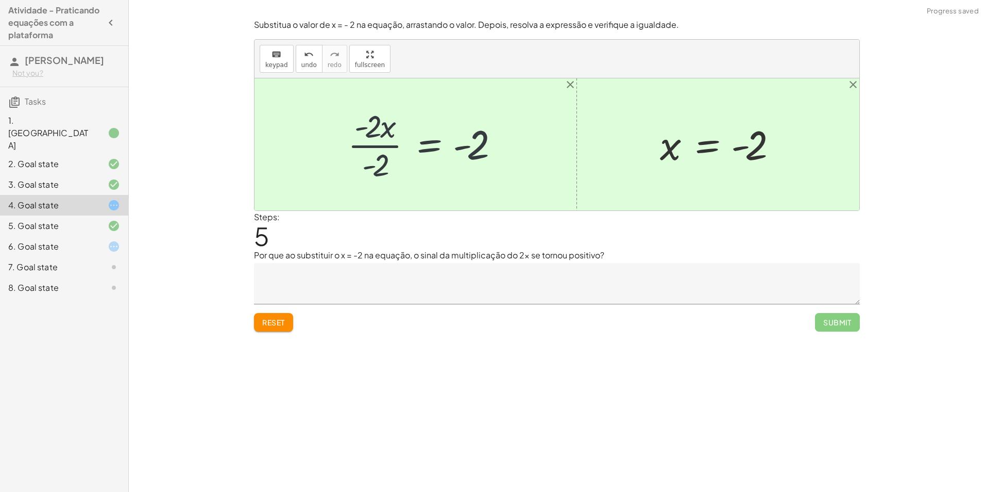
click at [390, 140] on div at bounding box center [427, 144] width 168 height 79
click at [370, 146] on div at bounding box center [427, 144] width 168 height 79
click at [370, 146] on div "+ 5 − · 2 · x = 9 + 5 − 5 − · 2 · x = + 9 − 5 + 0 − · 2 · x = + 9 − 5 · - 2 · x…" at bounding box center [439, 144] width 147 height 56
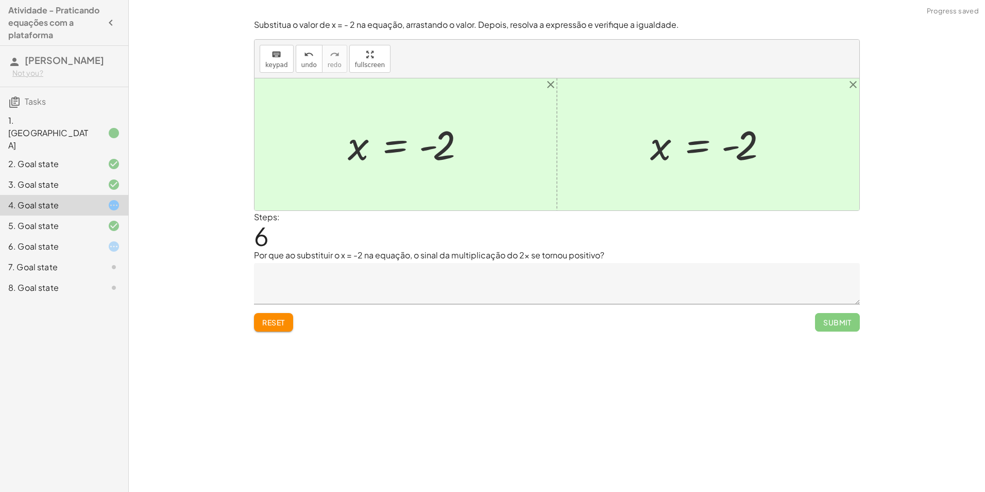
click at [395, 270] on textarea at bounding box center [557, 283] width 606 height 41
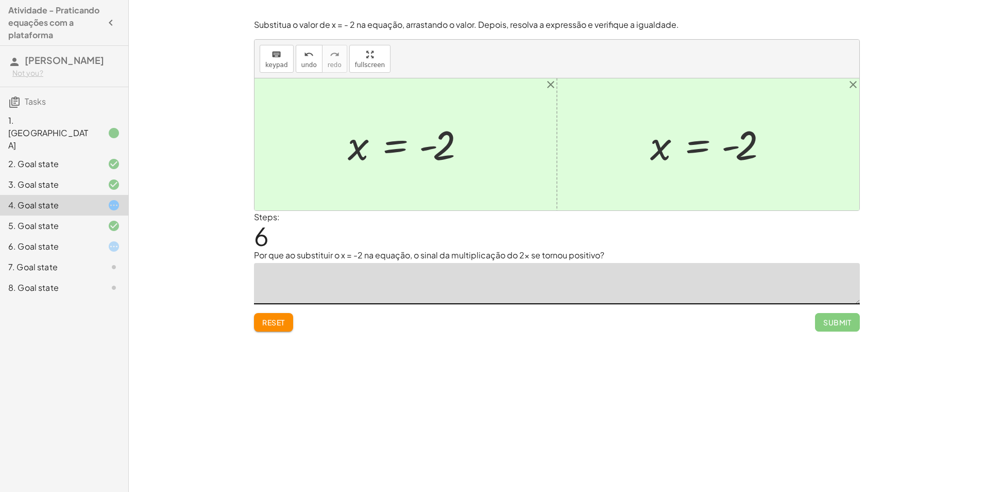
click at [262, 323] on span "Reset" at bounding box center [273, 321] width 23 height 9
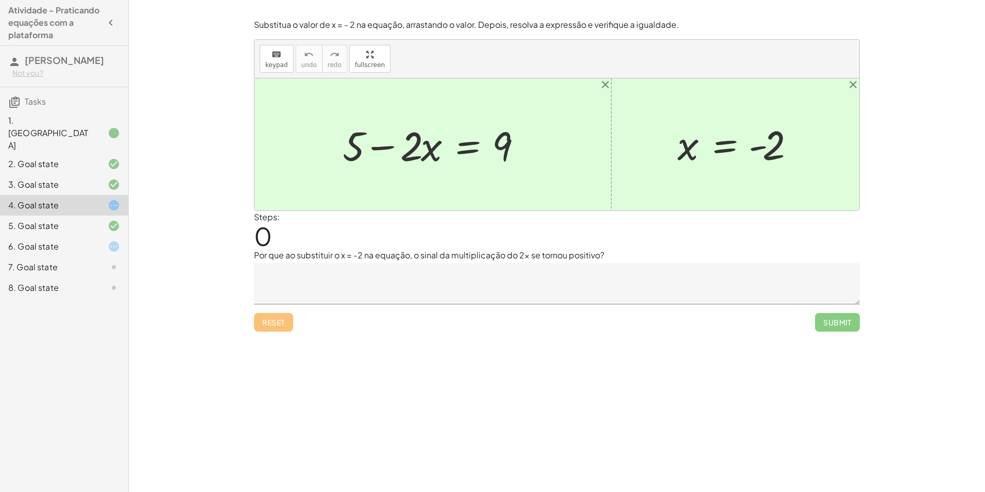
click at [306, 278] on textarea at bounding box center [557, 283] width 606 height 41
click at [61, 240] on div "6. Goal state" at bounding box center [49, 246] width 83 height 12
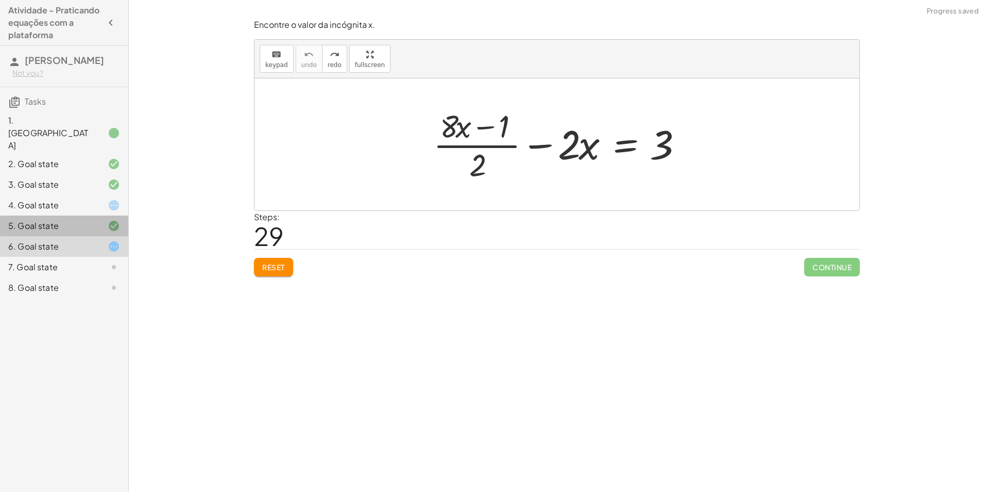
click at [93, 257] on div "5. Goal state" at bounding box center [64, 267] width 128 height 21
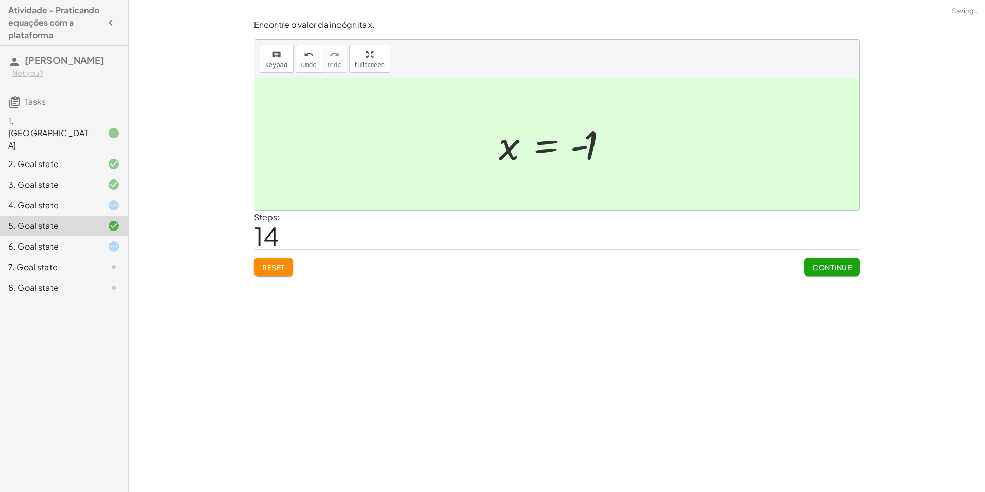
click at [93, 199] on div at bounding box center [105, 205] width 29 height 12
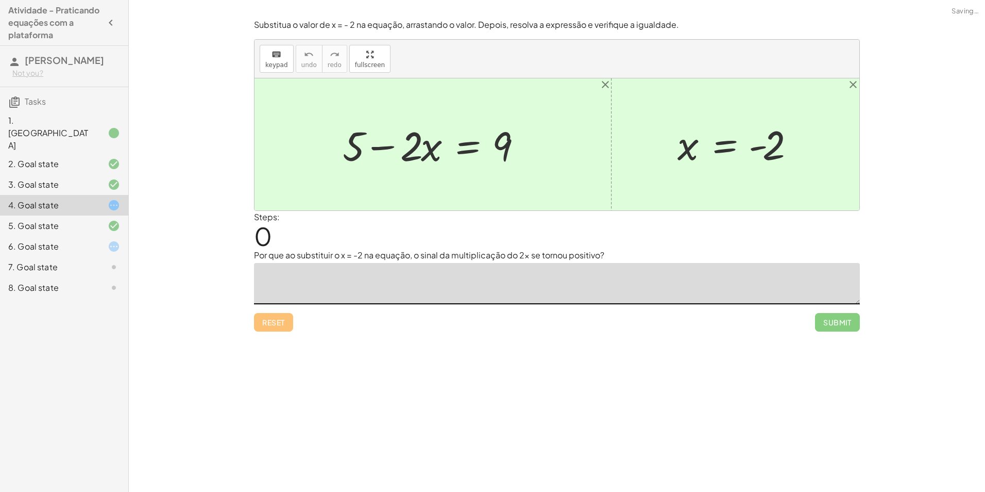
click at [324, 278] on textarea at bounding box center [557, 283] width 606 height 41
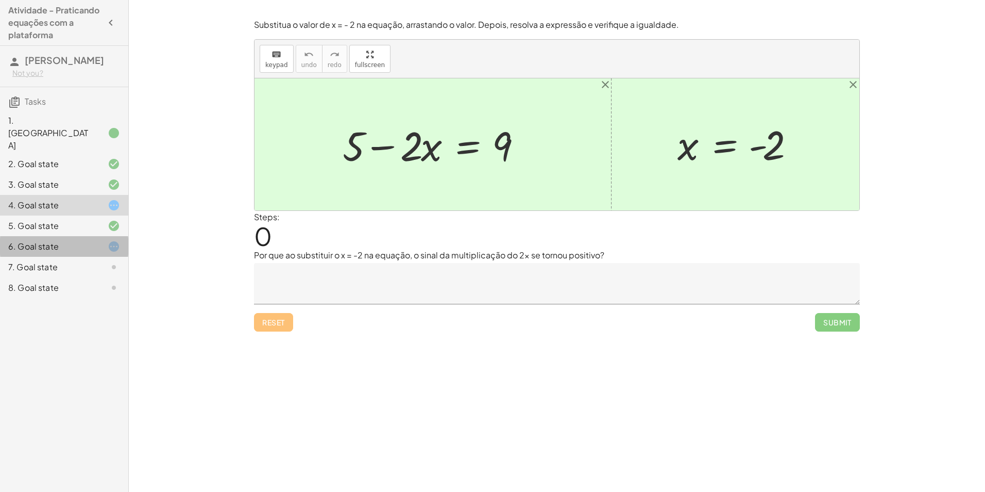
click at [82, 240] on div "6. Goal state" at bounding box center [49, 246] width 83 height 12
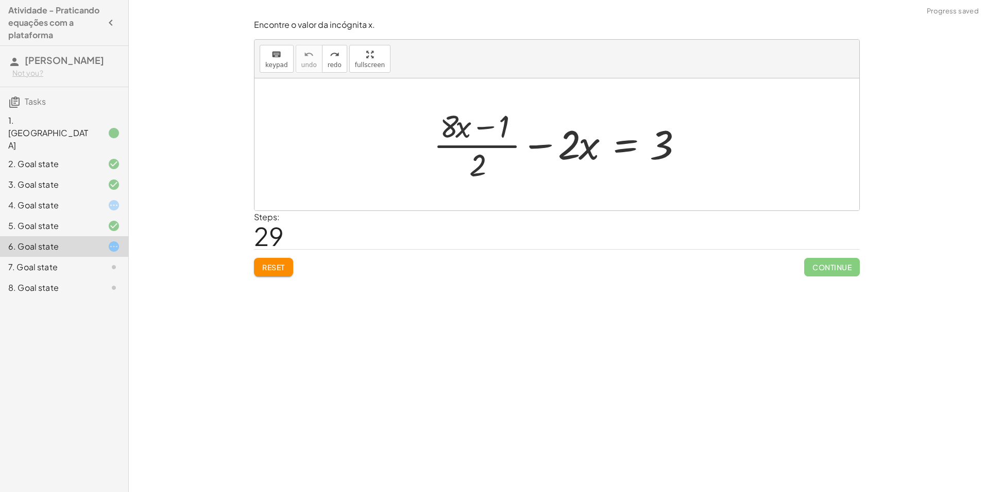
click at [68, 200] on div "4. Goal state" at bounding box center [49, 205] width 83 height 12
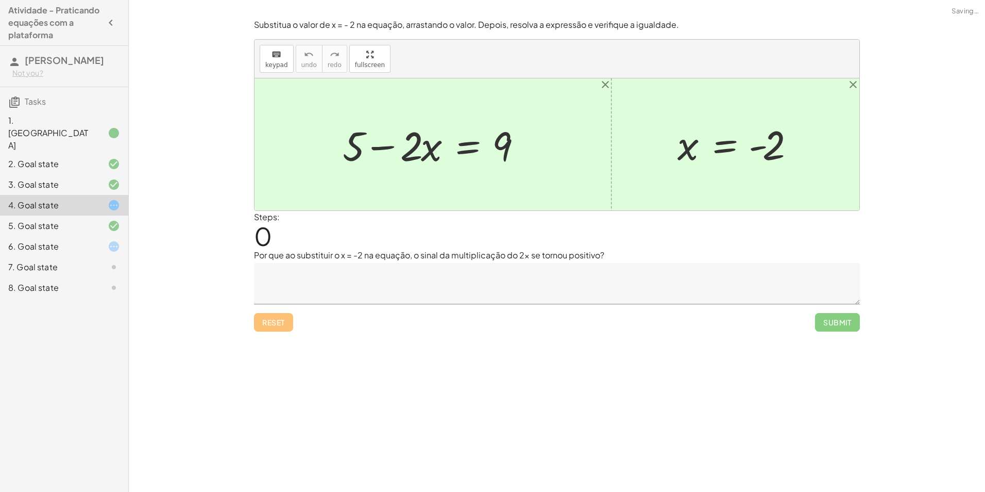
click at [73, 240] on div "6. Goal state" at bounding box center [49, 246] width 83 height 12
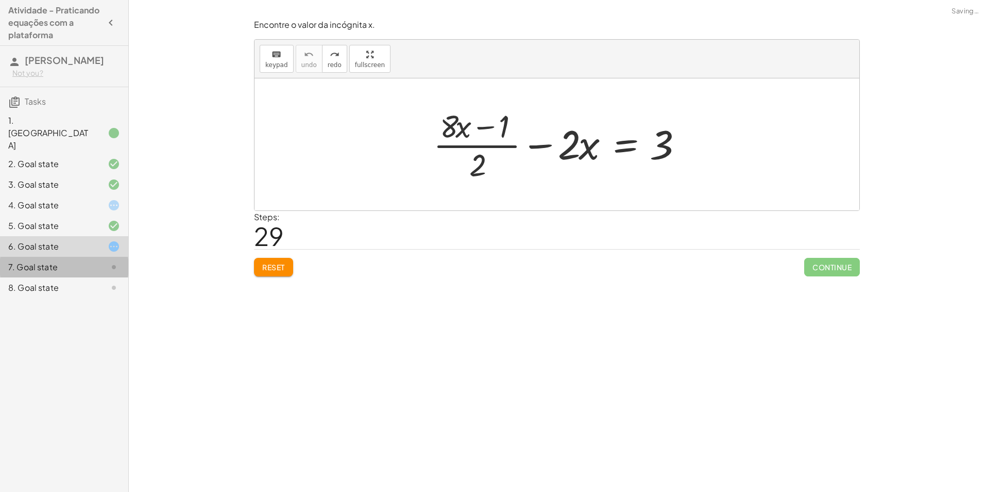
click at [81, 263] on div "7. Goal state" at bounding box center [49, 267] width 83 height 12
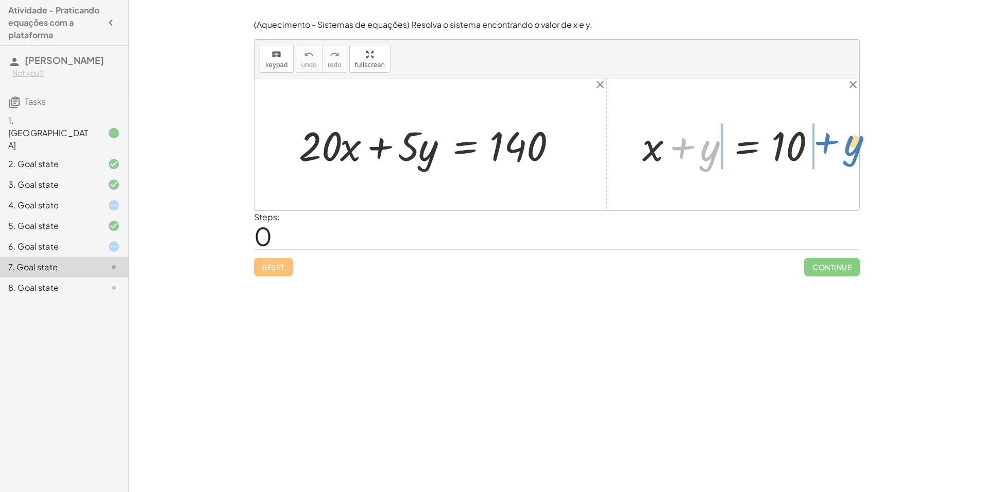
drag, startPoint x: 706, startPoint y: 156, endPoint x: 849, endPoint y: 151, distance: 143.9
click at [849, 151] on div "+ · 20 · x + · 5 · y = 140 + y + x + y = 10" at bounding box center [557, 144] width 605 height 132
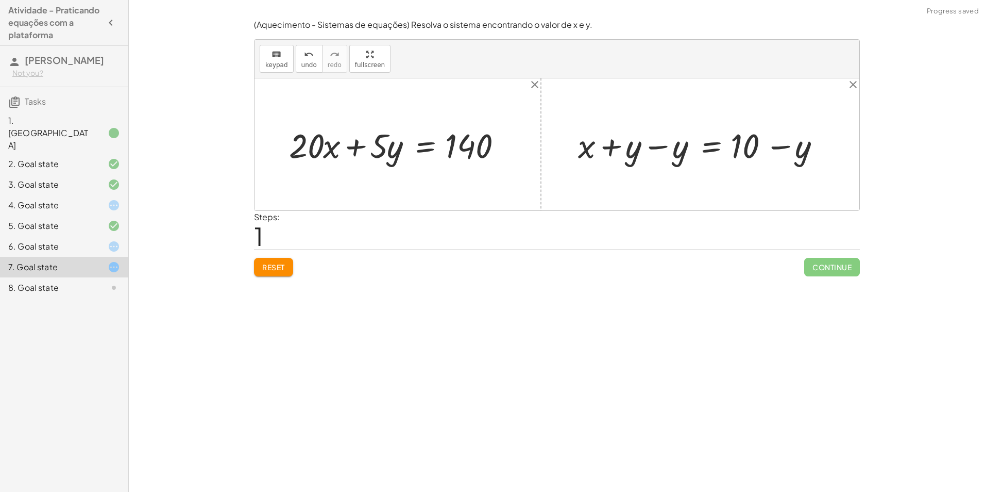
click at [655, 146] on div at bounding box center [704, 144] width 262 height 44
click at [774, 147] on div at bounding box center [751, 144] width 168 height 44
drag, startPoint x: 677, startPoint y: 151, endPoint x: 330, endPoint y: 149, distance: 346.9
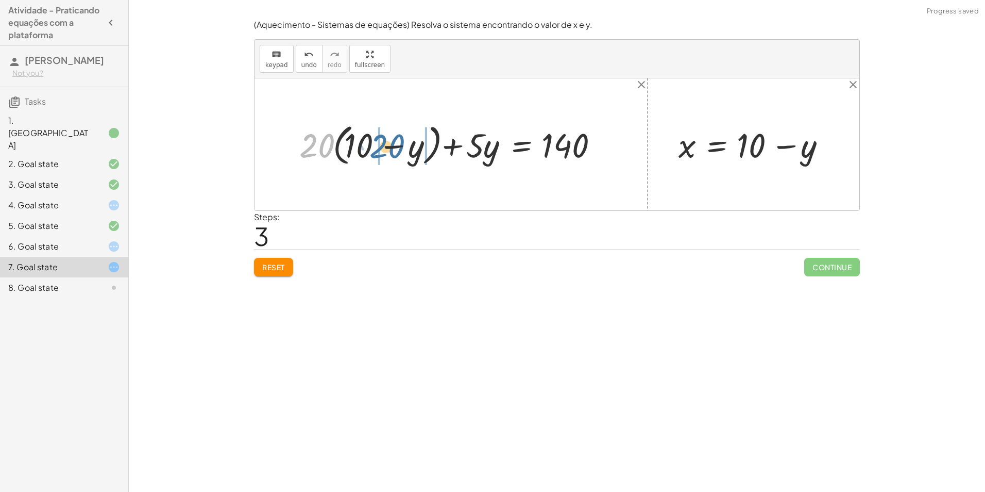
drag, startPoint x: 322, startPoint y: 148, endPoint x: 392, endPoint y: 150, distance: 70.1
click at [392, 150] on div at bounding box center [454, 144] width 321 height 49
click at [321, 149] on div at bounding box center [444, 144] width 344 height 44
click at [401, 146] on div at bounding box center [457, 144] width 315 height 44
click at [394, 144] on div at bounding box center [457, 144] width 315 height 44
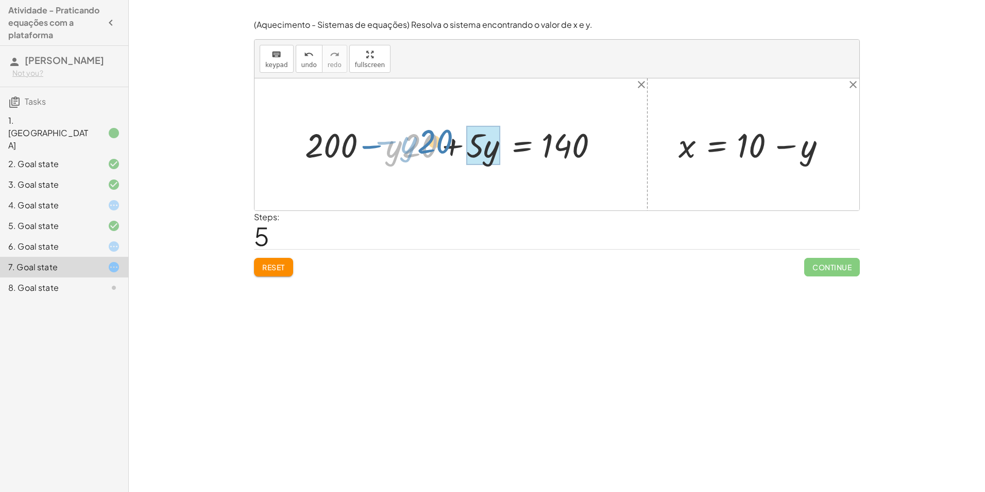
drag, startPoint x: 409, startPoint y: 147, endPoint x: 424, endPoint y: 143, distance: 15.5
click at [424, 143] on div at bounding box center [457, 144] width 315 height 44
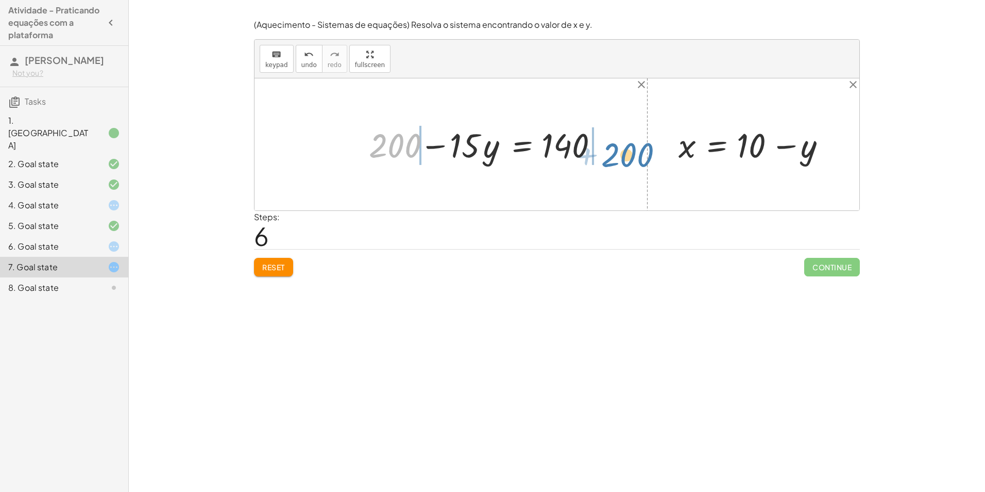
drag, startPoint x: 398, startPoint y: 147, endPoint x: 631, endPoint y: 156, distance: 233.7
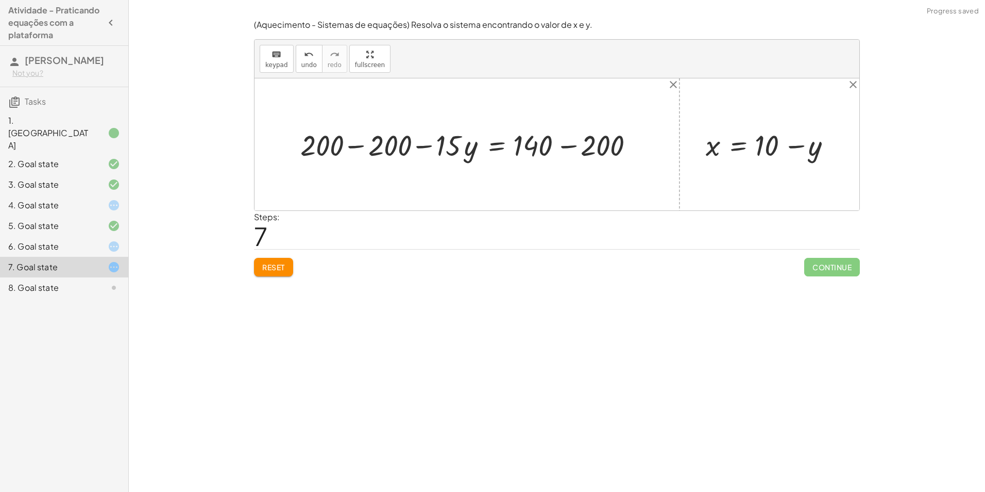
click at [358, 142] on div at bounding box center [471, 144] width 352 height 38
click at [568, 147] on div at bounding box center [534, 144] width 225 height 38
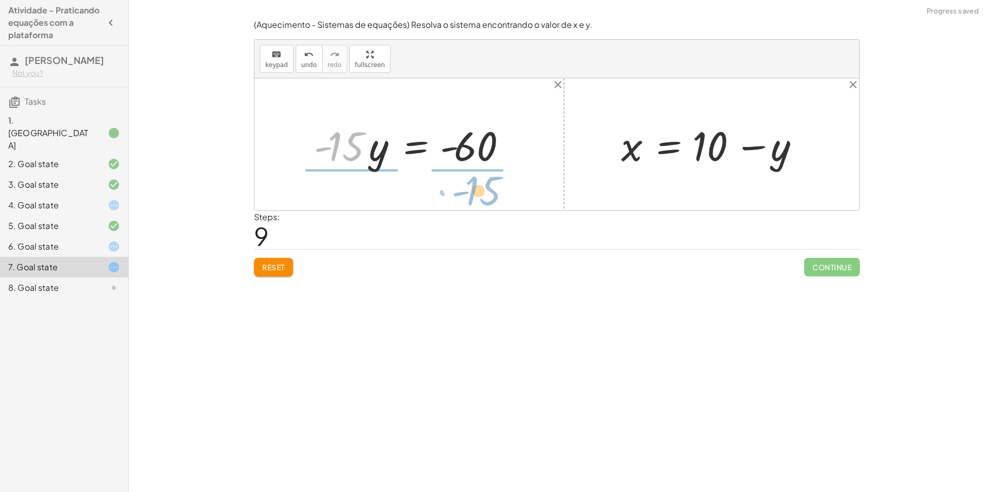
drag, startPoint x: 349, startPoint y: 147, endPoint x: 487, endPoint y: 192, distance: 144.6
click at [487, 192] on div "+ · 20 · x + · 5 · y = 140 + · 20 · ( + 10 − y ) + · 5 · y = 140 + · 10 · 20 − …" at bounding box center [557, 144] width 605 height 132
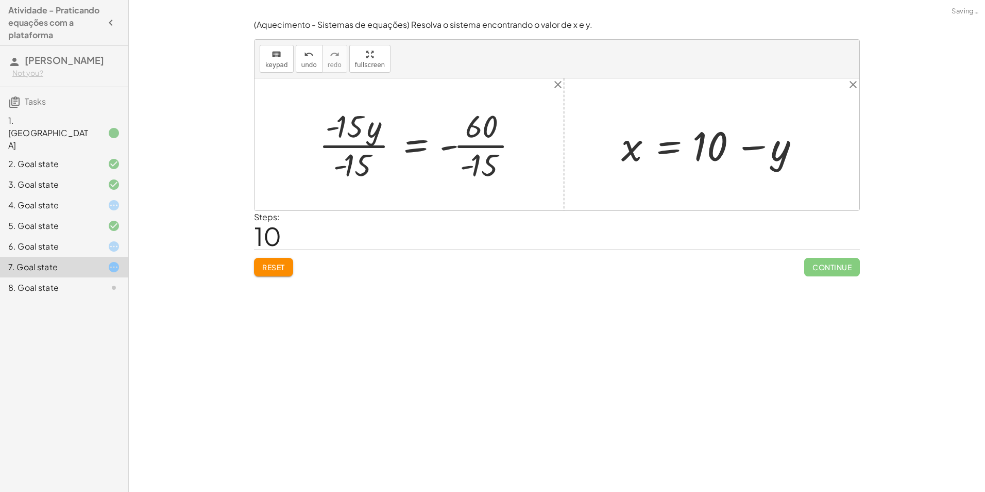
click at [354, 142] on div at bounding box center [423, 144] width 218 height 79
click at [478, 145] on div at bounding box center [447, 144] width 168 height 79
click at [455, 148] on div at bounding box center [437, 144] width 148 height 51
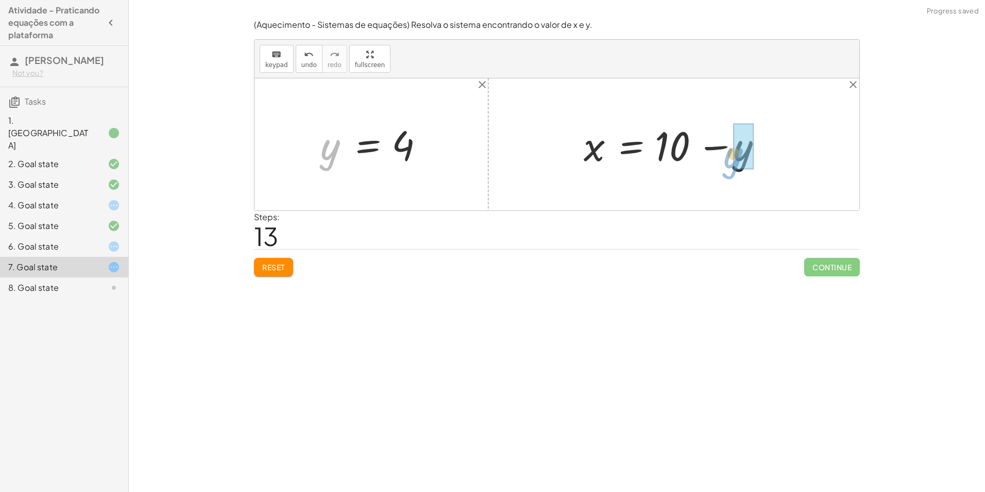
drag, startPoint x: 329, startPoint y: 158, endPoint x: 737, endPoint y: 164, distance: 407.8
click at [712, 149] on div at bounding box center [678, 144] width 198 height 53
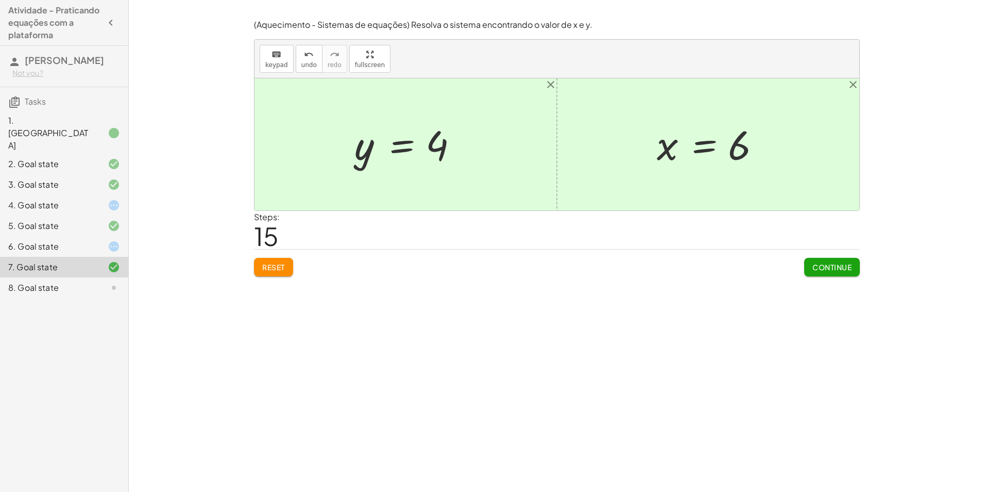
click at [813, 268] on span "Continue" at bounding box center [832, 266] width 39 height 9
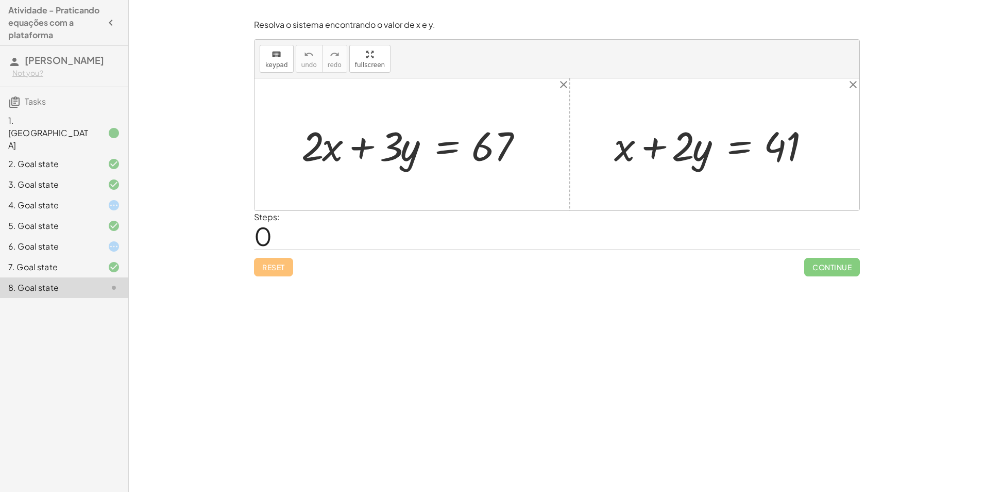
click at [75, 277] on div "6. Goal state" at bounding box center [64, 287] width 128 height 21
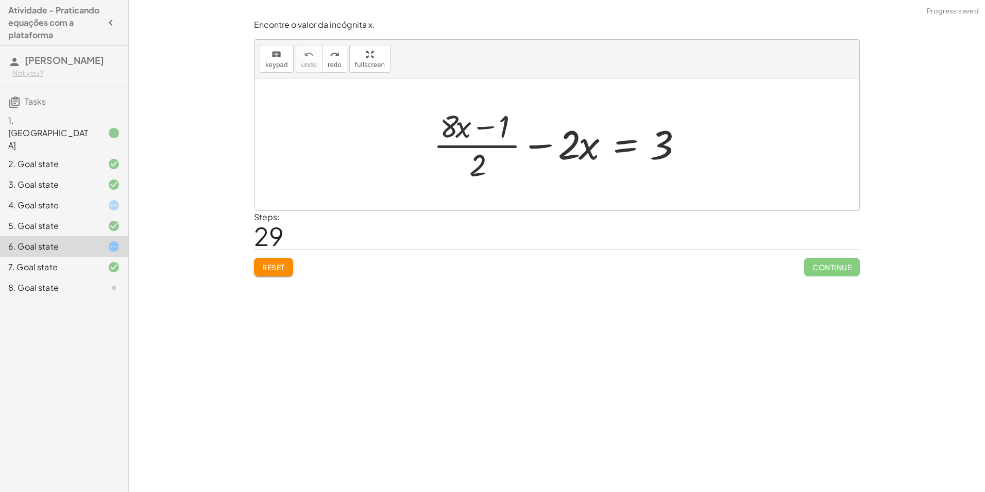
click at [273, 272] on button "Reset" at bounding box center [273, 267] width 39 height 19
click at [71, 281] on div "8. Goal state" at bounding box center [49, 287] width 83 height 12
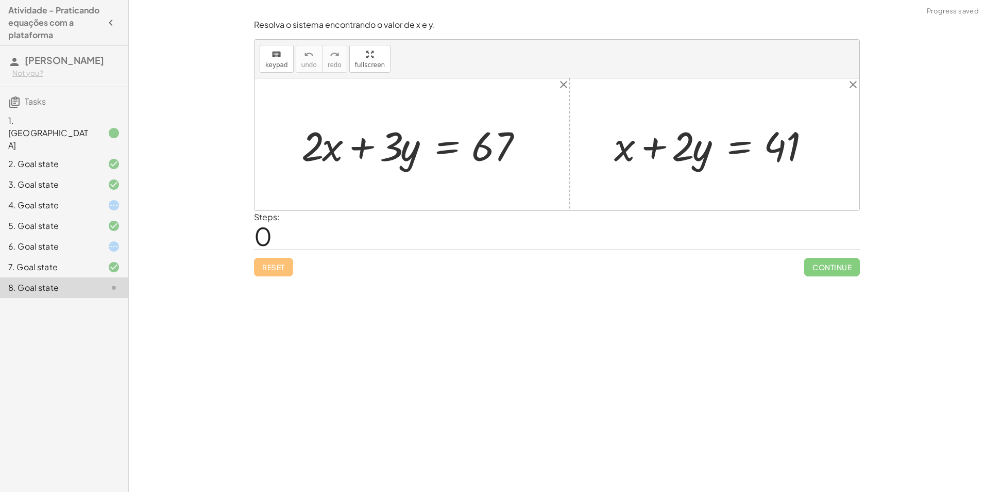
click at [87, 257] on div "7. Goal state" at bounding box center [64, 267] width 128 height 21
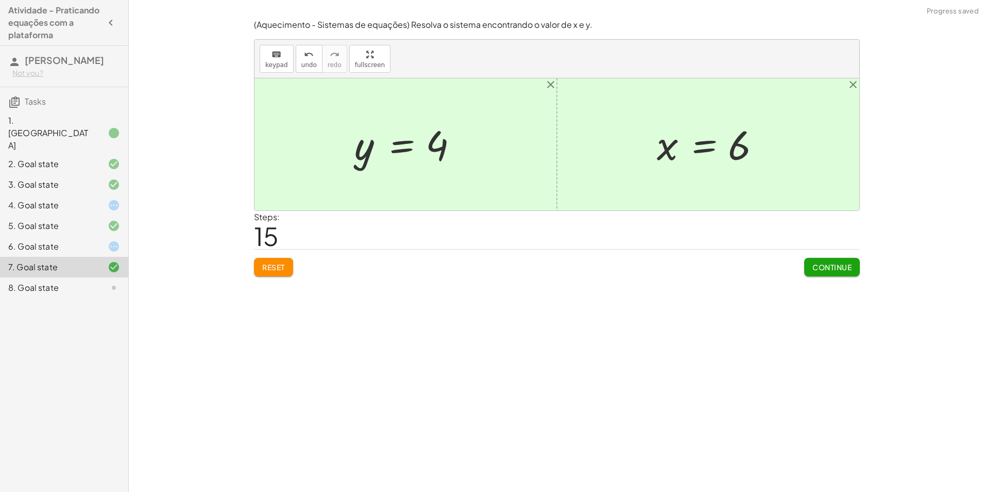
click at [88, 281] on div "8. Goal state" at bounding box center [49, 287] width 83 height 12
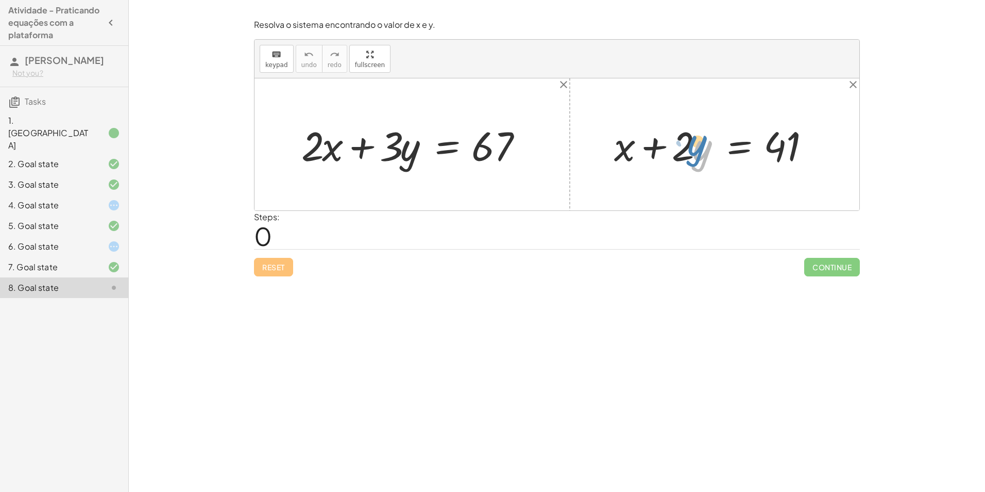
drag, startPoint x: 699, startPoint y: 156, endPoint x: 704, endPoint y: 152, distance: 6.6
click at [704, 152] on div at bounding box center [718, 144] width 219 height 53
click at [686, 149] on div at bounding box center [718, 144] width 219 height 53
drag, startPoint x: 622, startPoint y: 151, endPoint x: 827, endPoint y: 149, distance: 205.7
click at [827, 149] on div at bounding box center [718, 144] width 219 height 53
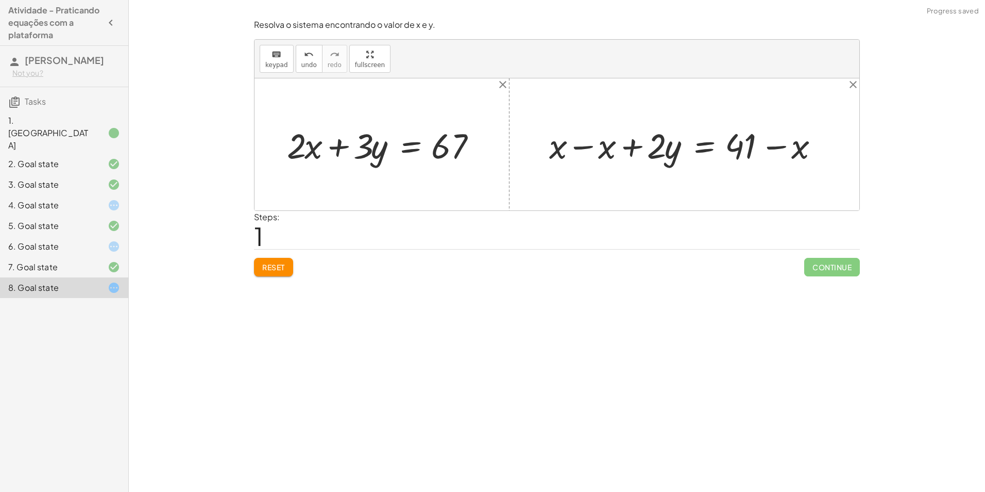
click at [585, 146] on div at bounding box center [688, 145] width 288 height 46
click at [777, 147] on div at bounding box center [737, 145] width 190 height 46
drag, startPoint x: 674, startPoint y: 154, endPoint x: 385, endPoint y: 154, distance: 289.2
click at [385, 154] on div "+ · 2 · x + · 3 · y = 67 + x + · 2 · y = 41 + x − x + · 2 · y = + 41 − x + 0 + …" at bounding box center [557, 144] width 605 height 132
drag, startPoint x: 662, startPoint y: 149, endPoint x: 667, endPoint y: 147, distance: 5.9
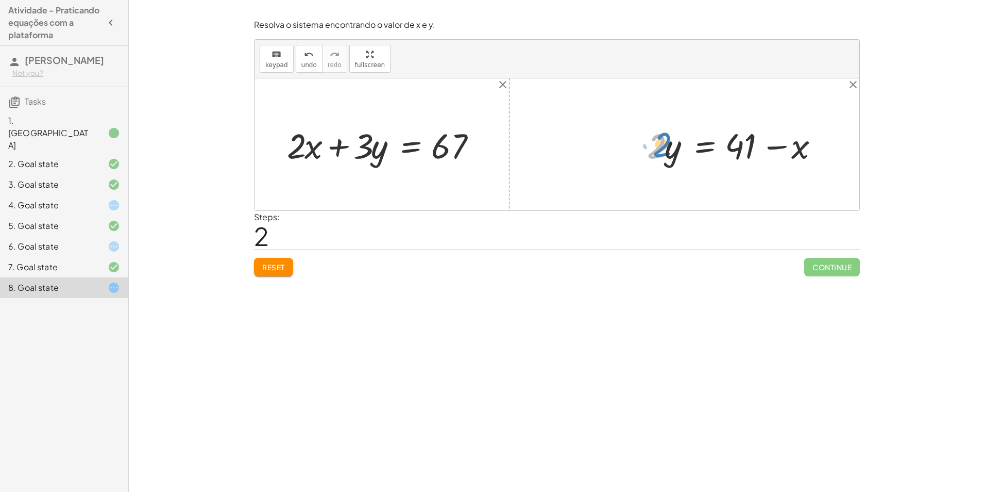
click at [667, 147] on div at bounding box center [737, 145] width 190 height 46
click at [665, 147] on div at bounding box center [737, 145] width 190 height 46
click at [266, 274] on button "Reset" at bounding box center [273, 267] width 39 height 19
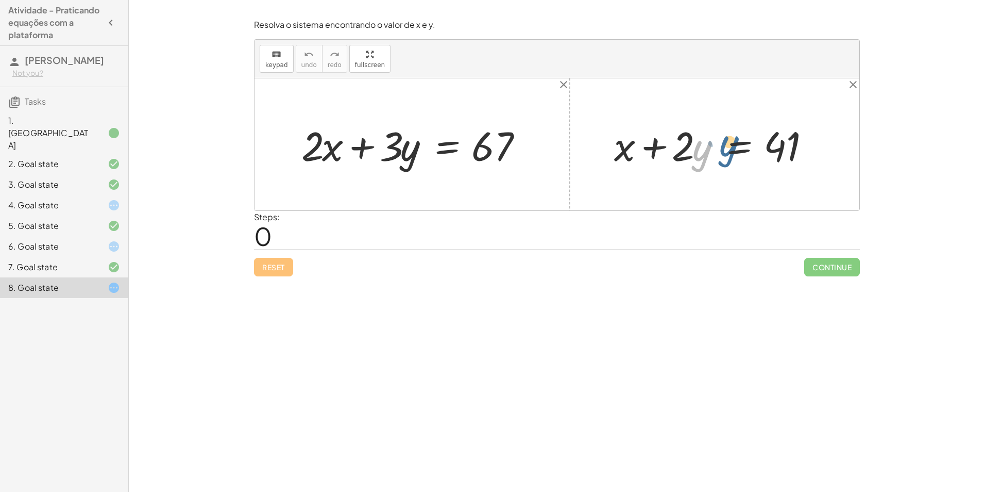
drag, startPoint x: 693, startPoint y: 147, endPoint x: 705, endPoint y: 145, distance: 12.0
click at [715, 142] on div at bounding box center [718, 144] width 219 height 53
drag, startPoint x: 688, startPoint y: 145, endPoint x: 697, endPoint y: 142, distance: 10.3
click at [698, 142] on div at bounding box center [718, 144] width 219 height 53
drag, startPoint x: 696, startPoint y: 154, endPoint x: 858, endPoint y: 150, distance: 161.9
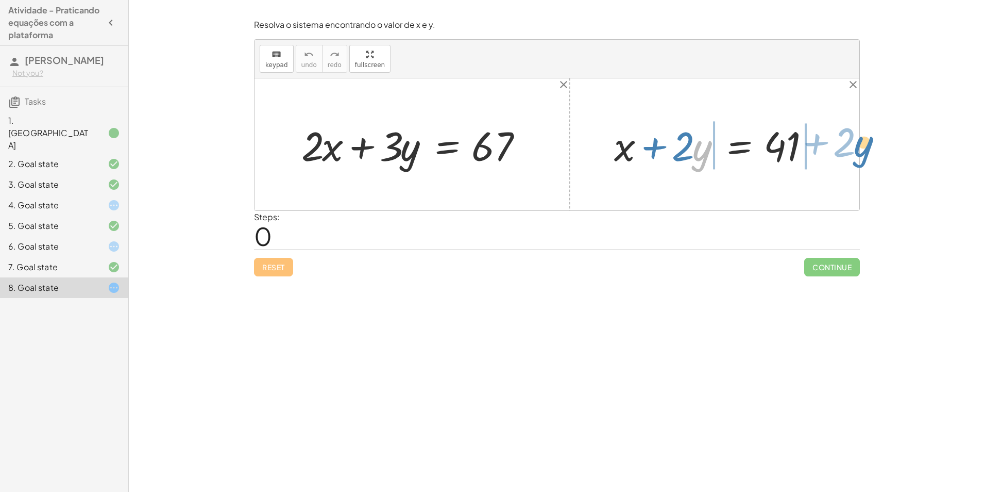
click at [858, 150] on div "+ · 2 · x + · 3 · y = 67 · y + · 2 + x + · 2 · y = 41" at bounding box center [557, 144] width 605 height 132
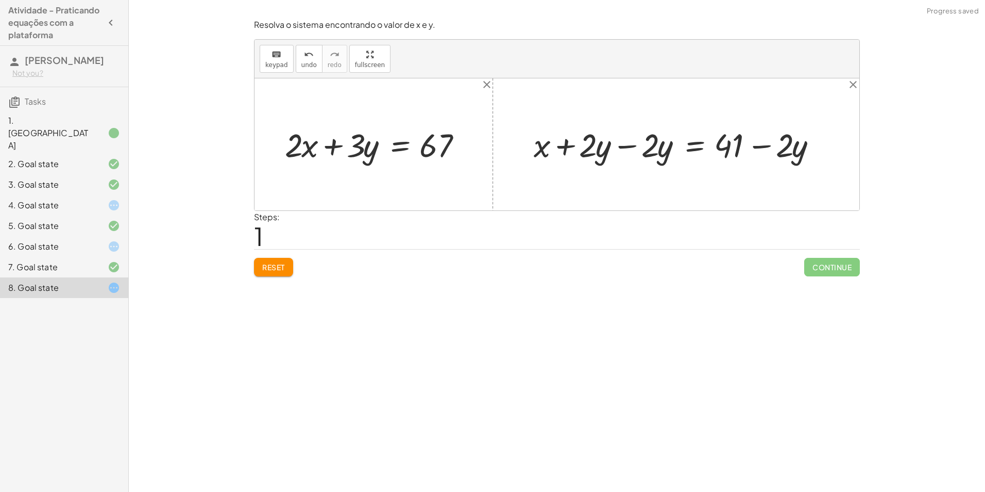
click at [629, 147] on div at bounding box center [680, 144] width 303 height 43
click at [757, 146] on div at bounding box center [742, 144] width 179 height 43
drag, startPoint x: 667, startPoint y: 145, endPoint x: 321, endPoint y: 144, distance: 346.4
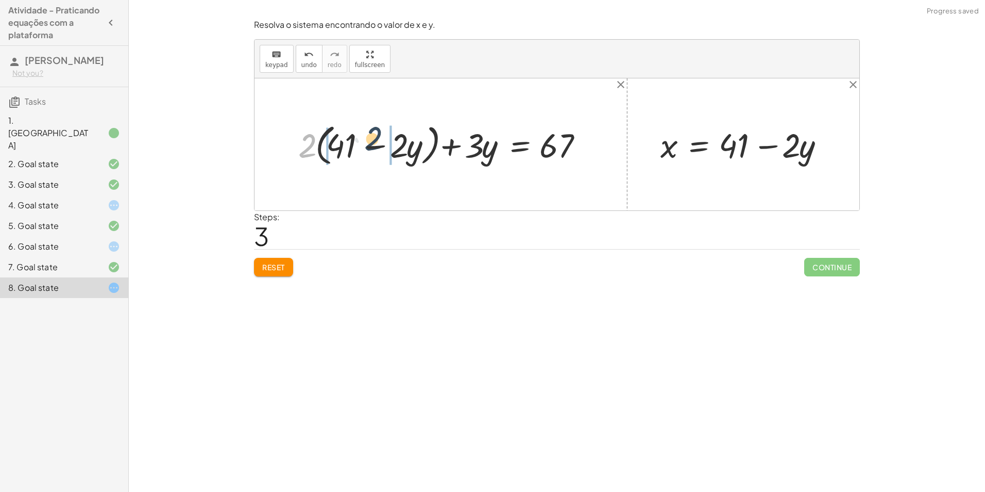
drag, startPoint x: 304, startPoint y: 152, endPoint x: 372, endPoint y: 149, distance: 68.1
click at [372, 149] on div at bounding box center [445, 144] width 304 height 49
click at [306, 148] on div at bounding box center [436, 144] width 320 height 44
click at [394, 149] on div at bounding box center [451, 144] width 292 height 44
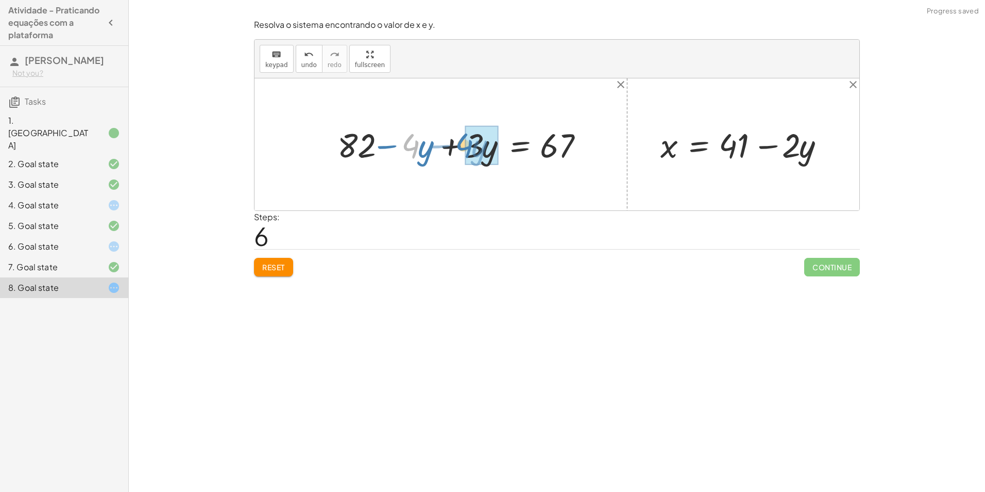
drag, startPoint x: 417, startPoint y: 148, endPoint x: 471, endPoint y: 147, distance: 53.6
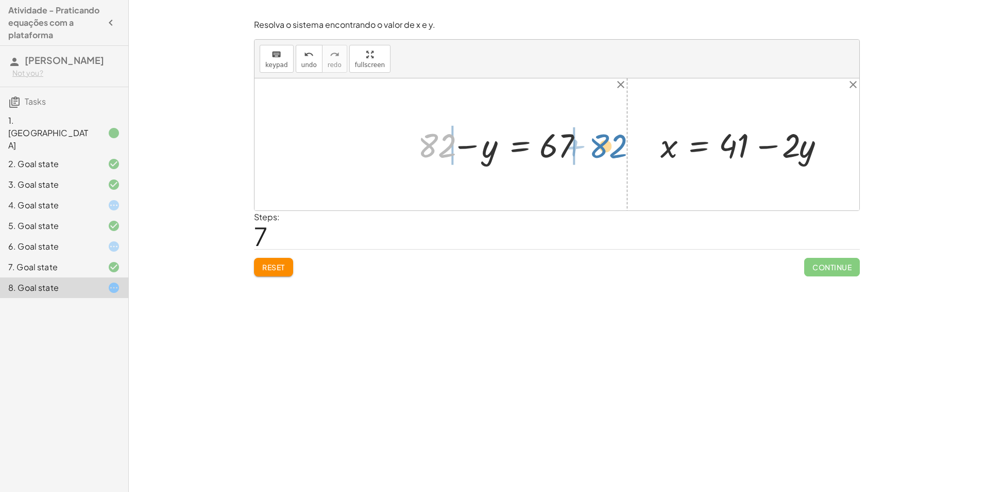
drag, startPoint x: 437, startPoint y: 148, endPoint x: 608, endPoint y: 148, distance: 171.1
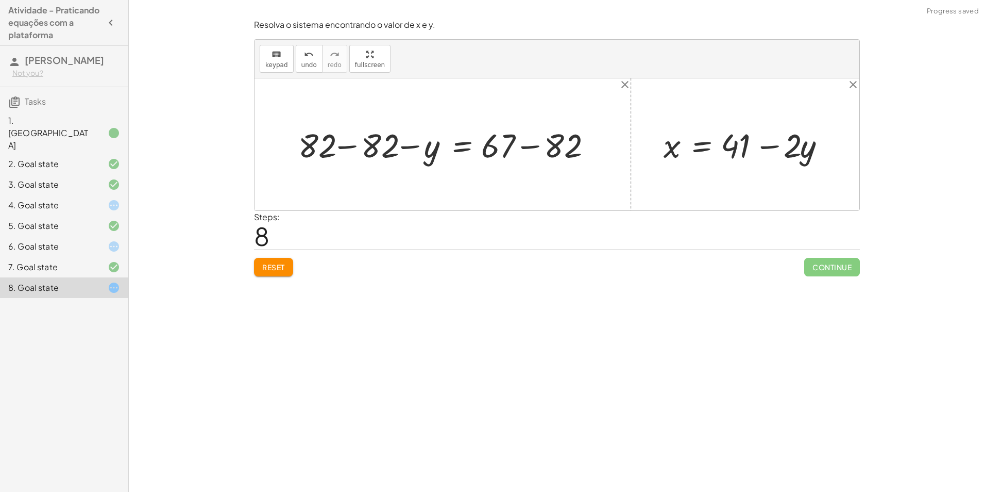
click at [342, 148] on div at bounding box center [447, 145] width 308 height 44
click at [525, 148] on div at bounding box center [504, 145] width 193 height 44
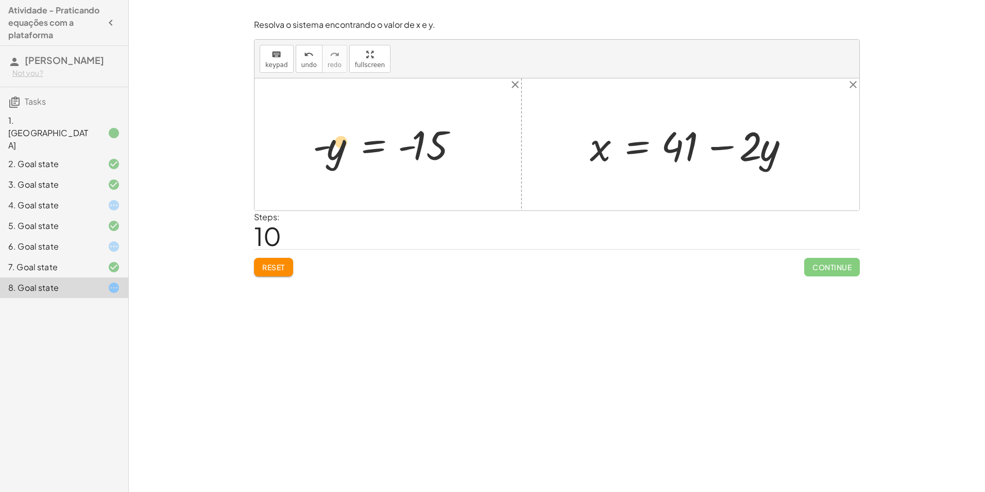
drag, startPoint x: 329, startPoint y: 152, endPoint x: 339, endPoint y: 148, distance: 10.9
click at [339, 148] on div at bounding box center [392, 144] width 169 height 51
click at [426, 147] on div at bounding box center [392, 144] width 169 height 51
drag, startPoint x: 335, startPoint y: 143, endPoint x: 332, endPoint y: 138, distance: 6.2
click at [332, 138] on div at bounding box center [392, 144] width 169 height 51
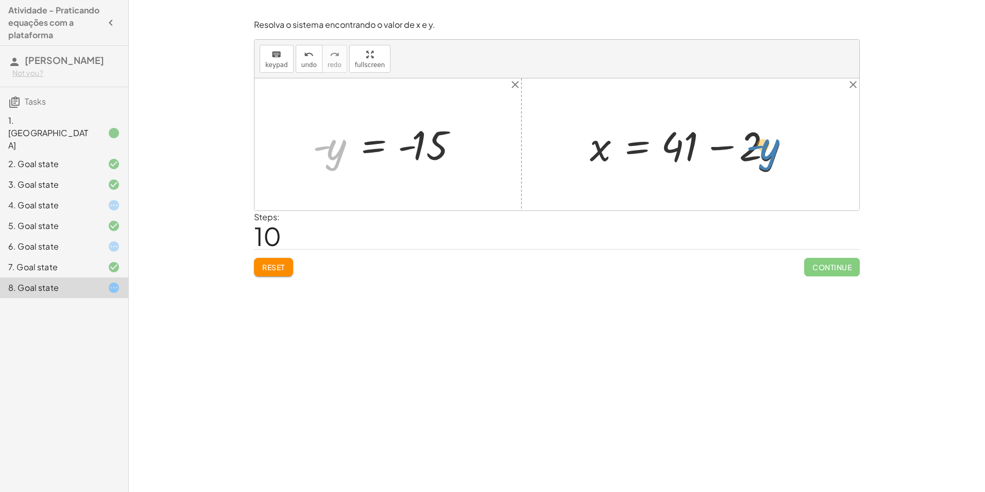
drag, startPoint x: 337, startPoint y: 151, endPoint x: 770, endPoint y: 151, distance: 433.5
click at [770, 151] on div "+ · 2 · x + · 3 · y = 67 + · 2 · ( + 41 − · 2 · y ) + · 3 · y = 67 + · 2 · 41 −…" at bounding box center [557, 144] width 605 height 132
click at [284, 270] on span "Reset" at bounding box center [273, 266] width 23 height 9
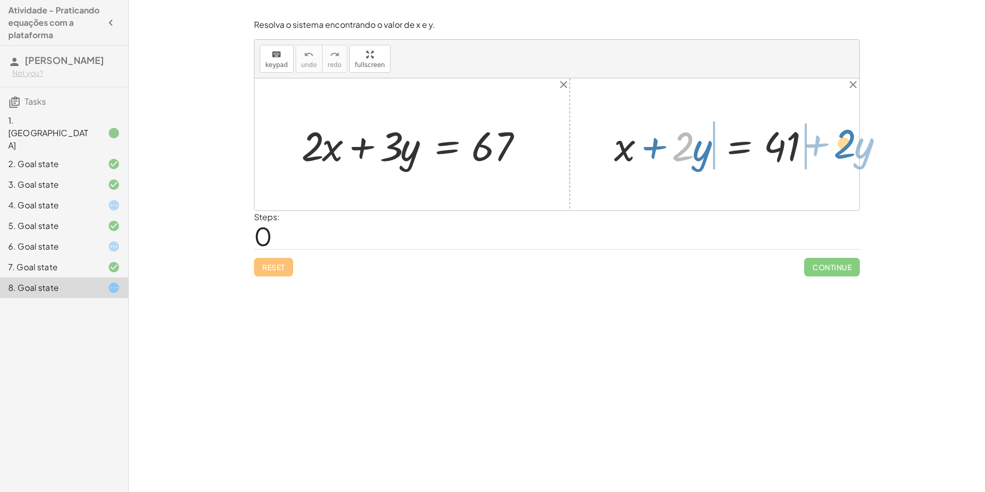
drag, startPoint x: 688, startPoint y: 152, endPoint x: 848, endPoint y: 149, distance: 160.8
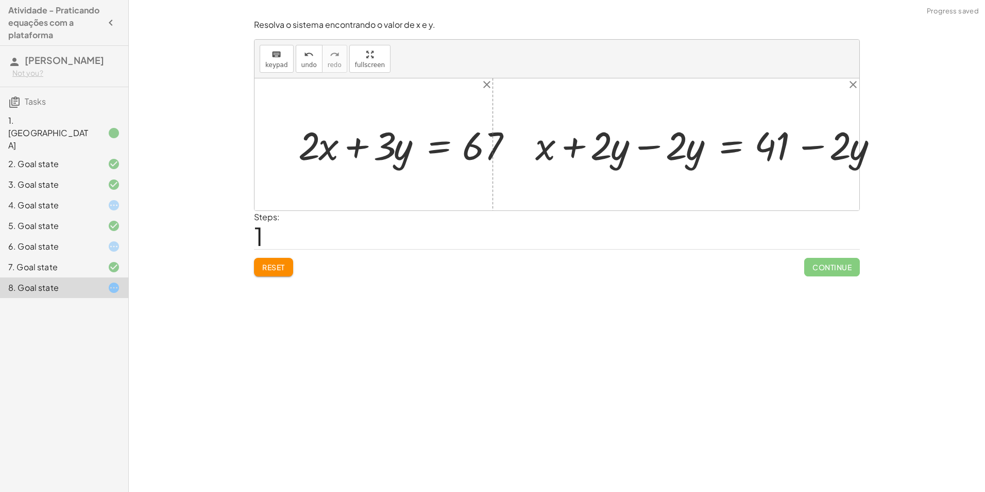
click at [648, 147] on div at bounding box center [716, 144] width 303 height 43
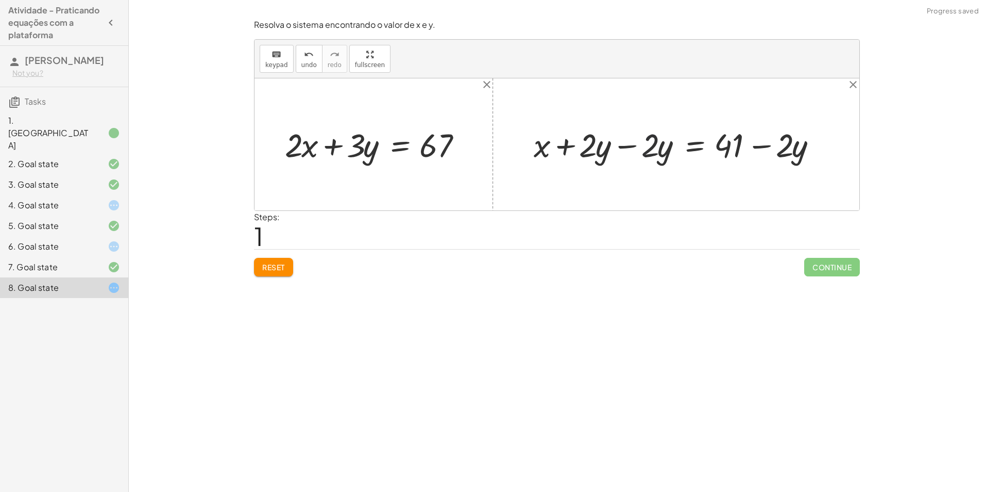
click at [626, 147] on div at bounding box center [680, 144] width 303 height 43
click at [760, 146] on div at bounding box center [742, 144] width 179 height 43
drag, startPoint x: 670, startPoint y: 151, endPoint x: 314, endPoint y: 154, distance: 355.6
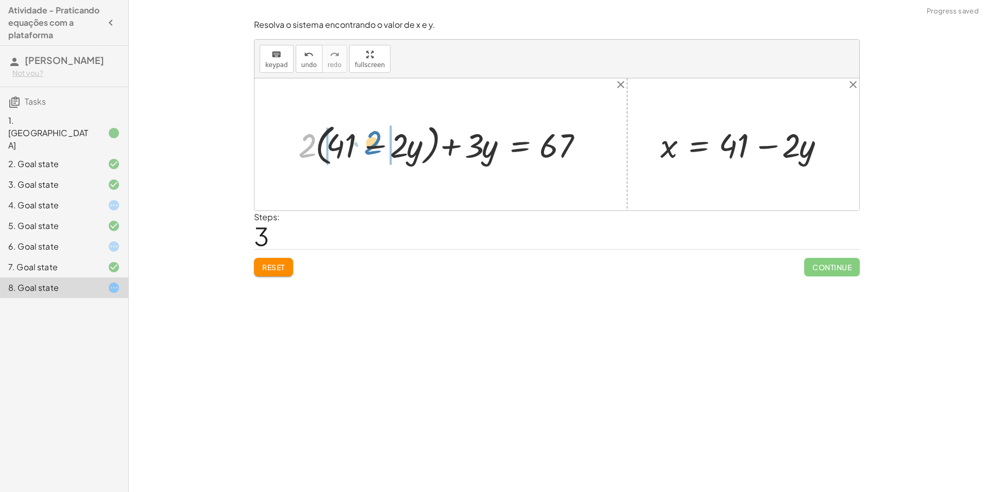
drag, startPoint x: 309, startPoint y: 148, endPoint x: 375, endPoint y: 145, distance: 65.5
click at [375, 145] on div at bounding box center [445, 144] width 304 height 49
click at [306, 145] on div at bounding box center [436, 144] width 320 height 44
click at [392, 148] on div at bounding box center [451, 144] width 292 height 44
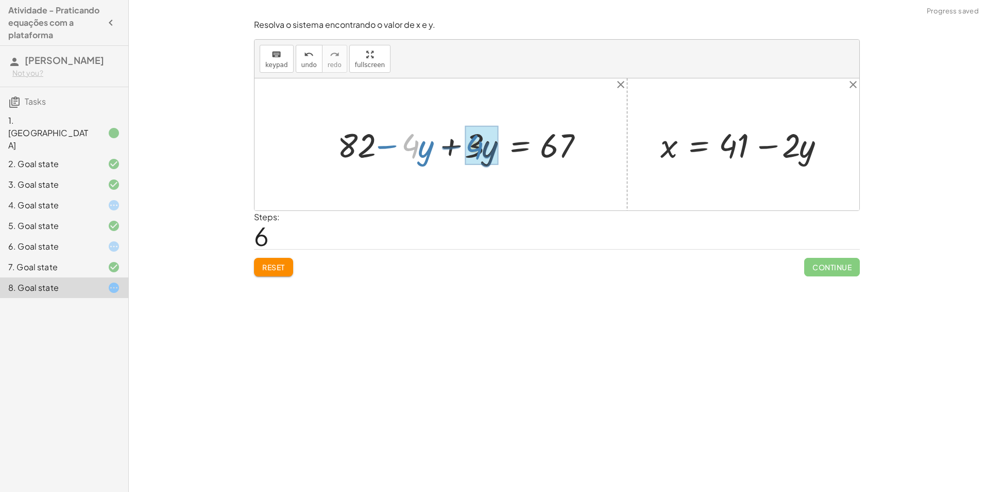
drag, startPoint x: 409, startPoint y: 149, endPoint x: 473, endPoint y: 150, distance: 63.9
drag, startPoint x: 297, startPoint y: 62, endPoint x: 289, endPoint y: 62, distance: 8.2
click at [296, 62] on button "undo undo" at bounding box center [309, 59] width 27 height 28
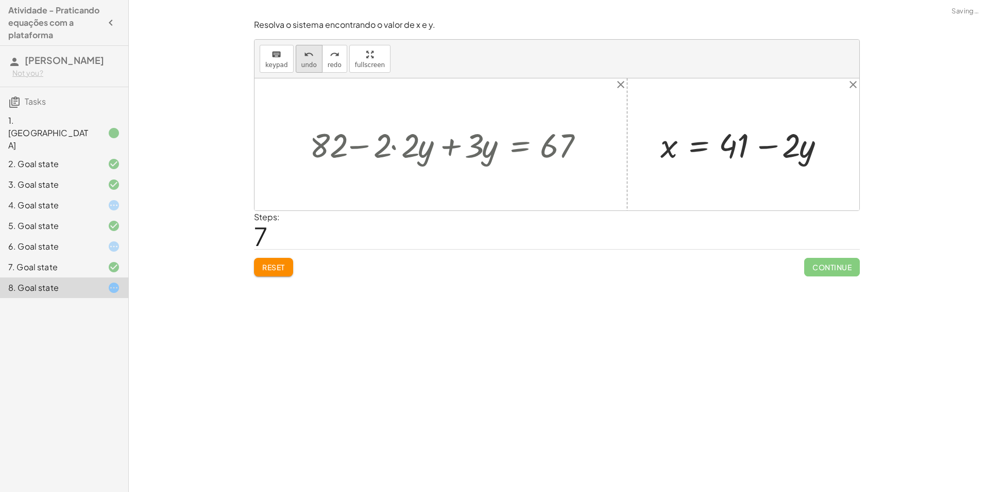
click at [302, 62] on span "undo" at bounding box center [309, 64] width 15 height 7
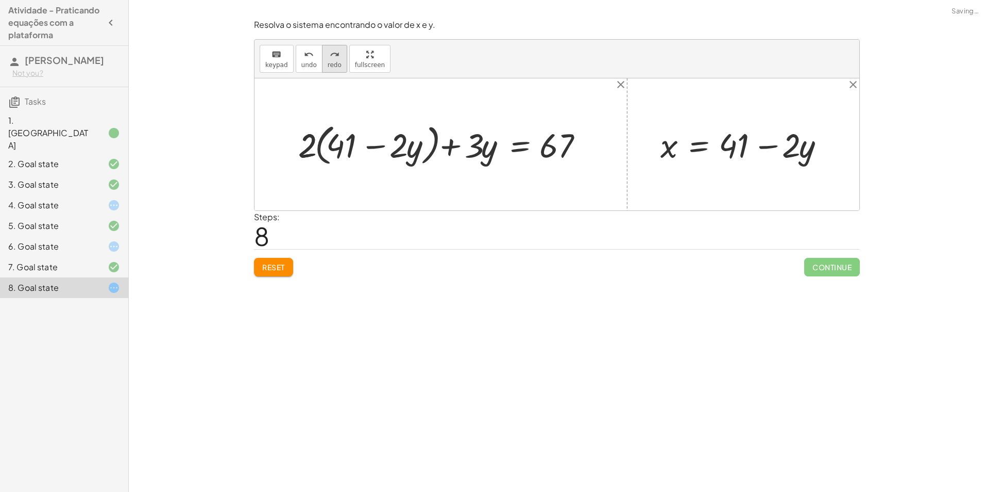
click at [322, 62] on button "redo redo" at bounding box center [334, 59] width 25 height 28
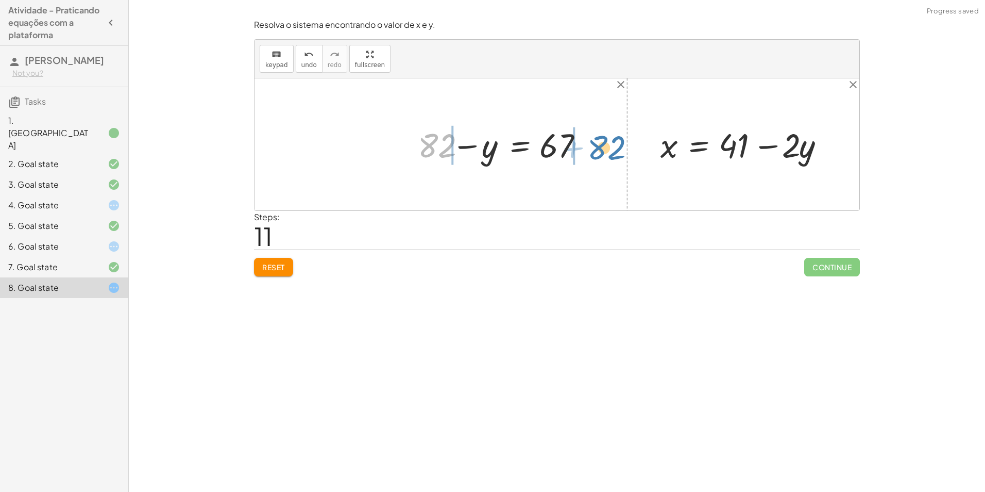
drag, startPoint x: 447, startPoint y: 145, endPoint x: 616, endPoint y: 148, distance: 169.1
click at [616, 148] on div "+ · 2 · x + · 3 · y = 67 + · 2 · ( + 41 − · 2 · y ) + · 3 · y = 67 + · 2 · 41 −…" at bounding box center [557, 144] width 605 height 132
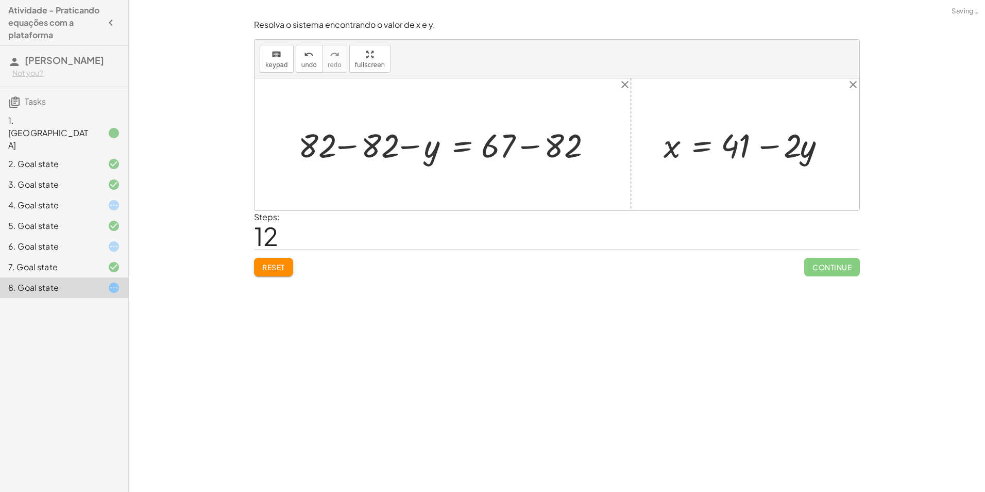
click at [343, 144] on div at bounding box center [447, 145] width 308 height 44
click at [529, 148] on div at bounding box center [504, 145] width 193 height 44
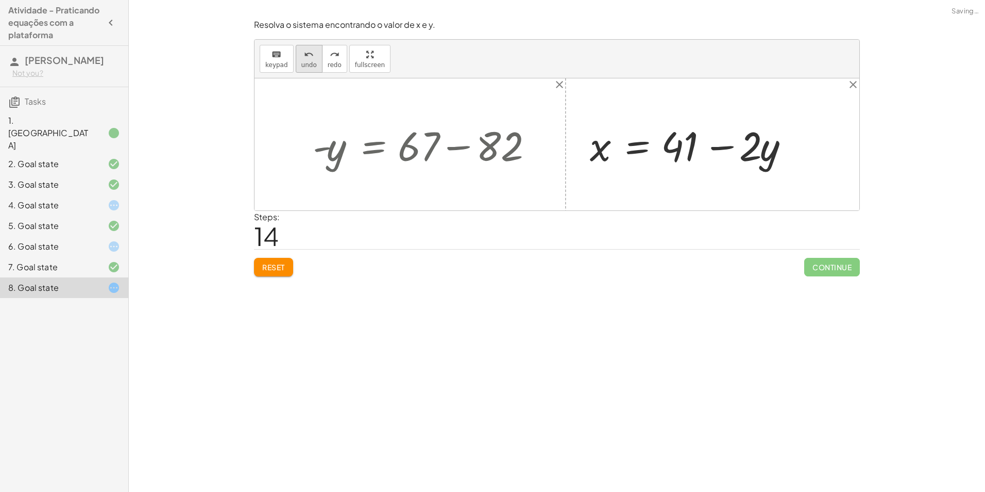
click at [314, 62] on button "undo undo" at bounding box center [309, 59] width 27 height 28
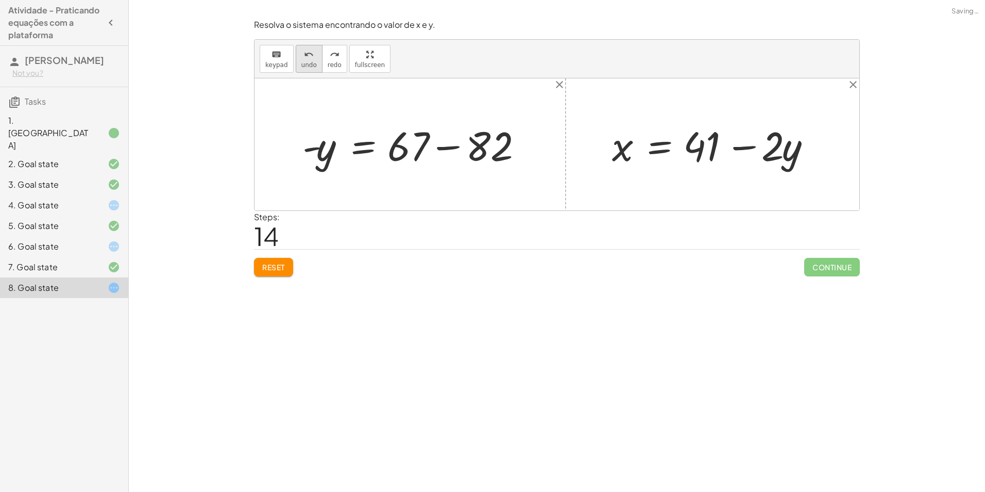
click at [313, 64] on button "undo undo" at bounding box center [309, 59] width 27 height 28
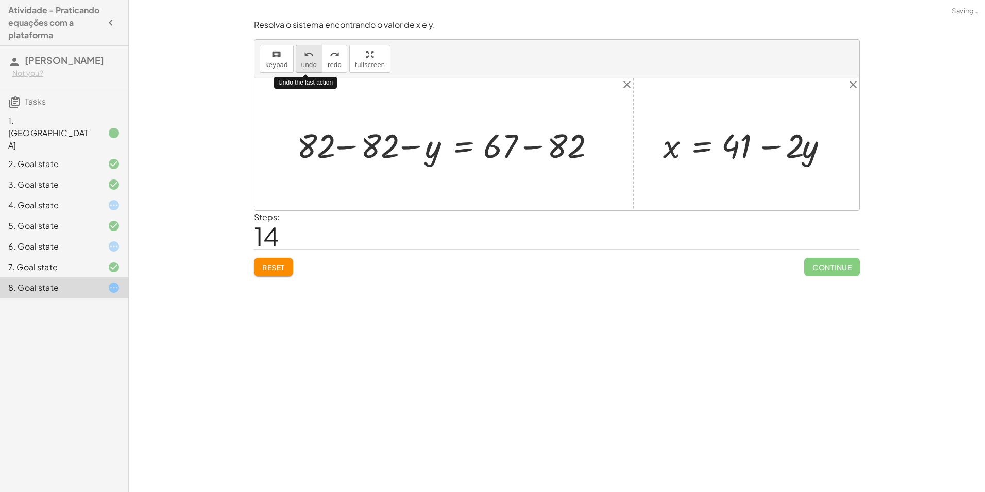
click at [313, 64] on button "undo undo" at bounding box center [309, 59] width 27 height 28
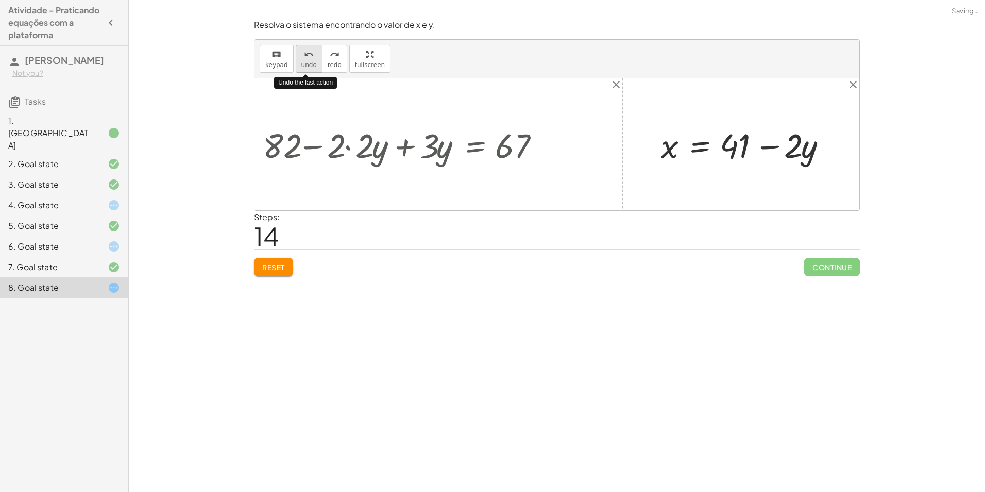
drag, startPoint x: 313, startPoint y: 64, endPoint x: 290, endPoint y: 145, distance: 83.7
click at [313, 65] on button "undo undo" at bounding box center [309, 59] width 27 height 28
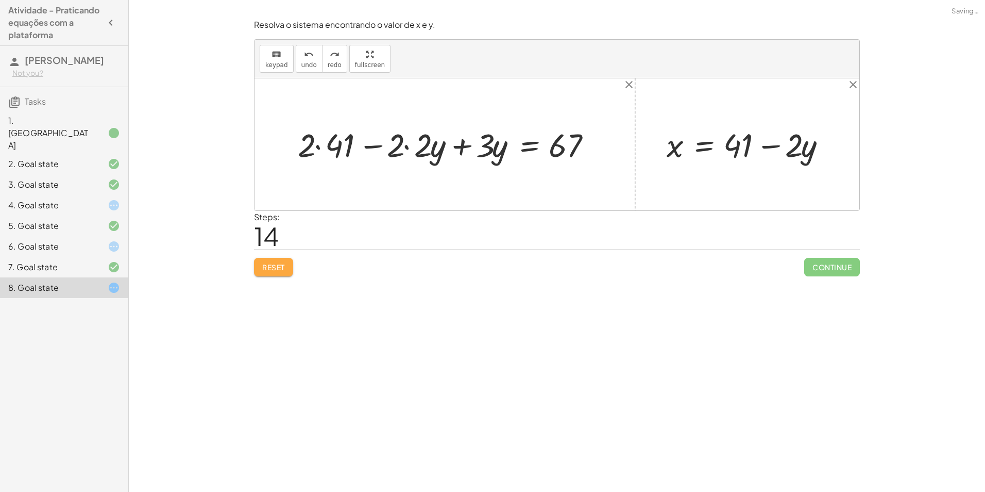
click at [268, 271] on span "Reset" at bounding box center [273, 266] width 23 height 9
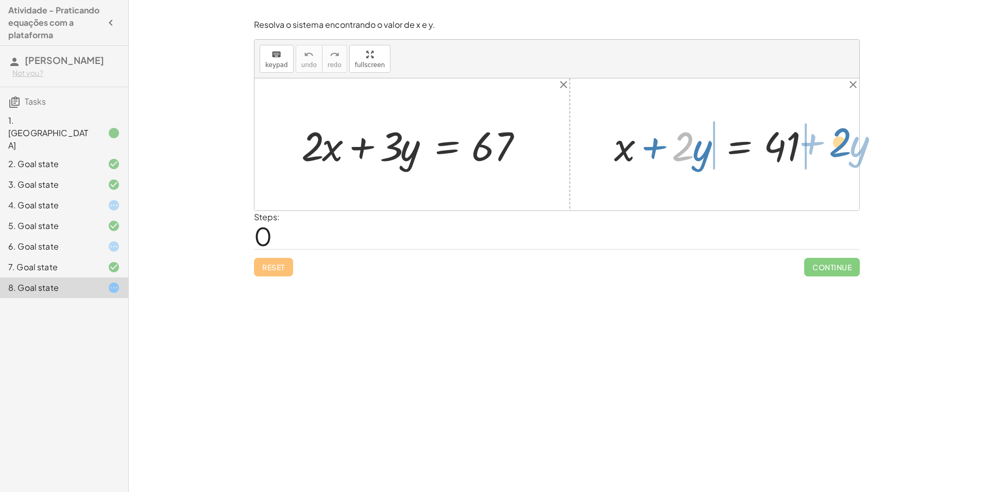
drag, startPoint x: 677, startPoint y: 151, endPoint x: 815, endPoint y: 147, distance: 138.2
click at [815, 148] on div at bounding box center [718, 144] width 219 height 53
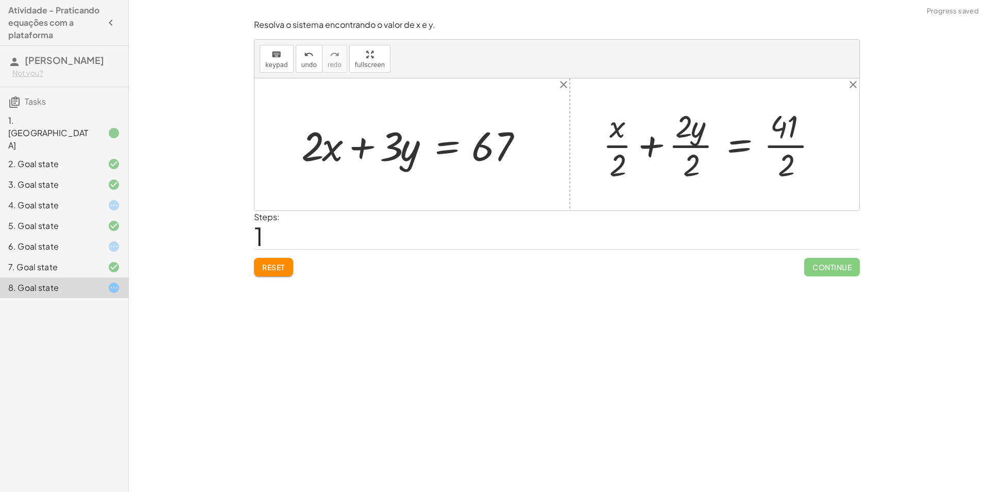
click at [264, 273] on button "Reset" at bounding box center [273, 267] width 39 height 19
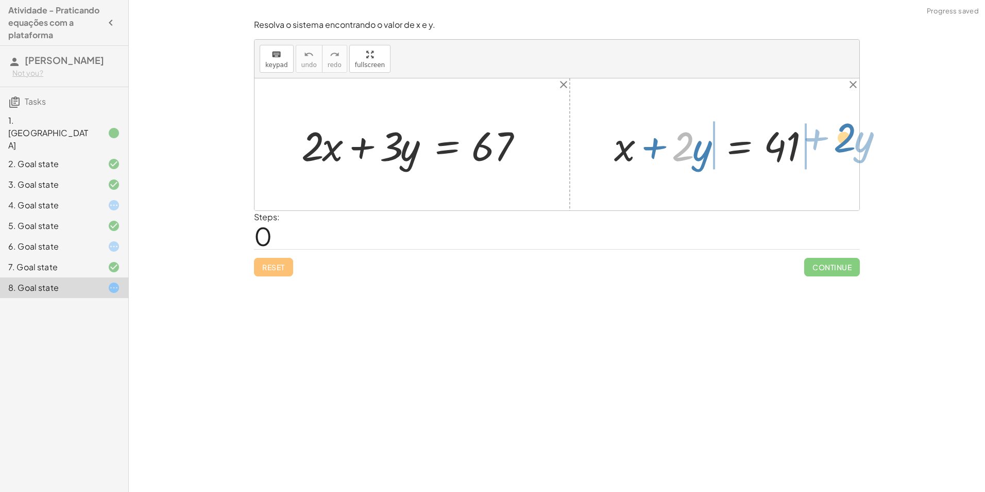
drag, startPoint x: 688, startPoint y: 142, endPoint x: 848, endPoint y: 137, distance: 160.4
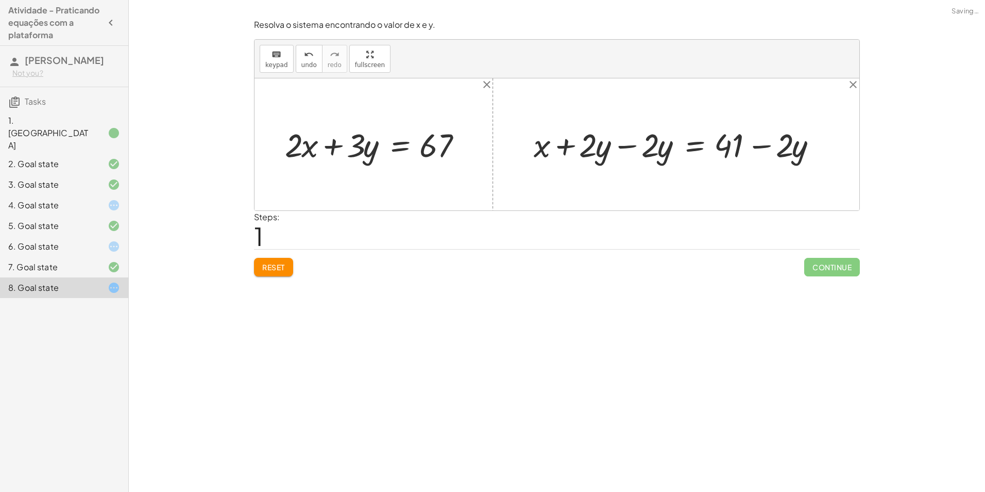
click at [607, 141] on div at bounding box center [680, 144] width 303 height 43
drag, startPoint x: 607, startPoint y: 141, endPoint x: 614, endPoint y: 141, distance: 7.7
click at [607, 141] on div at bounding box center [680, 144] width 303 height 43
click at [653, 145] on div at bounding box center [680, 144] width 303 height 43
click at [630, 149] on div at bounding box center [680, 144] width 303 height 43
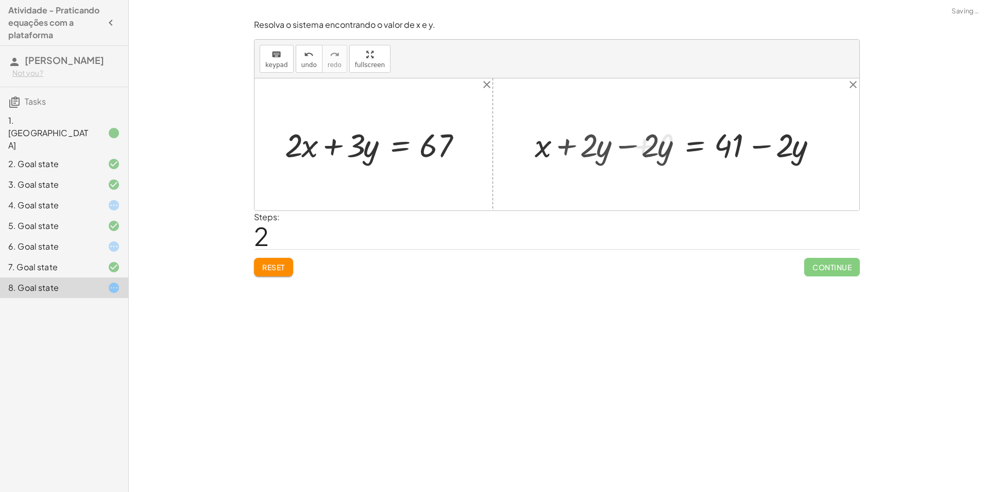
click at [629, 149] on div at bounding box center [557, 144] width 605 height 132
drag, startPoint x: 593, startPoint y: 140, endPoint x: 308, endPoint y: 154, distance: 285.4
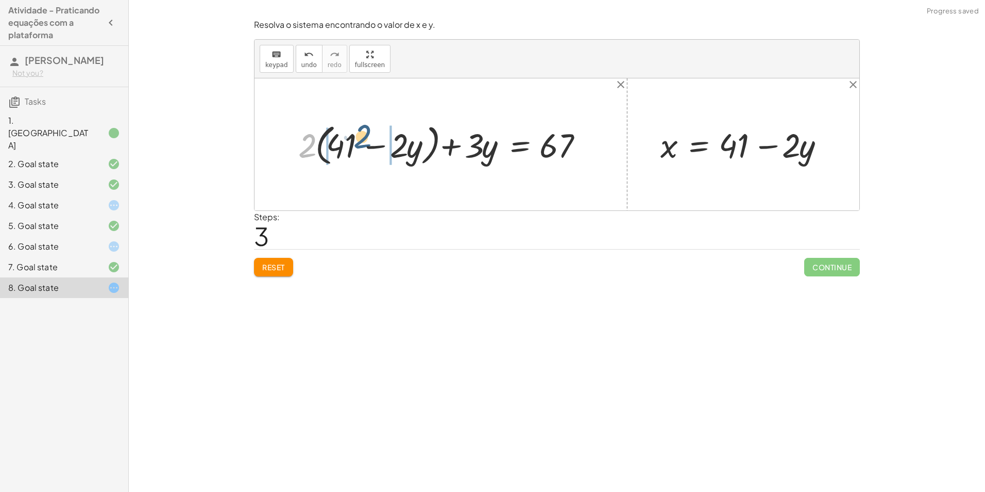
drag, startPoint x: 307, startPoint y: 148, endPoint x: 373, endPoint y: 151, distance: 65.5
click at [372, 152] on div at bounding box center [445, 144] width 304 height 49
click at [308, 145] on div at bounding box center [436, 144] width 320 height 44
click at [398, 151] on div at bounding box center [451, 144] width 292 height 44
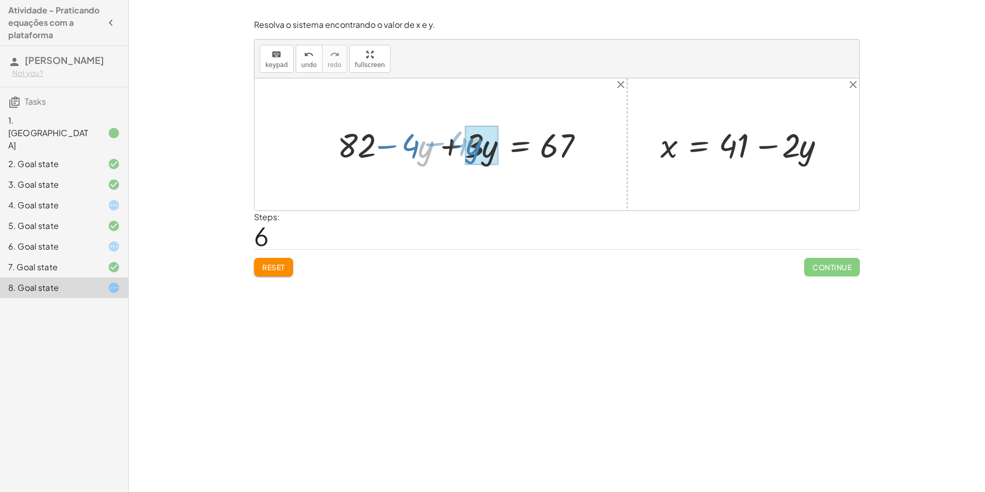
drag, startPoint x: 423, startPoint y: 148, endPoint x: 471, endPoint y: 146, distance: 48.0
drag, startPoint x: 437, startPoint y: 135, endPoint x: 610, endPoint y: 138, distance: 173.7
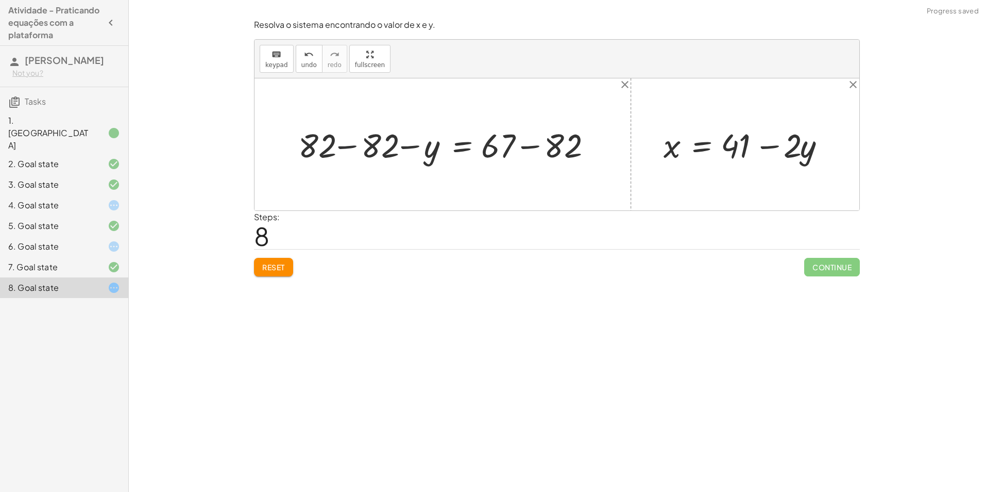
click at [363, 133] on div at bounding box center [447, 145] width 308 height 44
click at [358, 149] on div at bounding box center [557, 144] width 605 height 132
drag, startPoint x: 500, startPoint y: 147, endPoint x: 387, endPoint y: 136, distance: 114.0
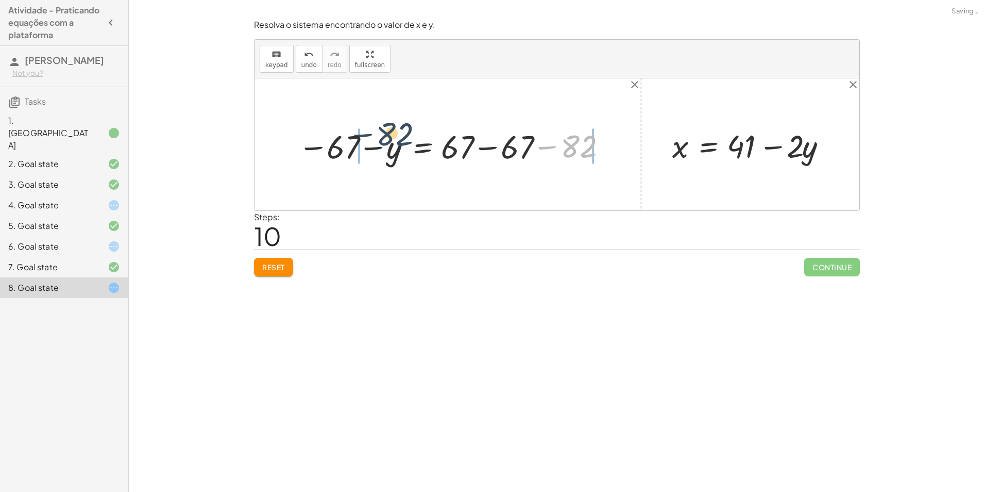
drag, startPoint x: 604, startPoint y: 145, endPoint x: 397, endPoint y: 139, distance: 206.3
click at [397, 139] on div at bounding box center [451, 145] width 317 height 42
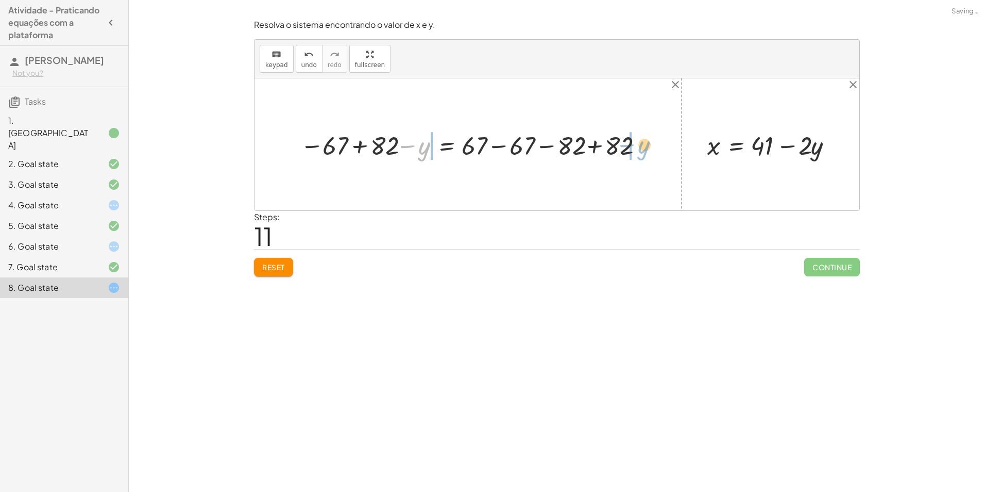
drag, startPoint x: 393, startPoint y: 149, endPoint x: 607, endPoint y: 148, distance: 214.4
click at [609, 148] on div at bounding box center [472, 144] width 354 height 35
click at [490, 147] on div at bounding box center [480, 144] width 367 height 30
drag, startPoint x: 483, startPoint y: 146, endPoint x: 482, endPoint y: 136, distance: 9.9
click at [483, 145] on div at bounding box center [480, 144] width 367 height 30
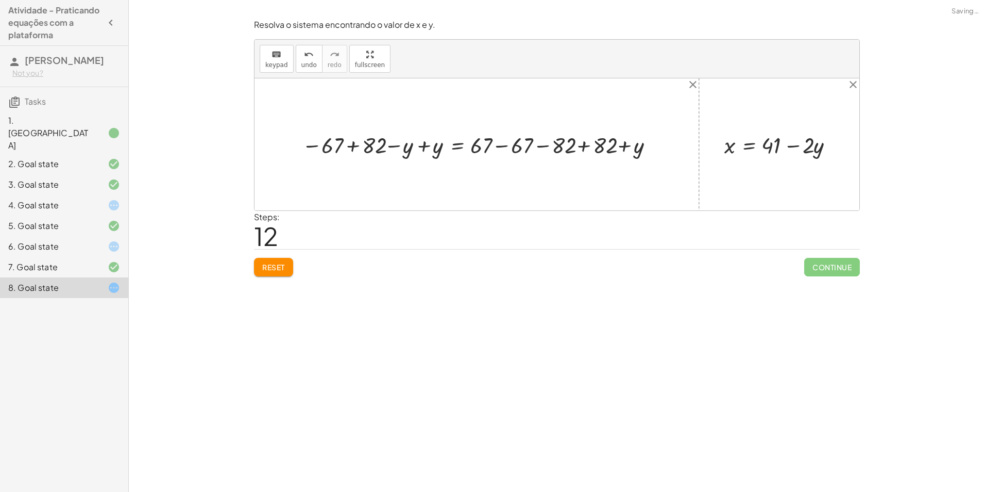
drag, startPoint x: 501, startPoint y: 154, endPoint x: 498, endPoint y: 143, distance: 11.1
click at [498, 143] on div at bounding box center [480, 144] width 367 height 30
click at [498, 147] on div at bounding box center [480, 144] width 367 height 30
click at [487, 138] on div at bounding box center [448, 144] width 302 height 29
click at [487, 139] on div at bounding box center [448, 144] width 302 height 29
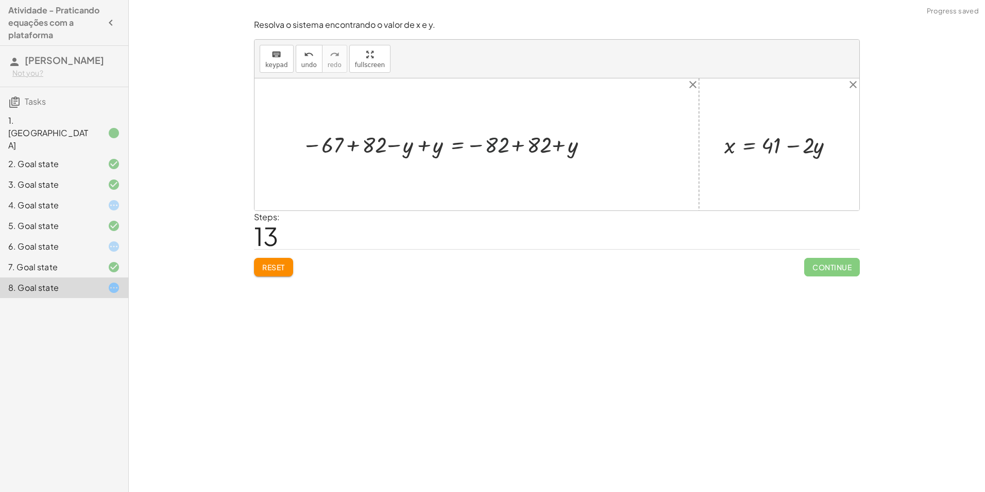
click at [504, 142] on div at bounding box center [448, 144] width 302 height 29
click at [515, 147] on div at bounding box center [448, 144] width 302 height 29
click at [515, 144] on div at bounding box center [557, 144] width 605 height 132
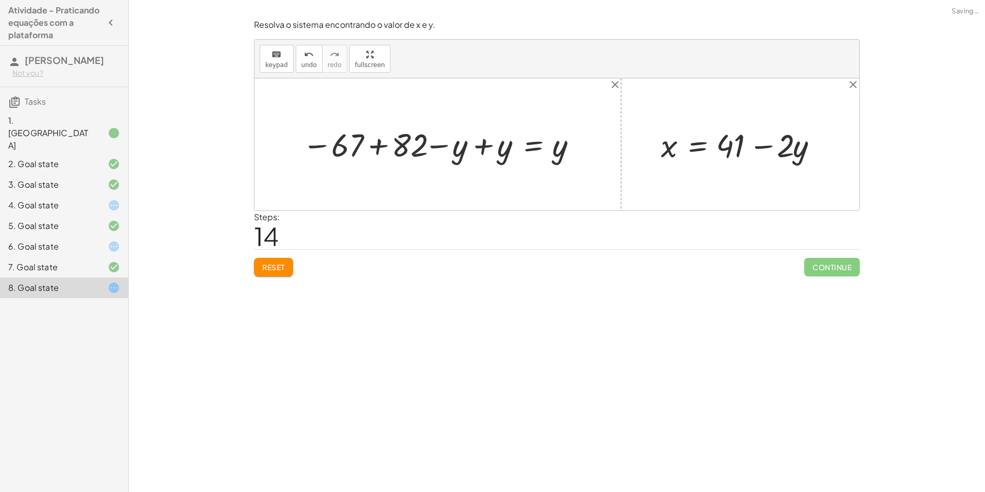
click at [452, 143] on div at bounding box center [441, 144] width 289 height 41
drag, startPoint x: 455, startPoint y: 143, endPoint x: 460, endPoint y: 146, distance: 6.5
click at [455, 143] on div at bounding box center [441, 144] width 289 height 41
click at [479, 147] on div at bounding box center [441, 144] width 289 height 41
click at [482, 146] on div at bounding box center [486, 144] width 199 height 41
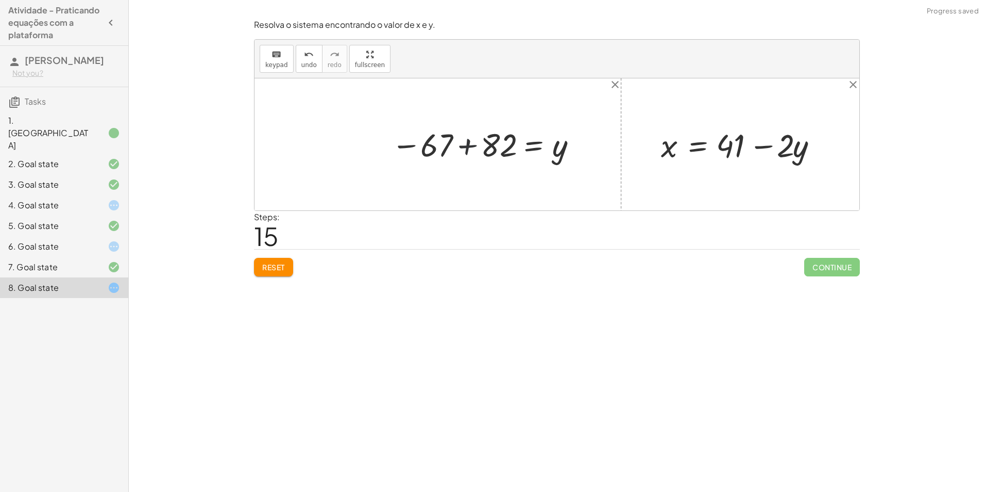
click at [474, 147] on div at bounding box center [486, 144] width 199 height 41
click at [474, 147] on div "+ · 2 · x + · 3 · y = 67 + · 2 · ( + 41 − · 2 · y ) + · 3 · y = 67 + · 2 · 41 −…" at bounding box center [482, 145] width 212 height 46
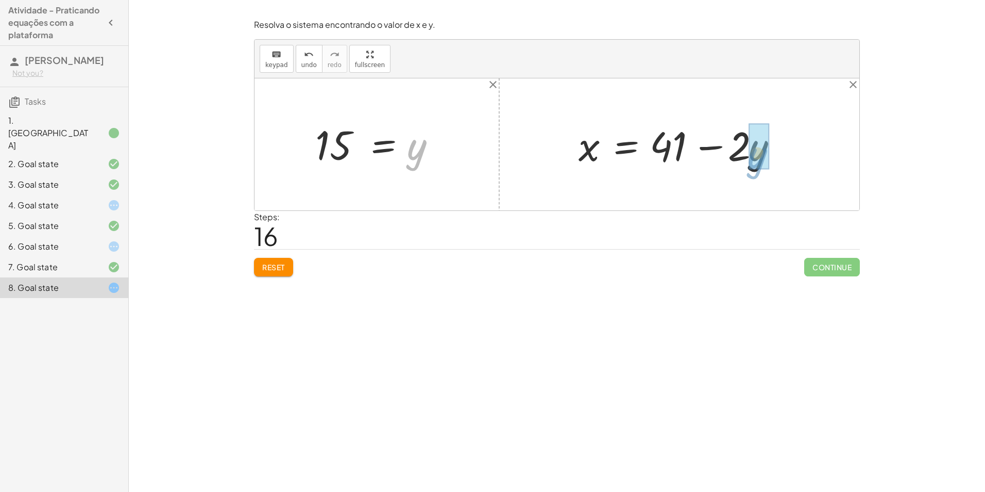
drag, startPoint x: 415, startPoint y: 149, endPoint x: 761, endPoint y: 157, distance: 345.9
click at [710, 149] on div at bounding box center [701, 144] width 254 height 53
click at [707, 153] on div at bounding box center [701, 144] width 254 height 53
click at [750, 145] on div at bounding box center [701, 144] width 254 height 53
click at [753, 144] on div at bounding box center [701, 144] width 254 height 53
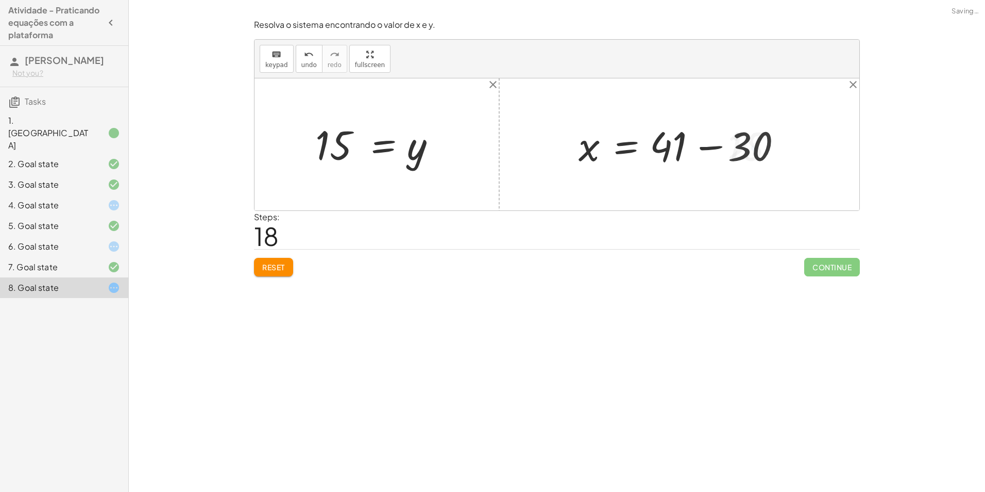
click at [710, 143] on div at bounding box center [683, 144] width 219 height 53
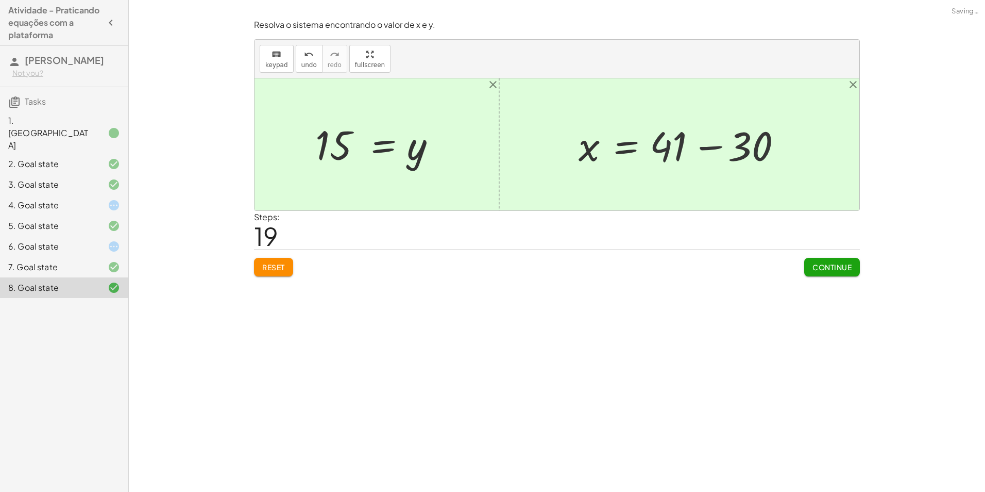
click at [711, 144] on div at bounding box center [644, 144] width 141 height 51
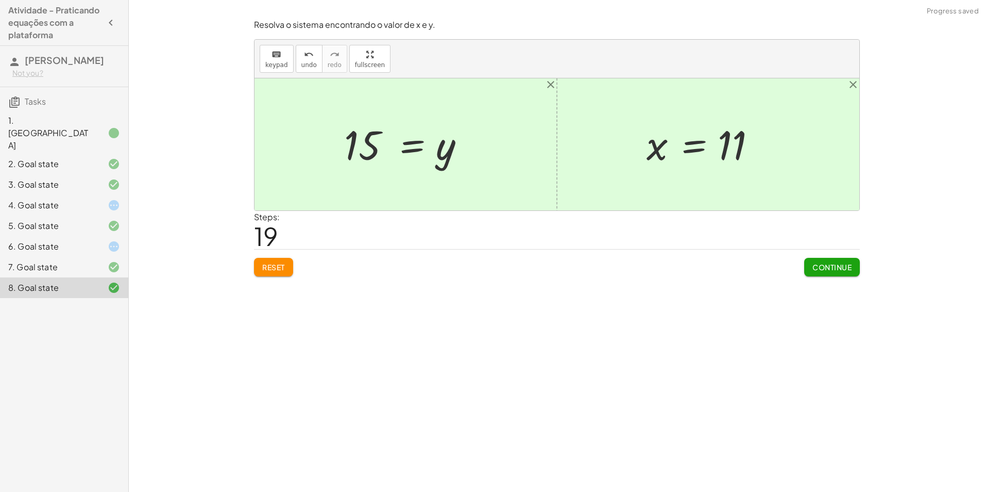
click at [845, 267] on span "Continue" at bounding box center [832, 266] width 39 height 9
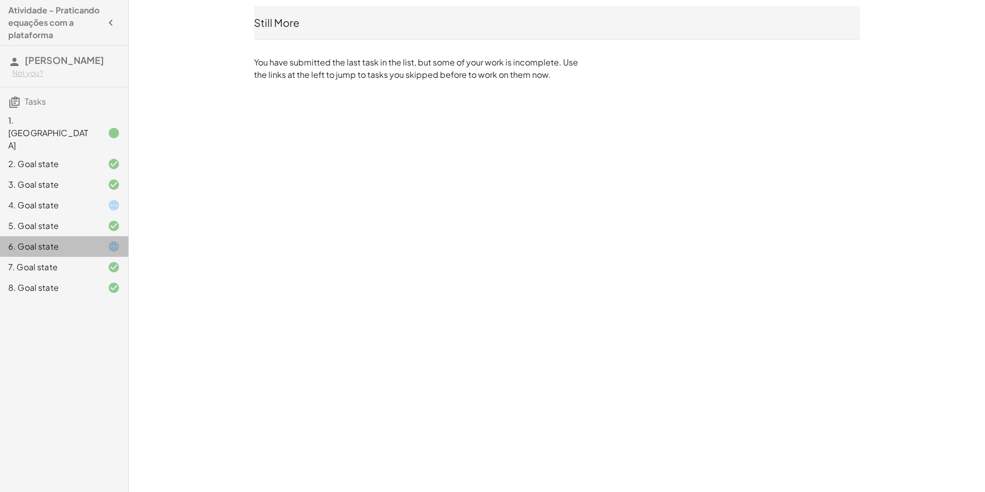
click at [75, 240] on div "6. Goal state" at bounding box center [49, 246] width 83 height 12
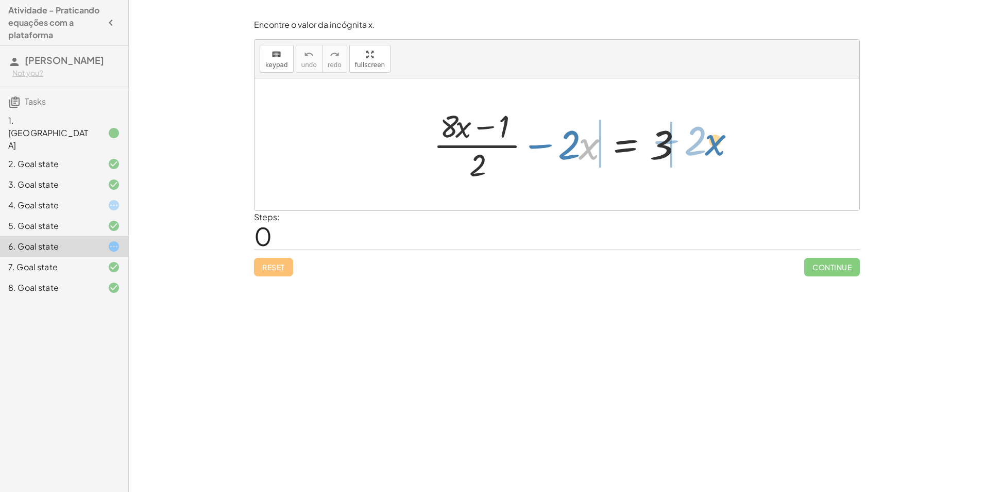
drag, startPoint x: 582, startPoint y: 147, endPoint x: 709, endPoint y: 143, distance: 126.3
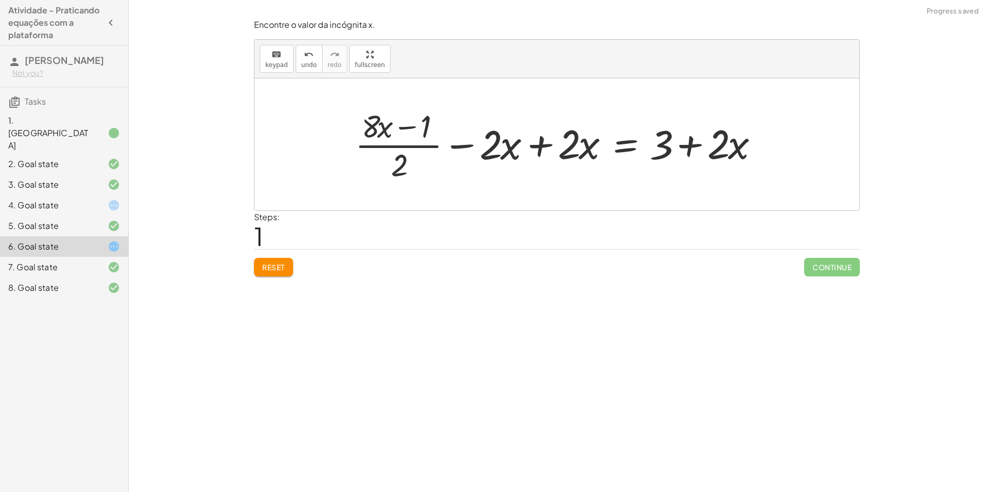
click at [530, 144] on div at bounding box center [561, 144] width 422 height 79
click at [534, 142] on div at bounding box center [561, 144] width 422 height 79
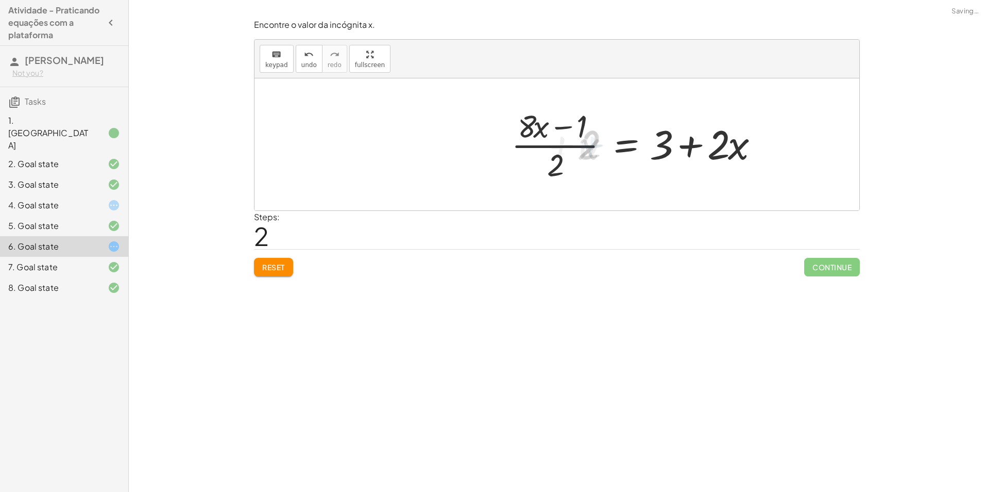
click at [692, 144] on div at bounding box center [639, 144] width 265 height 79
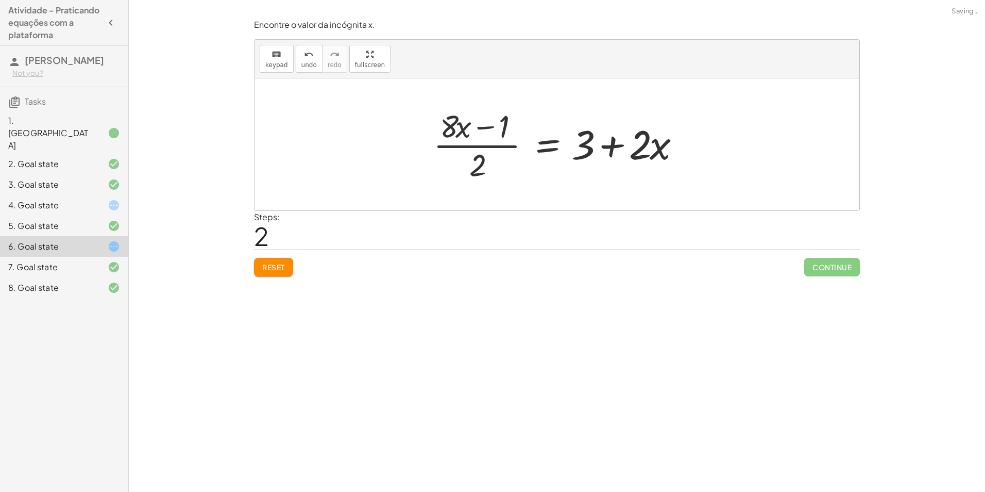
click at [610, 152] on div at bounding box center [560, 144] width 265 height 79
drag, startPoint x: 584, startPoint y: 144, endPoint x: 529, endPoint y: 146, distance: 54.7
click at [529, 146] on div at bounding box center [560, 144] width 265 height 79
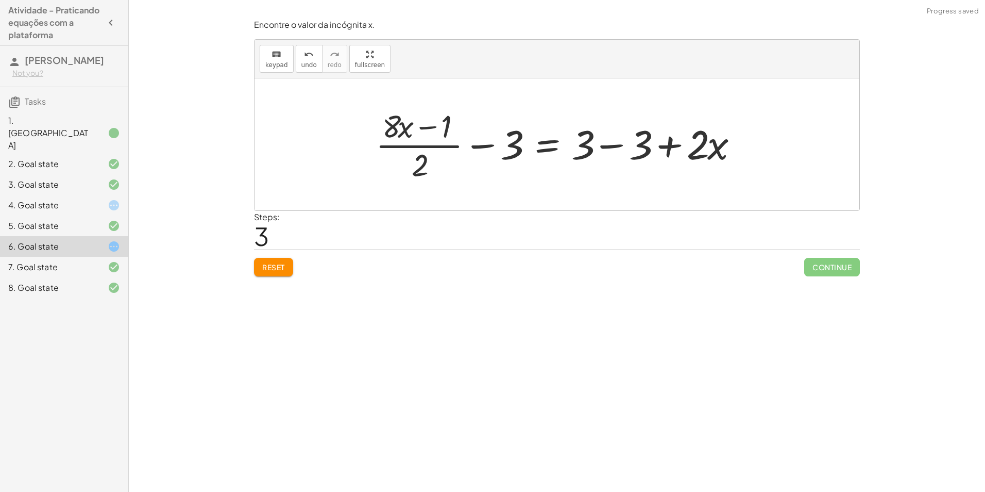
drag, startPoint x: 528, startPoint y: 150, endPoint x: 520, endPoint y: 153, distance: 8.1
click at [520, 153] on div at bounding box center [561, 144] width 381 height 79
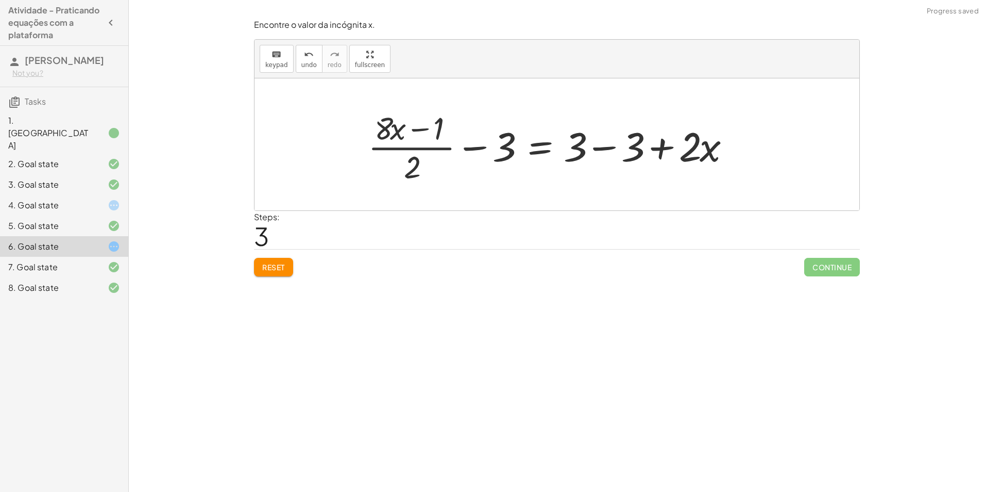
click at [520, 153] on div at bounding box center [561, 144] width 381 height 79
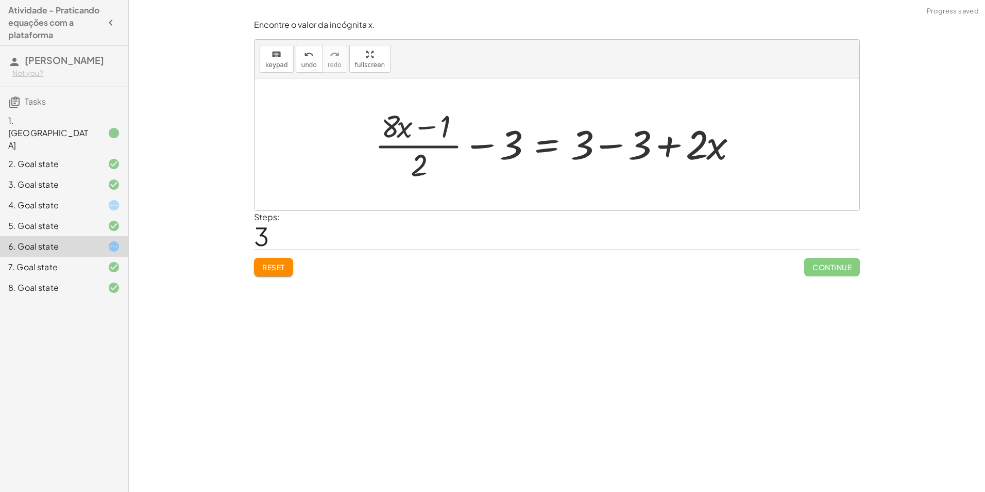
click at [599, 152] on div at bounding box center [561, 144] width 381 height 79
drag, startPoint x: 599, startPoint y: 152, endPoint x: 591, endPoint y: 152, distance: 8.2
click at [597, 152] on div at bounding box center [503, 144] width 265 height 79
click at [505, 145] on div at bounding box center [503, 144] width 265 height 79
click at [506, 146] on div at bounding box center [503, 144] width 265 height 79
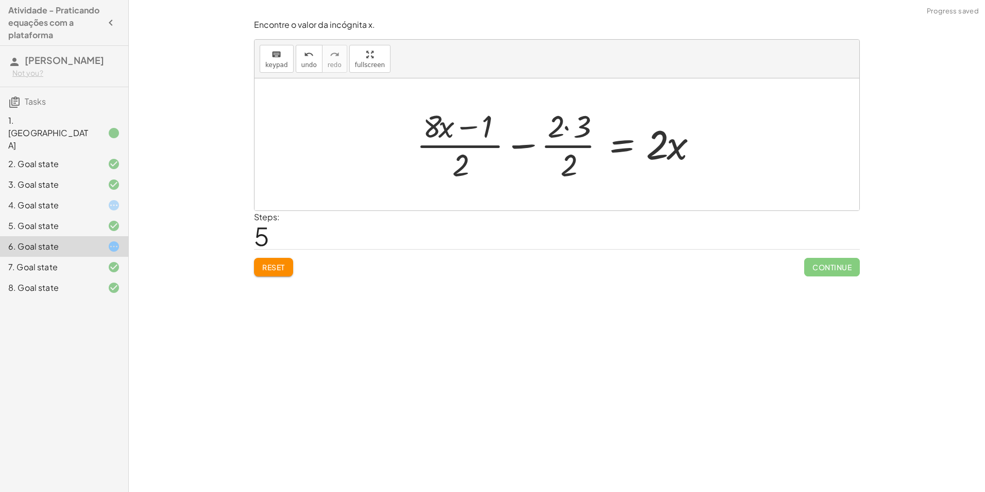
click at [572, 135] on div at bounding box center [560, 144] width 299 height 79
click at [558, 132] on div at bounding box center [574, 144] width 274 height 79
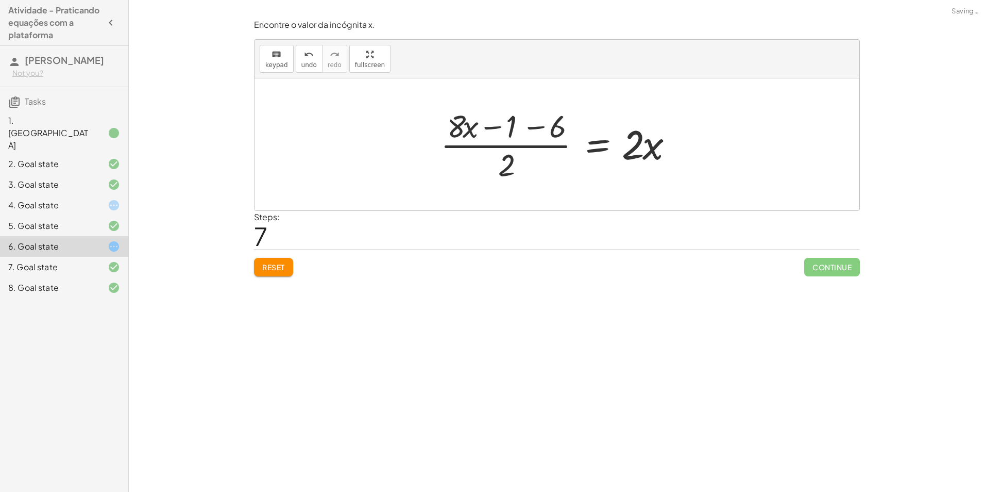
click at [501, 162] on div at bounding box center [561, 144] width 251 height 79
click at [526, 135] on div at bounding box center [561, 144] width 251 height 79
click at [525, 135] on div at bounding box center [583, 144] width 208 height 79
click at [527, 135] on div at bounding box center [583, 144] width 208 height 79
click at [510, 133] on div at bounding box center [583, 144] width 208 height 79
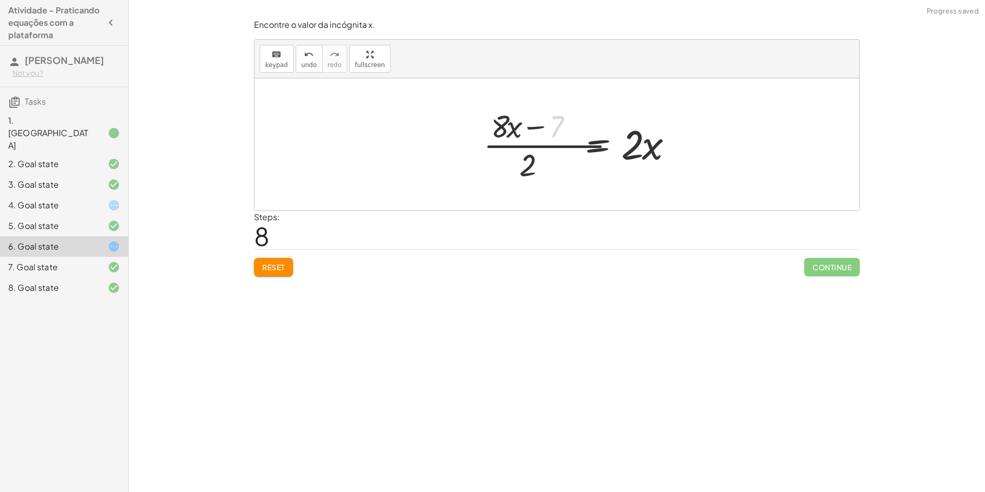
click at [531, 131] on div at bounding box center [582, 144] width 208 height 79
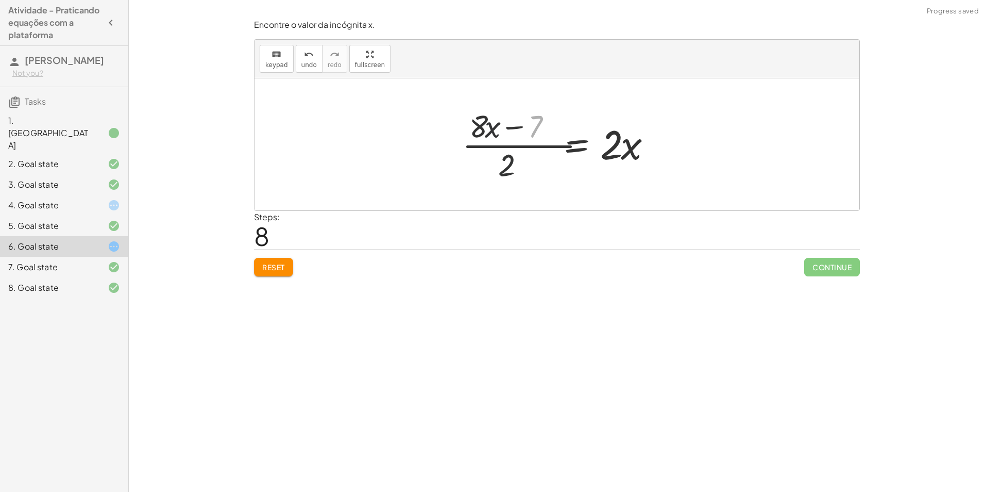
click at [513, 128] on div at bounding box center [561, 144] width 208 height 79
drag, startPoint x: 272, startPoint y: 258, endPoint x: 283, endPoint y: 259, distance: 10.8
click at [274, 258] on button "Reset" at bounding box center [273, 267] width 39 height 19
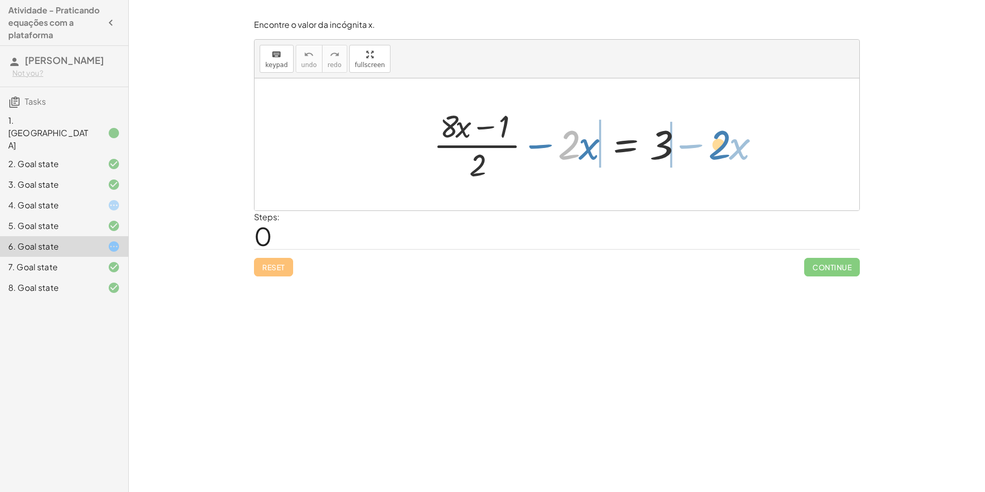
drag, startPoint x: 560, startPoint y: 154, endPoint x: 711, endPoint y: 155, distance: 150.5
click at [711, 155] on div "· 2 − · x + · ( + · 8 · x − 1 ) · 2 − · 2 · x = 3" at bounding box center [557, 144] width 605 height 132
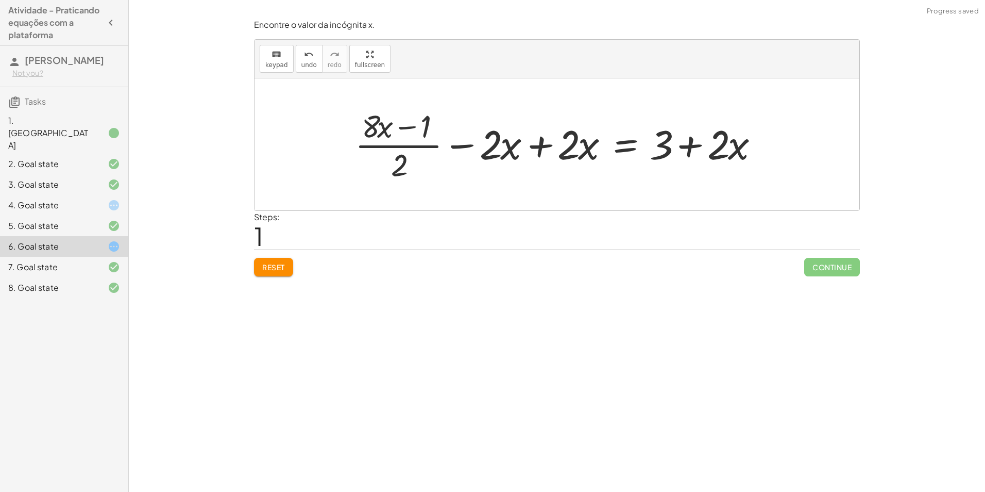
click at [535, 143] on div at bounding box center [561, 144] width 422 height 79
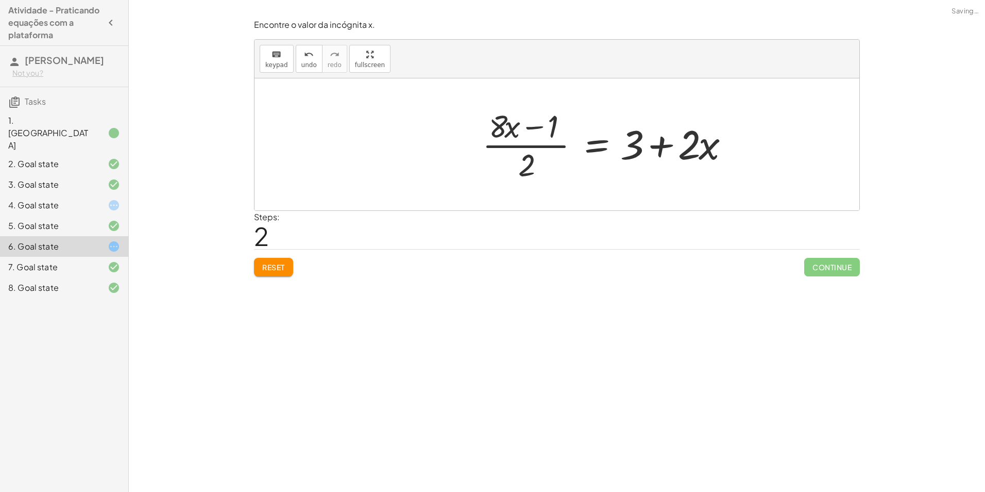
click at [684, 144] on div at bounding box center [609, 144] width 265 height 79
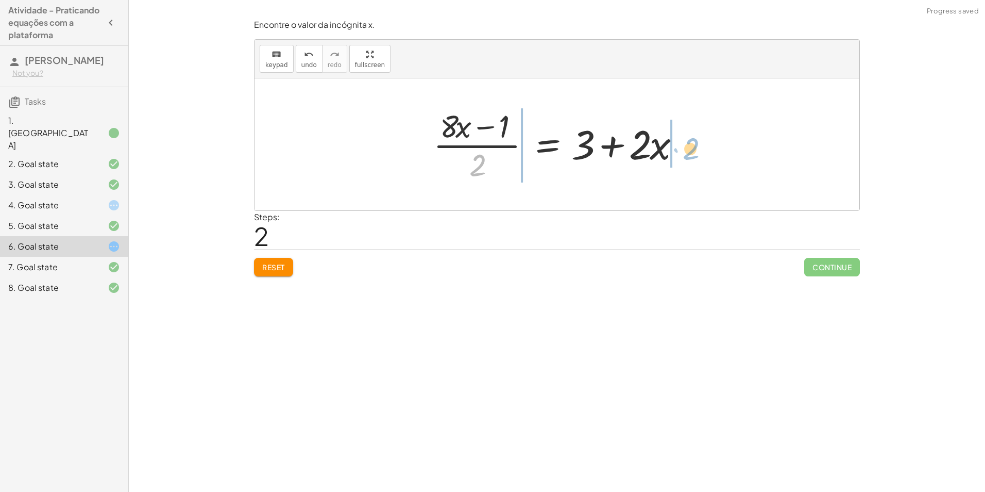
drag, startPoint x: 480, startPoint y: 163, endPoint x: 695, endPoint y: 146, distance: 215.6
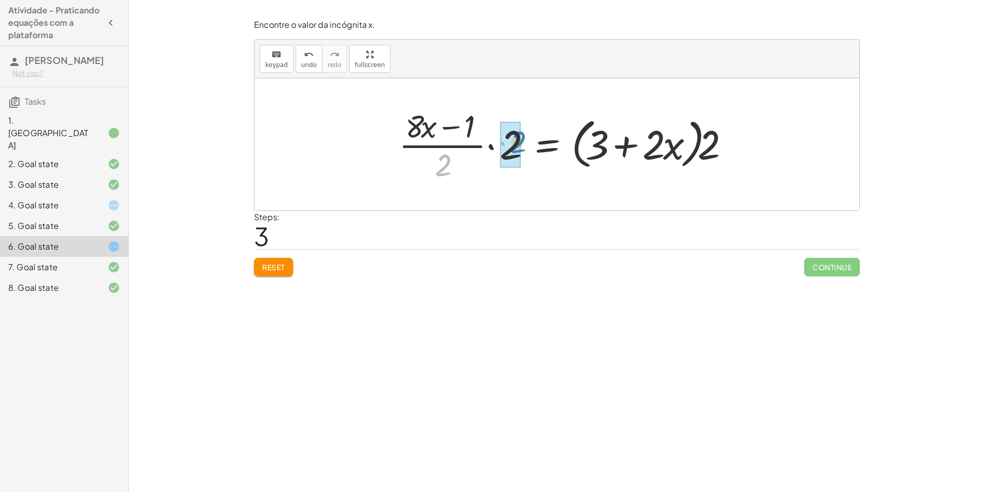
drag, startPoint x: 446, startPoint y: 170, endPoint x: 522, endPoint y: 147, distance: 78.7
click at [522, 147] on div at bounding box center [568, 144] width 348 height 79
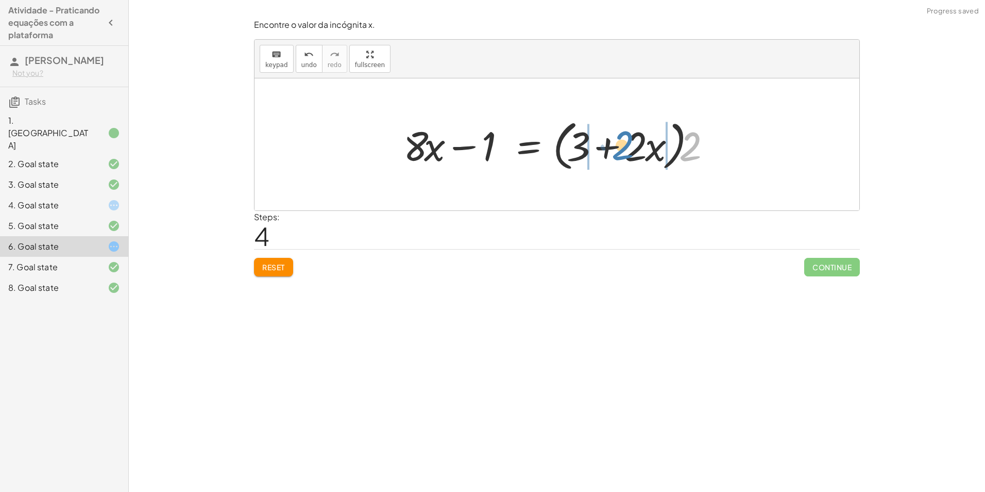
drag, startPoint x: 692, startPoint y: 156, endPoint x: 625, endPoint y: 155, distance: 67.5
click at [625, 155] on div at bounding box center [560, 144] width 325 height 59
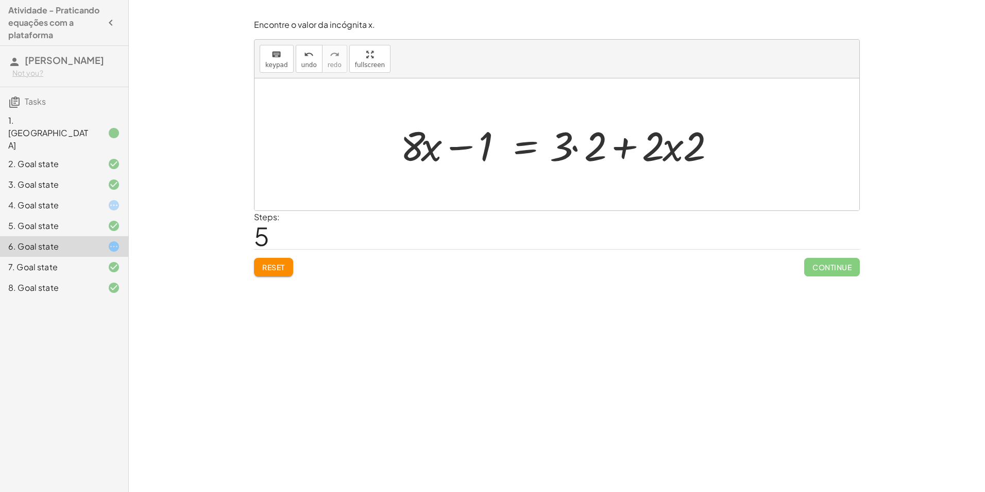
click at [579, 145] on div at bounding box center [561, 144] width 332 height 53
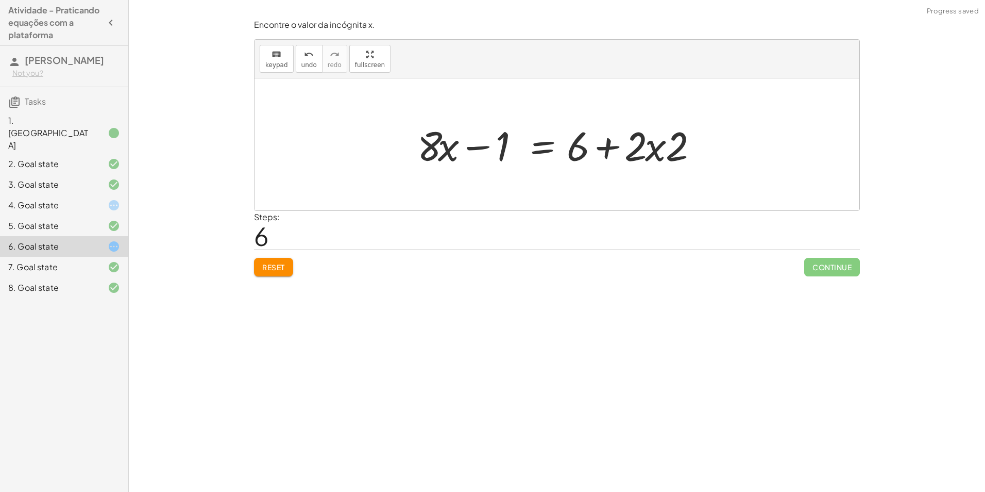
click at [644, 148] on div at bounding box center [560, 144] width 297 height 53
click at [667, 149] on div at bounding box center [560, 144] width 297 height 53
click at [652, 152] on div at bounding box center [560, 144] width 297 height 53
click at [612, 144] on div at bounding box center [560, 144] width 297 height 53
click at [662, 147] on div at bounding box center [560, 144] width 297 height 53
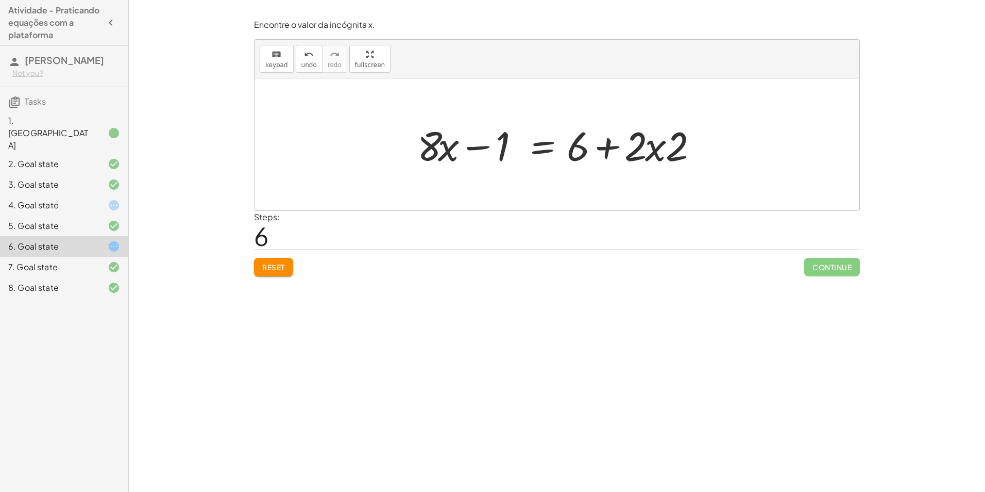
click at [665, 145] on div at bounding box center [560, 144] width 297 height 53
drag, startPoint x: 674, startPoint y: 148, endPoint x: 643, endPoint y: 156, distance: 31.3
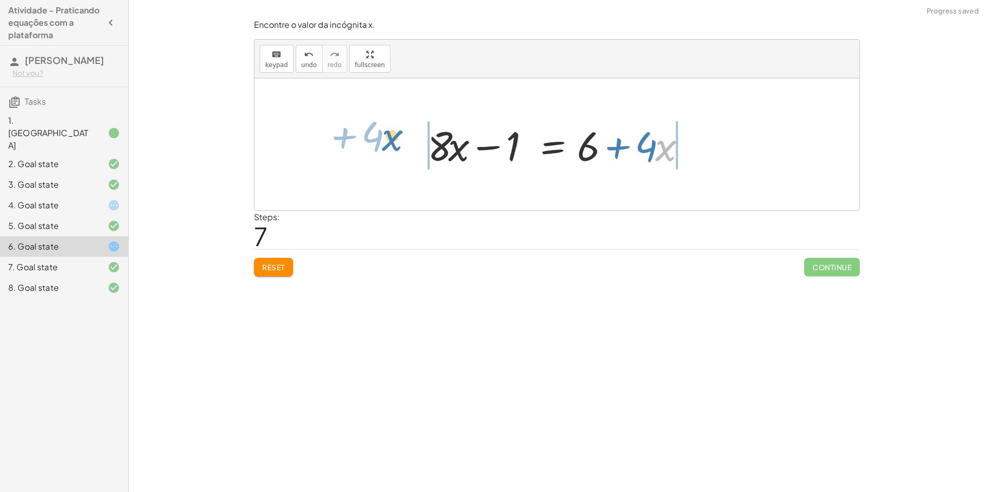
drag, startPoint x: 659, startPoint y: 147, endPoint x: 404, endPoint y: 141, distance: 254.7
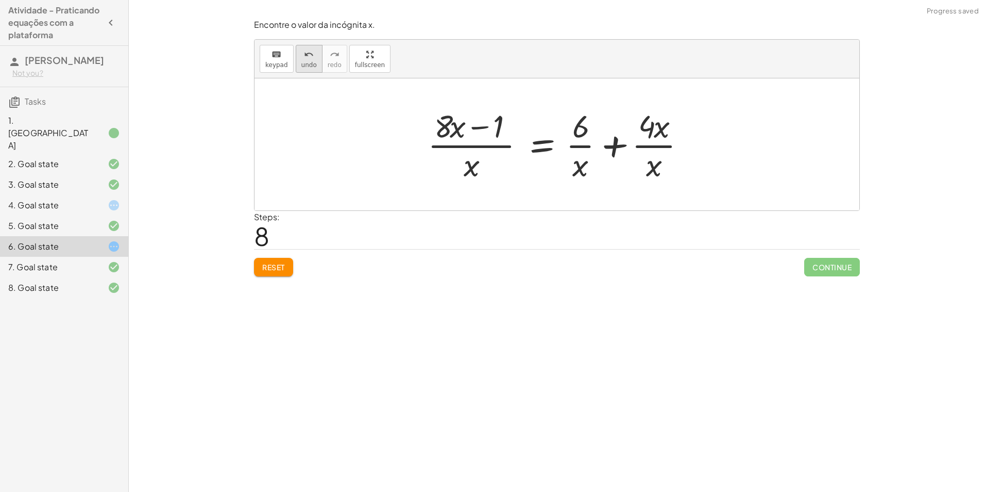
click at [317, 53] on button "undo undo" at bounding box center [309, 59] width 27 height 28
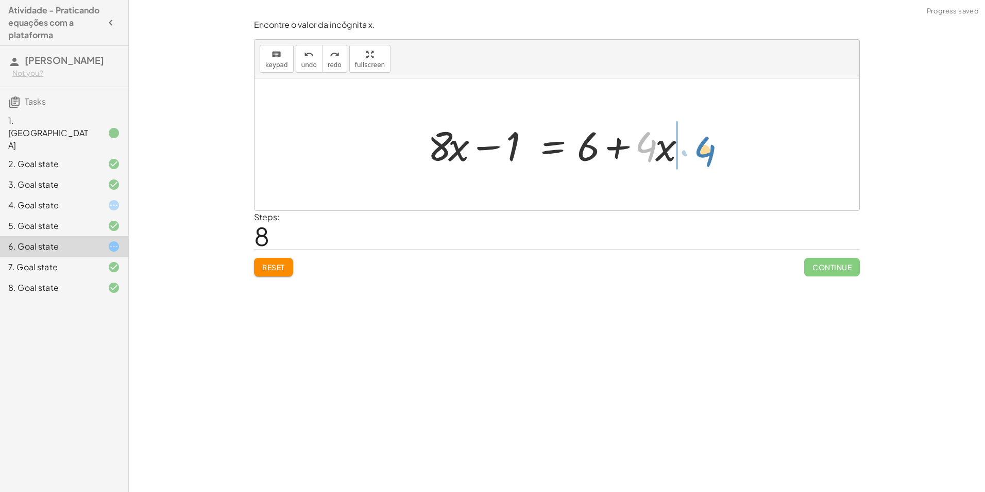
drag, startPoint x: 654, startPoint y: 151, endPoint x: 667, endPoint y: 152, distance: 13.9
click at [667, 152] on div at bounding box center [561, 144] width 277 height 53
drag, startPoint x: 510, startPoint y: 147, endPoint x: 705, endPoint y: 152, distance: 194.9
click at [471, 146] on div at bounding box center [561, 144] width 392 height 53
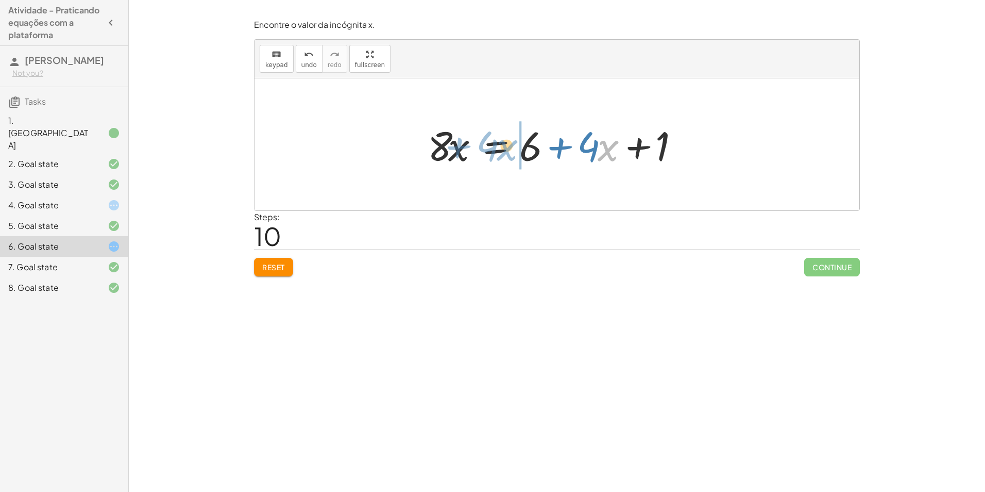
drag, startPoint x: 600, startPoint y: 152, endPoint x: 499, endPoint y: 151, distance: 101.0
click at [499, 151] on div at bounding box center [561, 144] width 277 height 53
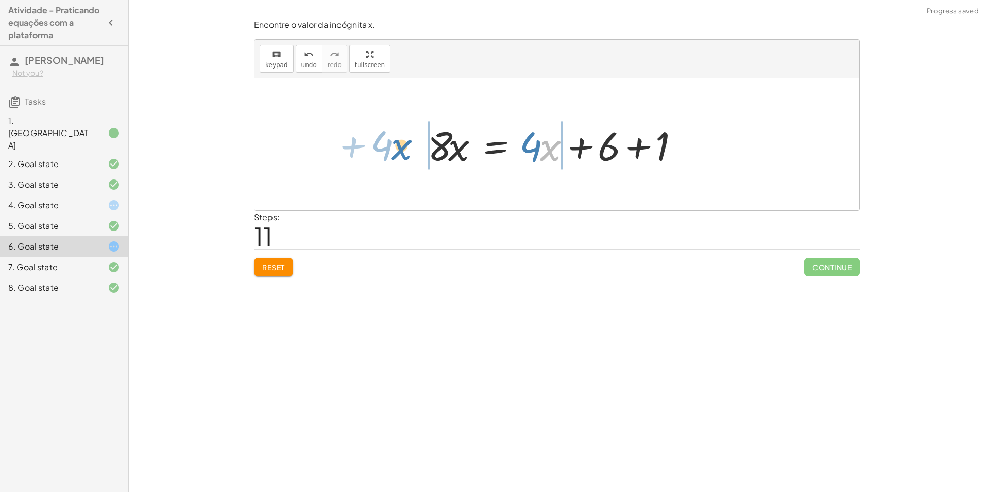
drag, startPoint x: 546, startPoint y: 146, endPoint x: 397, endPoint y: 145, distance: 149.0
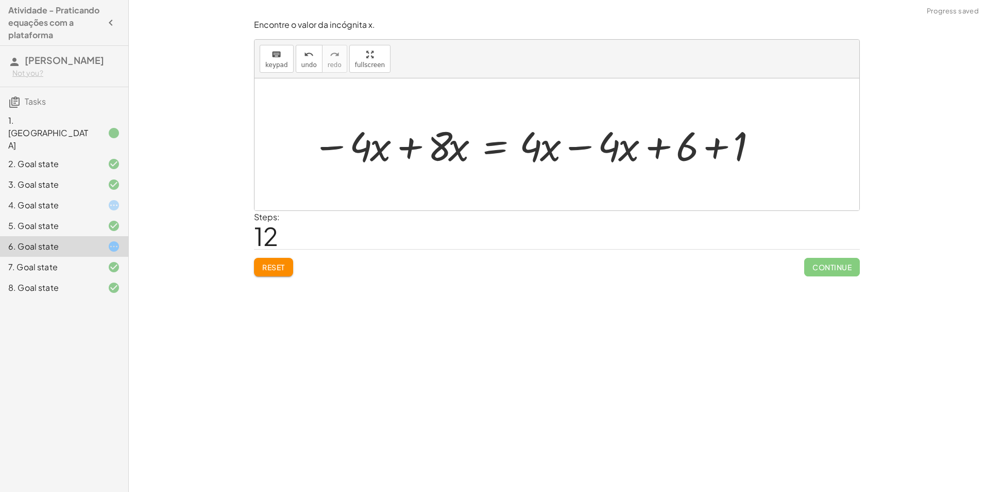
click at [580, 149] on div at bounding box center [538, 144] width 463 height 53
click at [414, 145] on div at bounding box center [460, 144] width 307 height 53
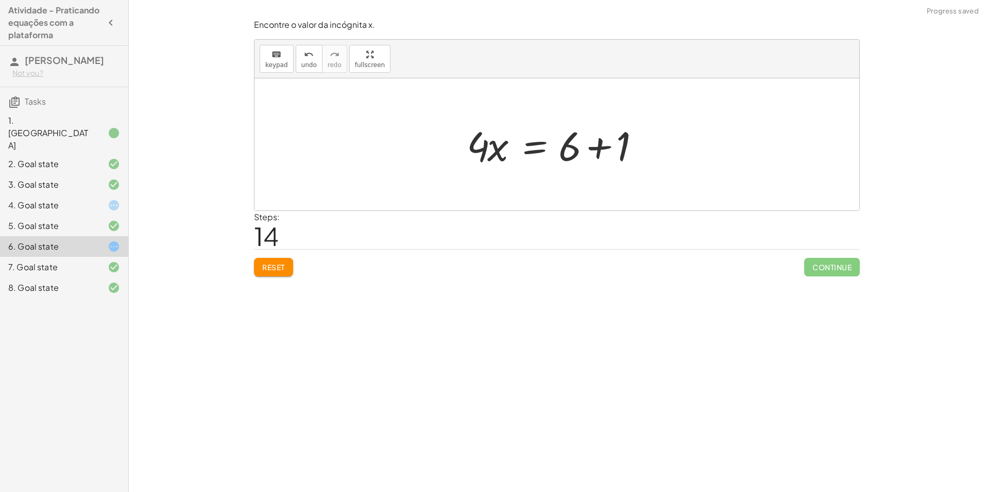
click at [604, 146] on div at bounding box center [561, 144] width 198 height 53
drag, startPoint x: 480, startPoint y: 142, endPoint x: 519, endPoint y: 155, distance: 41.4
click at [546, 175] on div "+ · ( + · 8 · x − 1 ) · 2 − · 2 · x = 3 + · ( + · 8 · x − 1 ) · 2 − · 2 · x + ·…" at bounding box center [557, 144] width 605 height 132
drag, startPoint x: 515, startPoint y: 151, endPoint x: 613, endPoint y: 193, distance: 106.9
click at [613, 193] on div "+ · ( + · 8 · x − 1 ) · 2 − · 2 · x = 3 + · ( + · 8 · x − 1 ) · 2 − · 2 · x + ·…" at bounding box center [557, 144] width 605 height 132
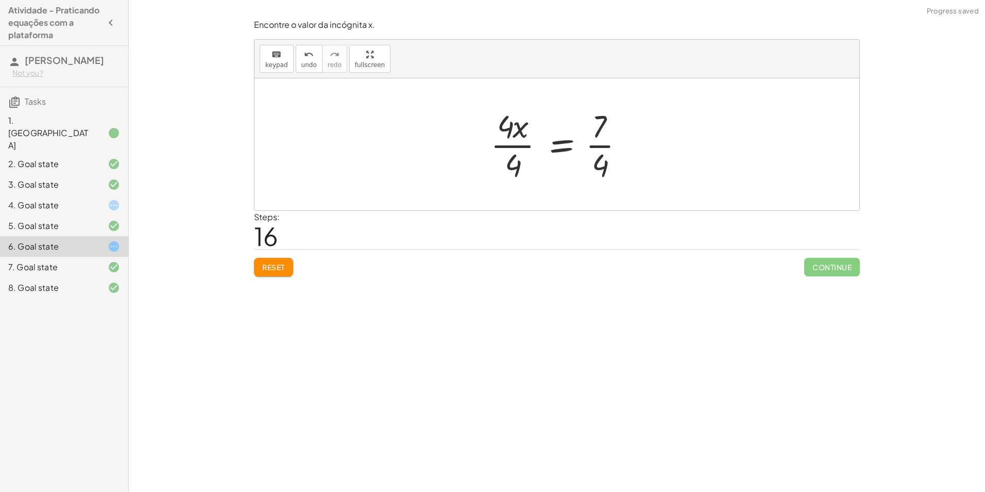
click at [516, 148] on div at bounding box center [562, 144] width 152 height 79
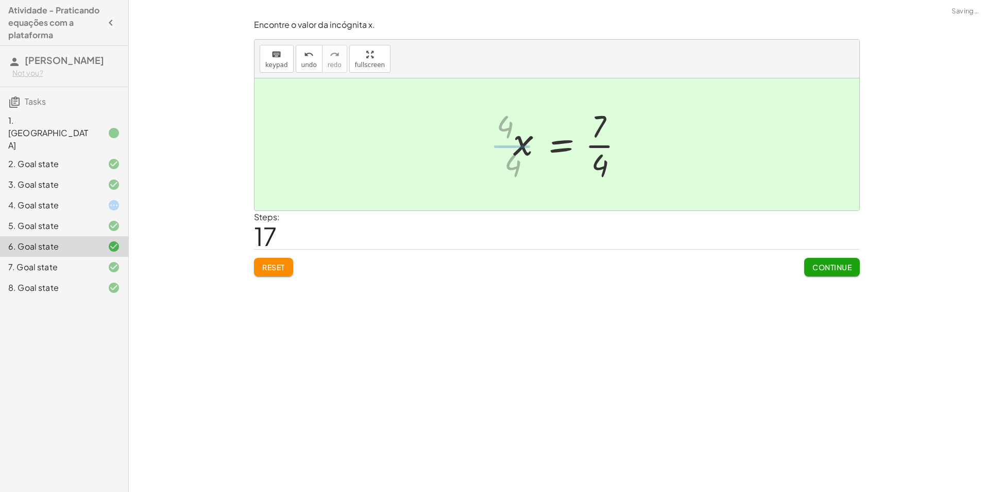
click at [595, 144] on div at bounding box center [573, 144] width 128 height 79
click at [595, 144] on div at bounding box center [561, 144] width 128 height 79
click at [846, 270] on span "Continue" at bounding box center [832, 266] width 39 height 9
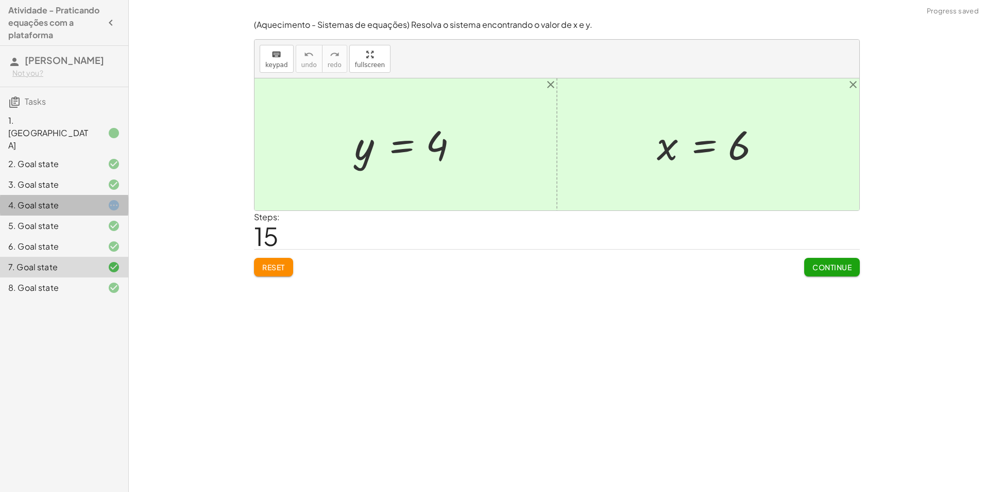
click at [109, 199] on icon at bounding box center [114, 205] width 12 height 12
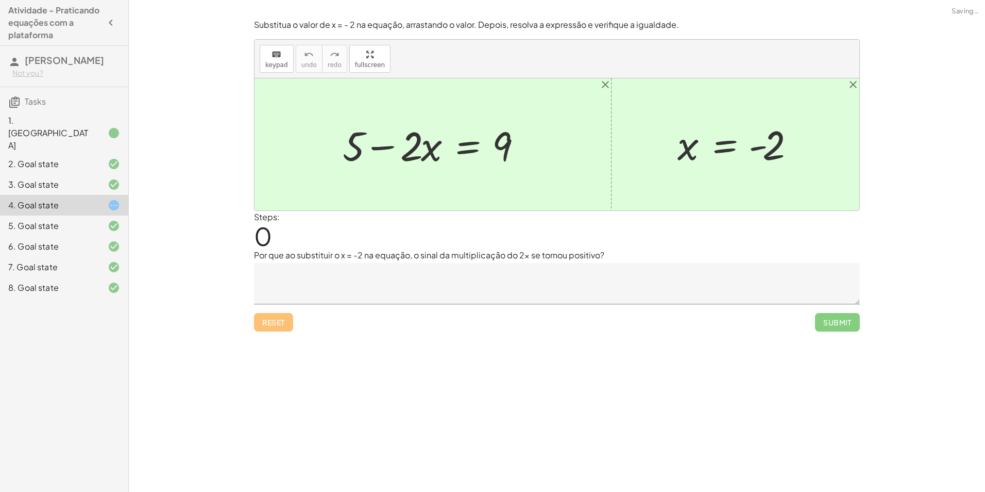
drag, startPoint x: 141, startPoint y: 199, endPoint x: 519, endPoint y: 202, distance: 377.8
click at [519, 202] on div at bounding box center [557, 144] width 605 height 132
drag, startPoint x: 770, startPoint y: 152, endPoint x: 658, endPoint y: 148, distance: 111.4
click at [657, 149] on div "+ 5 − · 2 · x = 9 - 2 x = - 2" at bounding box center [557, 144] width 605 height 132
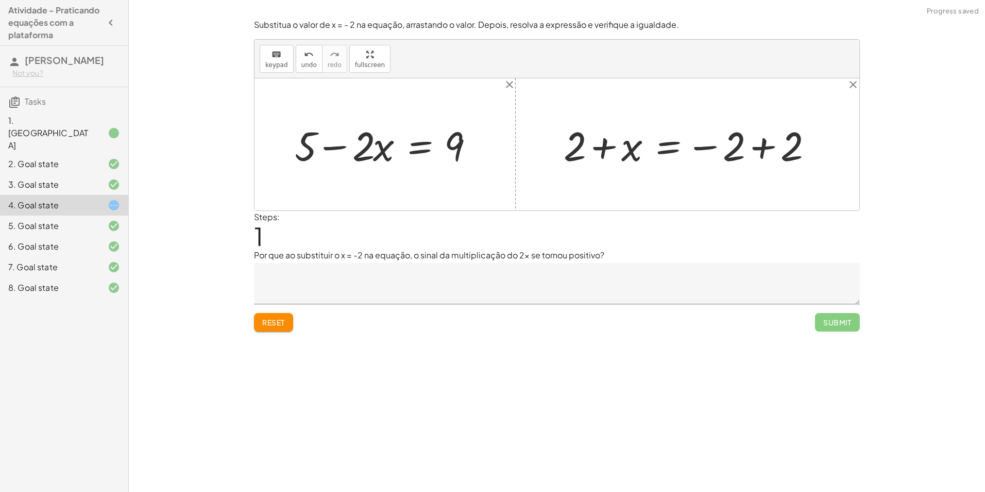
click at [763, 142] on div at bounding box center [692, 144] width 266 height 53
drag, startPoint x: 638, startPoint y: 149, endPoint x: 744, endPoint y: 146, distance: 106.2
click at [744, 146] on div "+ 5 − · 2 · x = 9 x = - 2 + 2 + x = − 2 + 2 + x x = + 2 + 0" at bounding box center [557, 144] width 605 height 132
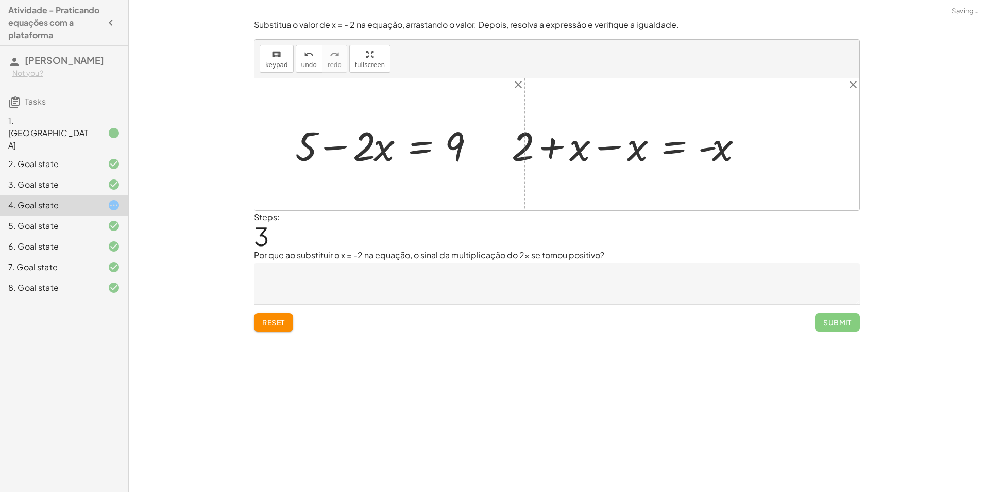
drag, startPoint x: 608, startPoint y: 149, endPoint x: 615, endPoint y: 149, distance: 7.2
click at [613, 149] on div at bounding box center [631, 144] width 249 height 53
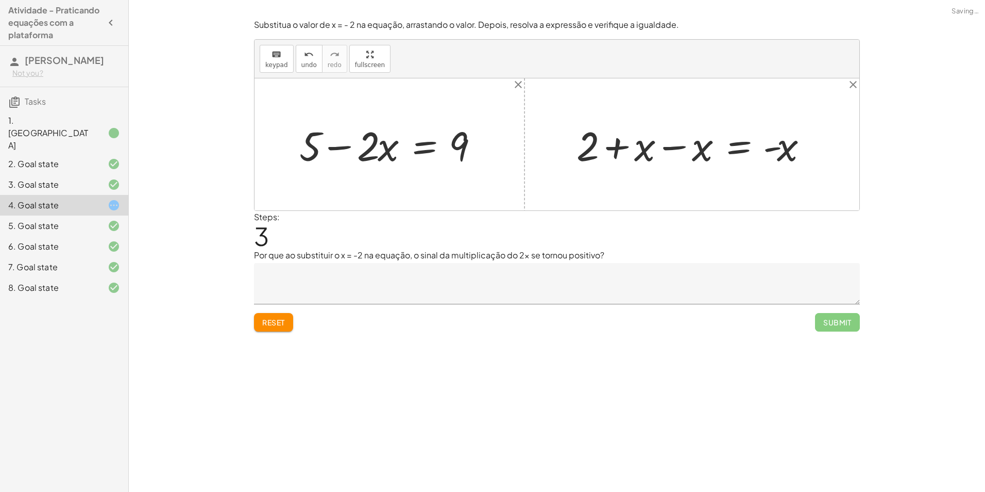
click at [680, 147] on div at bounding box center [696, 144] width 249 height 53
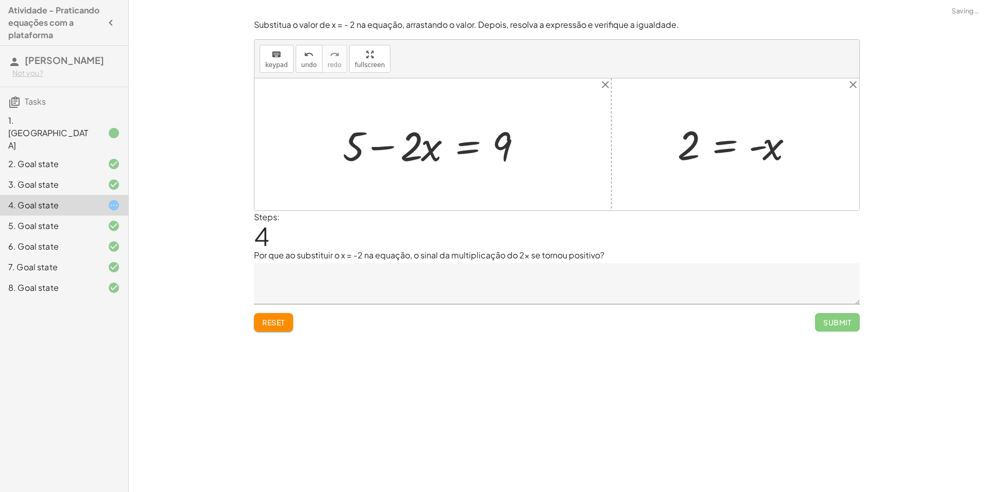
click at [761, 151] on div at bounding box center [740, 144] width 134 height 51
drag, startPoint x: 768, startPoint y: 142, endPoint x: 441, endPoint y: 137, distance: 327.3
click at [441, 137] on div "+ 5 − · 2 · x = 9 x = - 2 + 2 + x = − 2 + 2 + 2 + x = 0 + 2 + x − x = + 0 − x +…" at bounding box center [557, 144] width 605 height 132
click at [0, 0] on div "Substitua o valor de x = - 2 na equação, arrastando o valor. Depois, resolva a …" at bounding box center [0, 0] width 0 height 0
click at [283, 328] on button "Reset" at bounding box center [273, 322] width 39 height 19
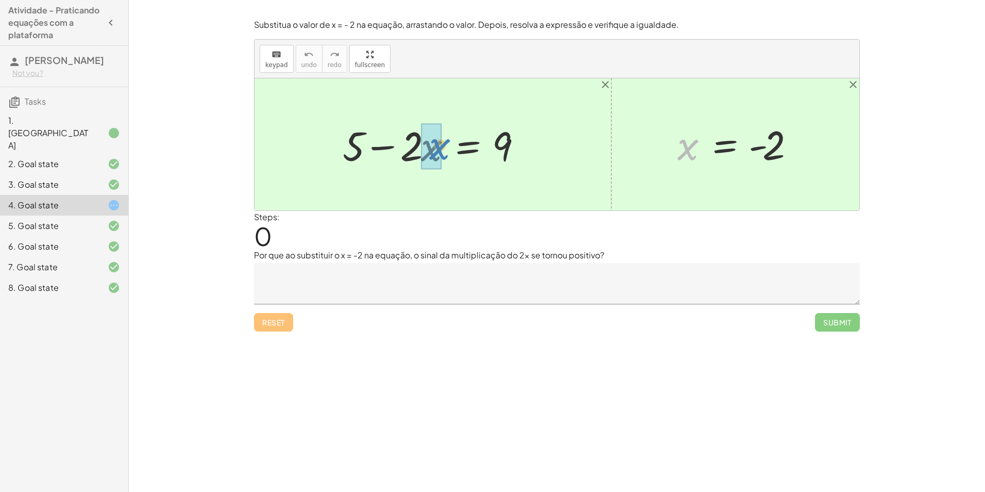
drag, startPoint x: 694, startPoint y: 142, endPoint x: 444, endPoint y: 141, distance: 250.0
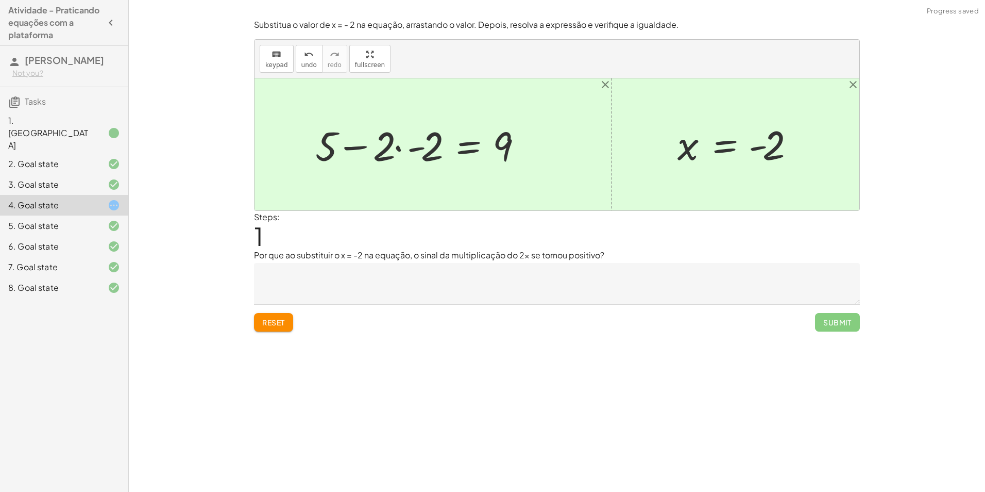
click at [394, 153] on div at bounding box center [423, 144] width 226 height 53
drag, startPoint x: 389, startPoint y: 138, endPoint x: 392, endPoint y: 144, distance: 6.9
click at [390, 141] on div at bounding box center [435, 144] width 192 height 53
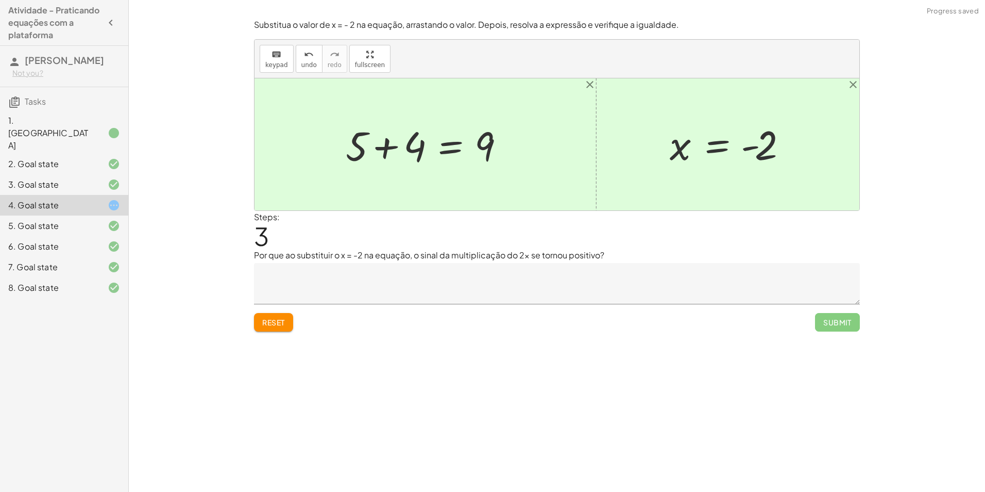
click at [388, 146] on div at bounding box center [430, 144] width 178 height 53
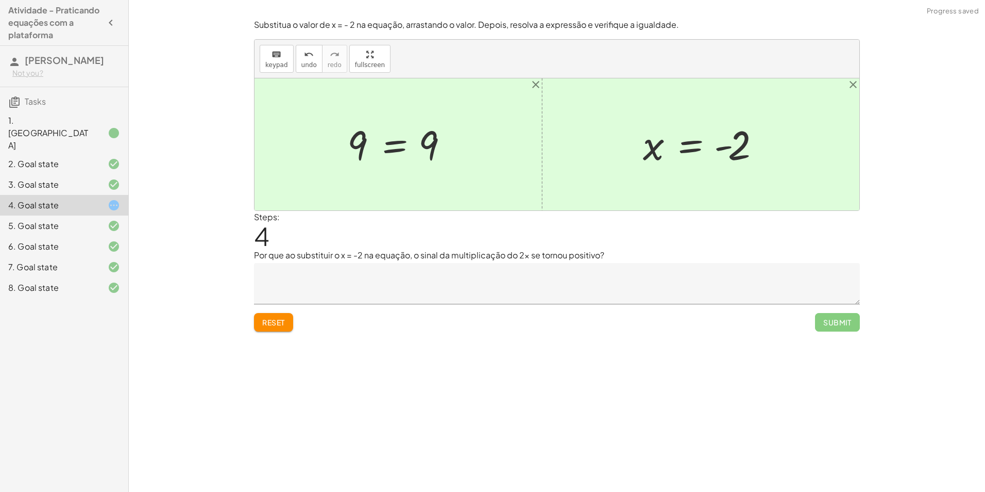
drag, startPoint x: 487, startPoint y: 283, endPoint x: 506, endPoint y: 280, distance: 19.3
click at [491, 285] on textarea at bounding box center [557, 283] width 606 height 41
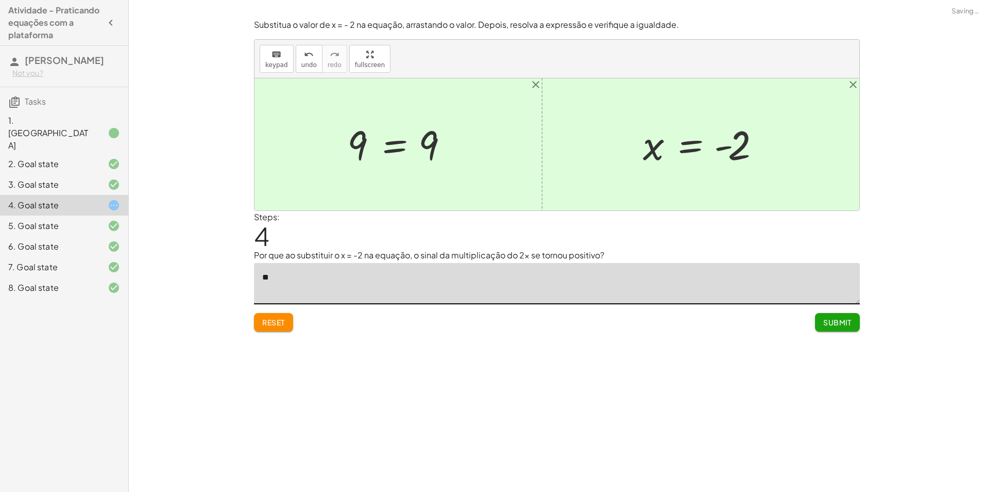
type textarea "*"
click at [570, 279] on textarea at bounding box center [557, 283] width 606 height 41
type textarea "**********"
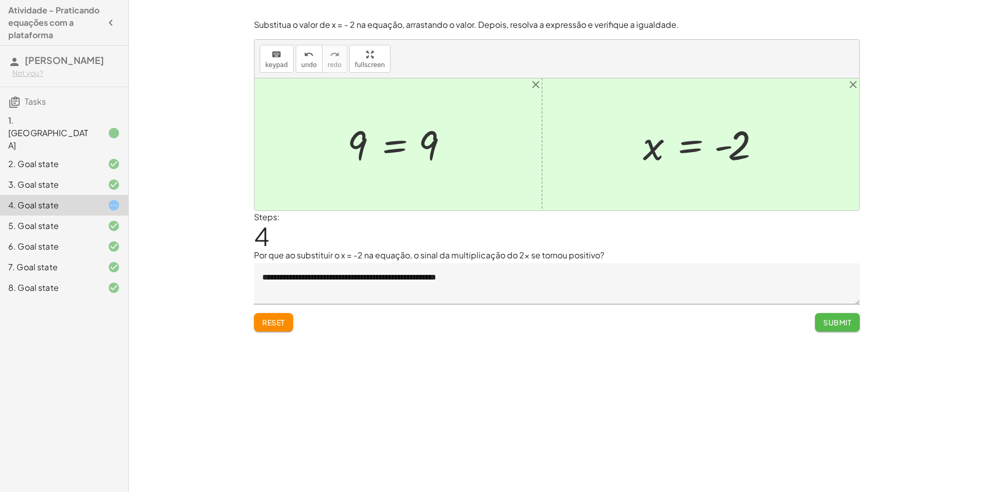
click at [827, 324] on span "Submit" at bounding box center [838, 321] width 28 height 9
